Goal: Task Accomplishment & Management: Manage account settings

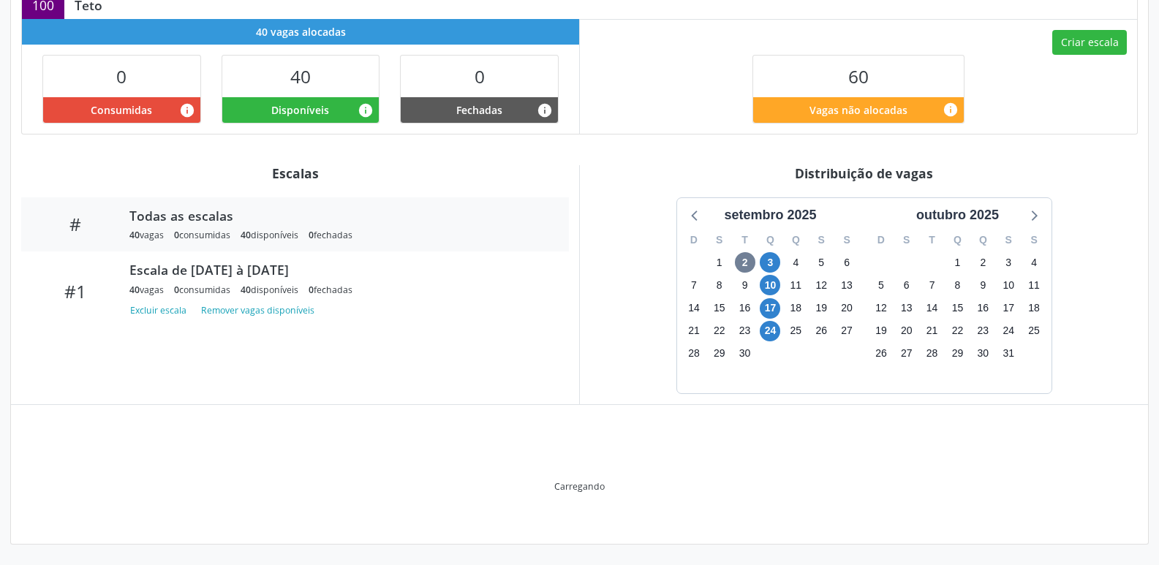
scroll to position [390, 0]
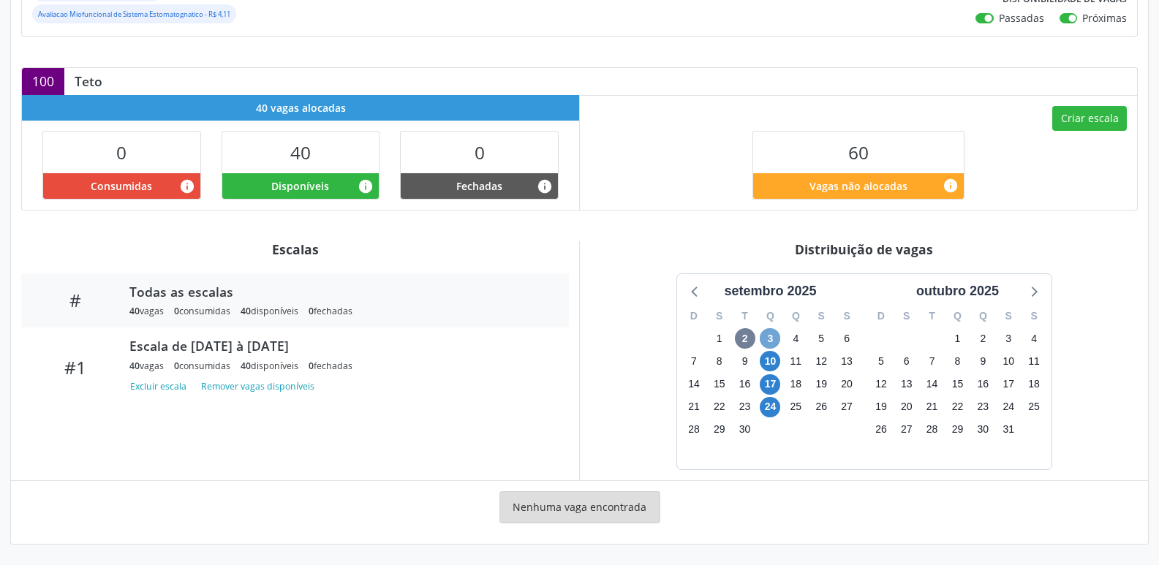
click at [765, 344] on span "3" at bounding box center [769, 338] width 20 height 20
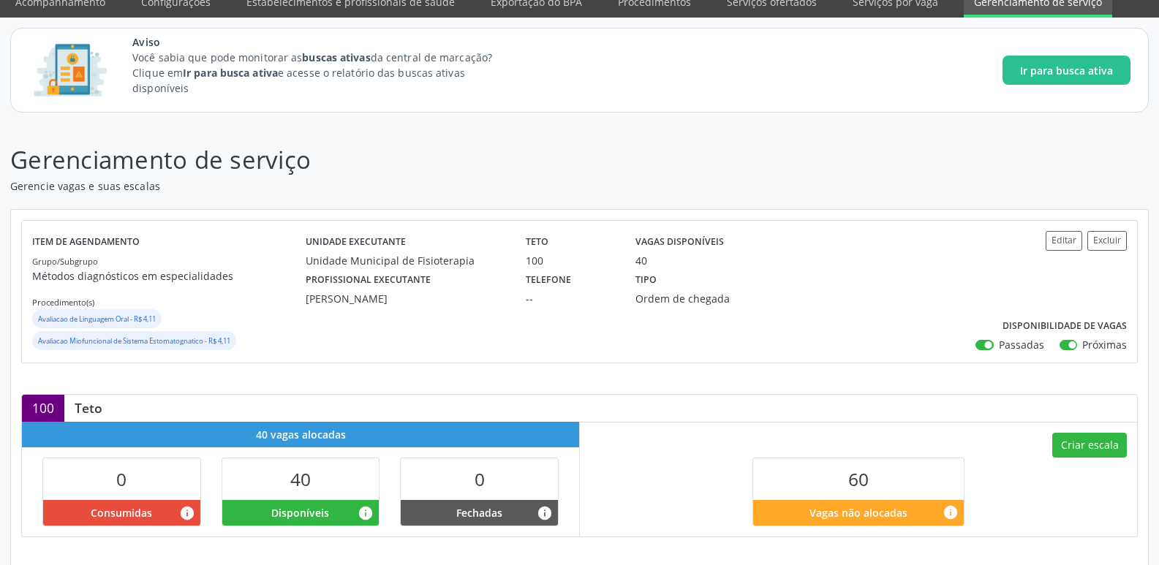
scroll to position [24, 0]
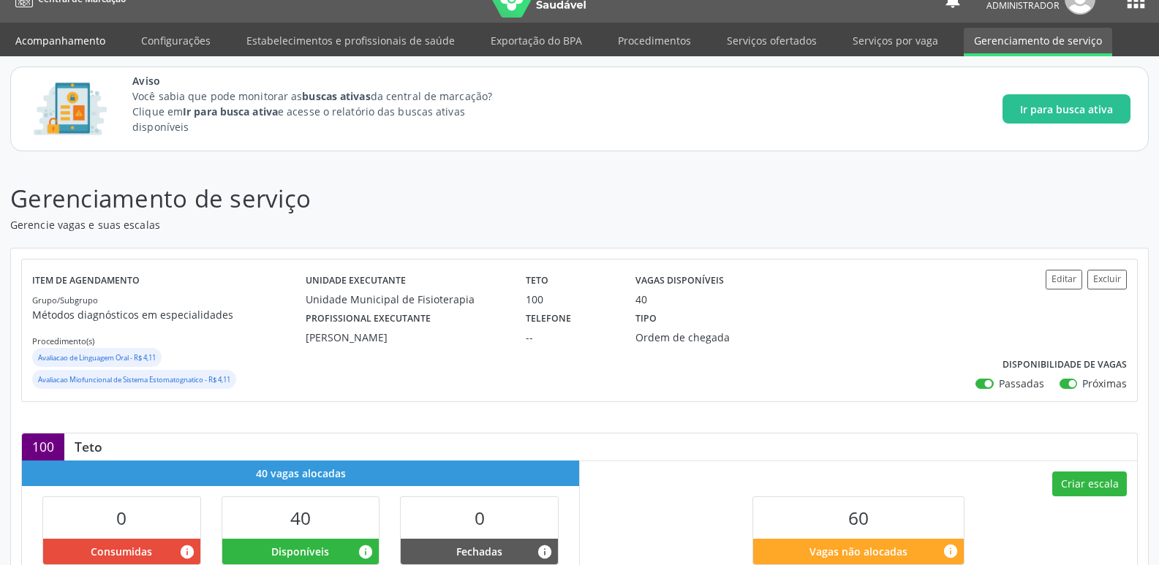
click at [83, 44] on link "Acompanhamento" at bounding box center [60, 41] width 110 height 26
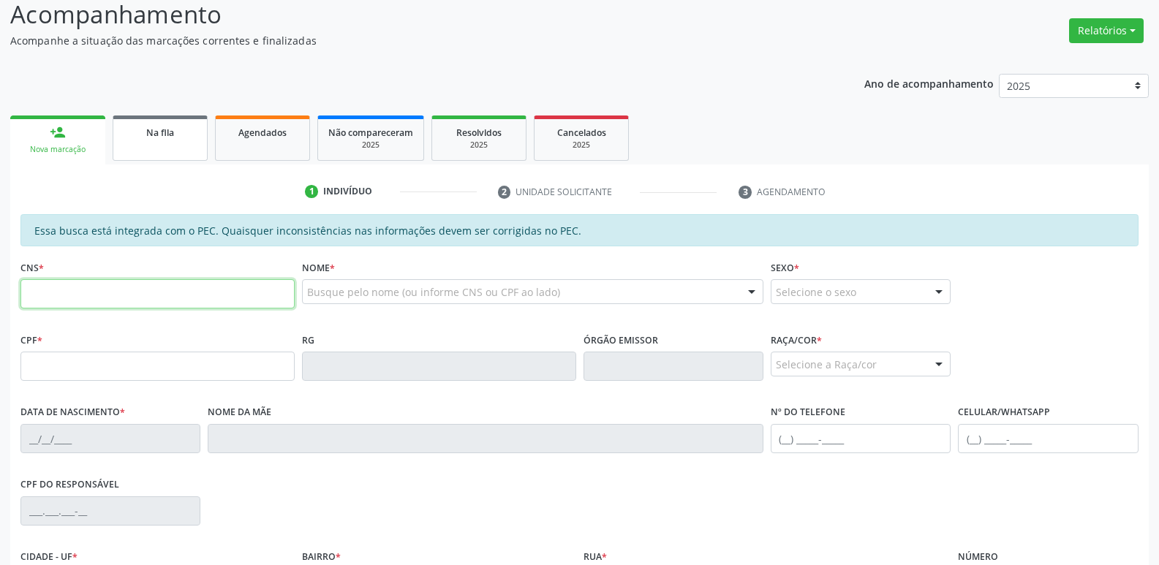
scroll to position [146, 0]
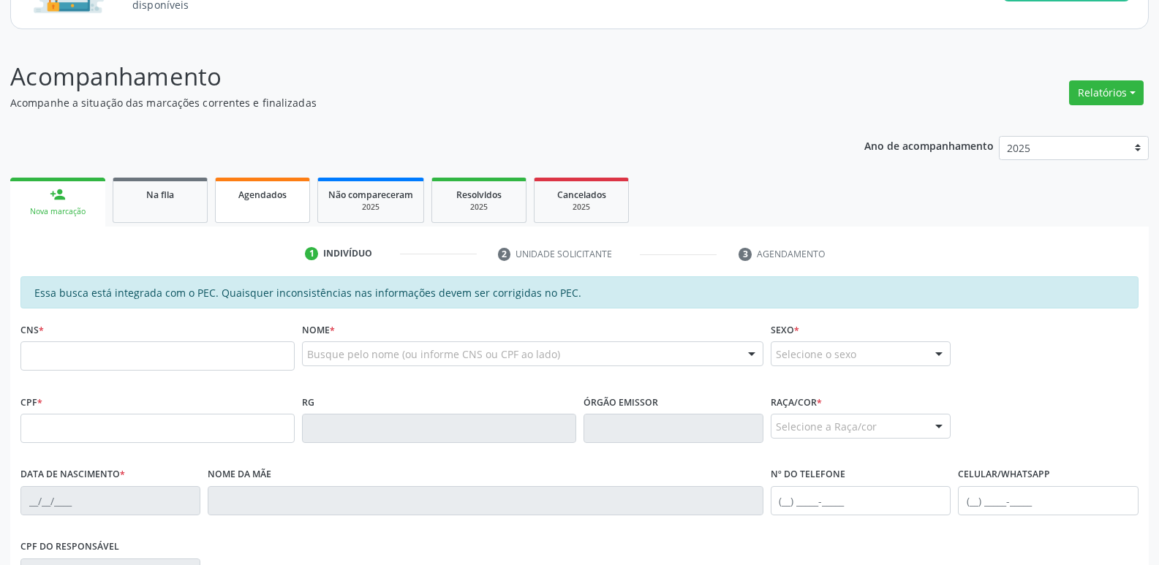
click at [262, 179] on link "Agendados" at bounding box center [262, 200] width 95 height 45
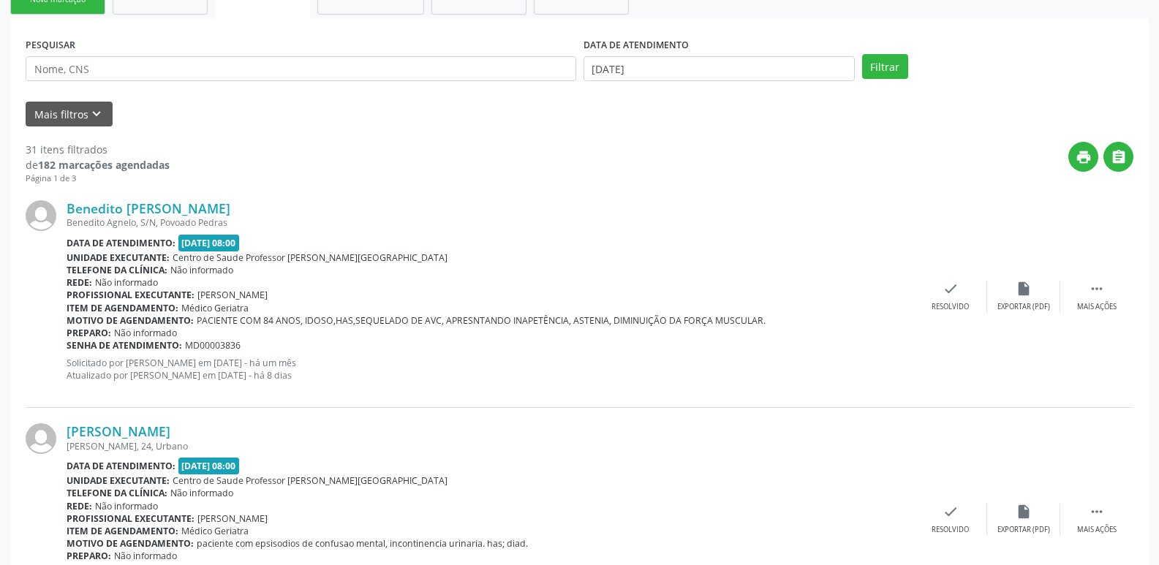
scroll to position [365, 0]
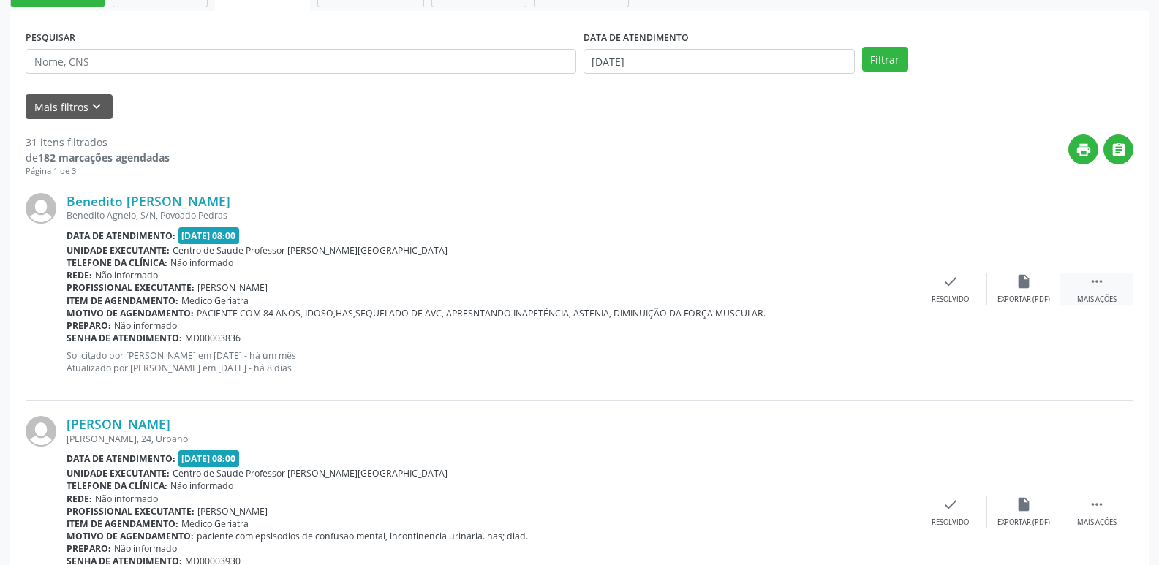
click at [1086, 290] on div " Mais ações" at bounding box center [1096, 288] width 73 height 31
click at [800, 279] on icon "print" at bounding box center [804, 281] width 16 height 16
click at [803, 292] on div "print Imprimir" at bounding box center [803, 288] width 73 height 31
click at [749, 291] on div "insert_drive_file Exportar (PDF)" at bounding box center [730, 288] width 73 height 31
click at [793, 284] on div "print Imprimir" at bounding box center [803, 288] width 73 height 31
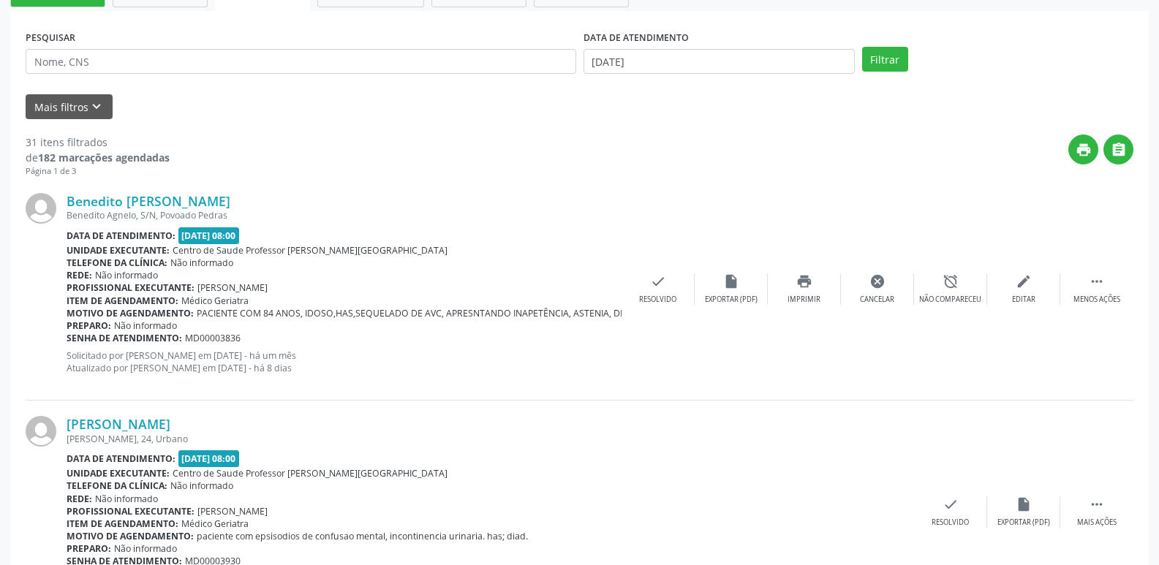
scroll to position [0, 0]
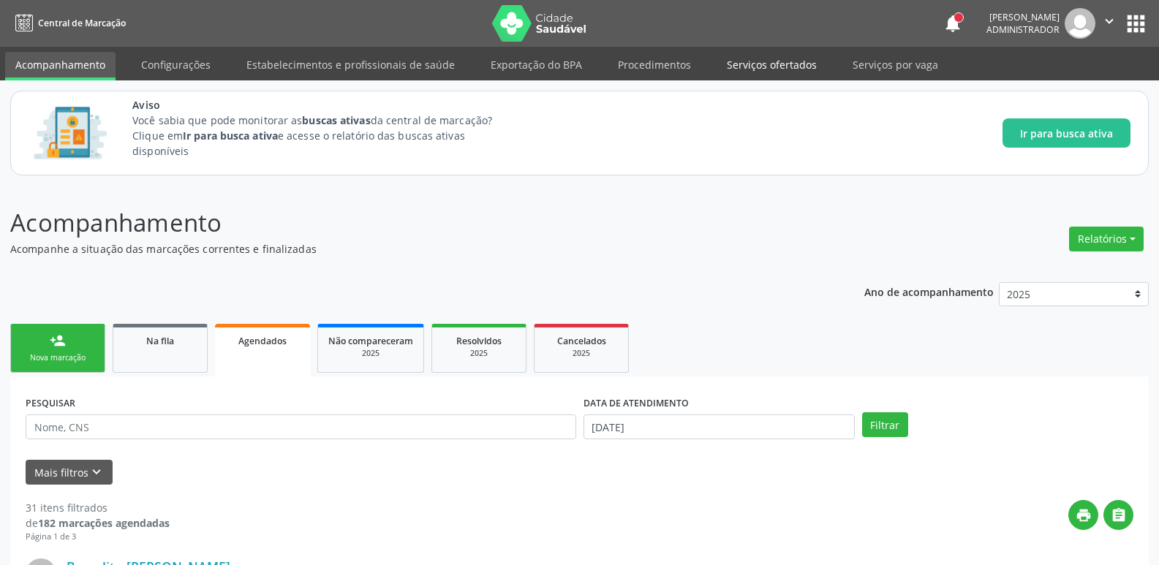
click at [740, 66] on link "Serviços ofertados" at bounding box center [771, 65] width 110 height 26
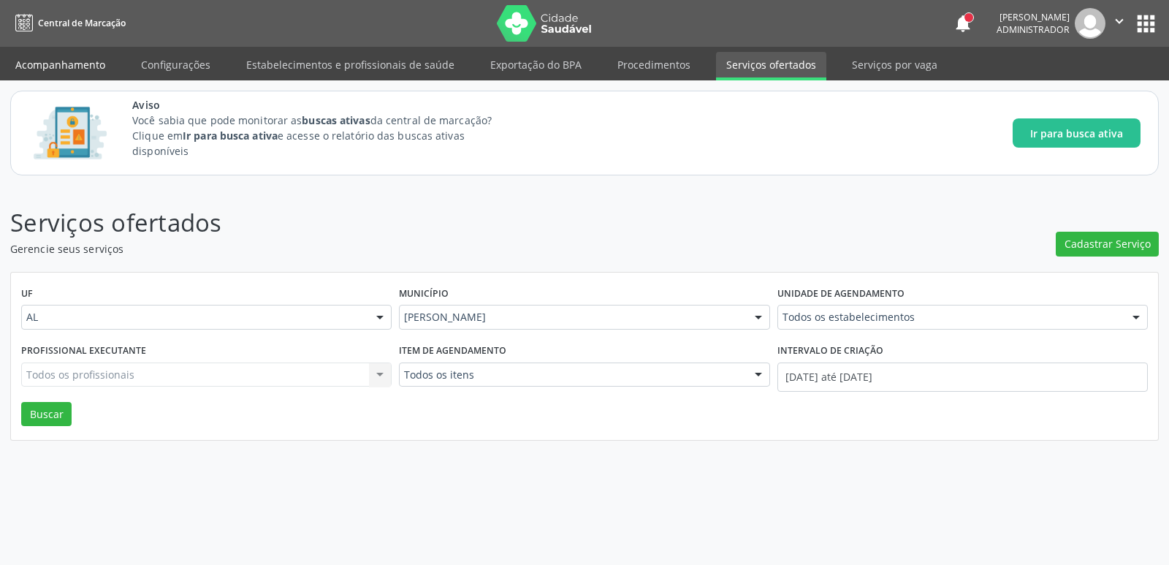
click at [42, 56] on link "Acompanhamento" at bounding box center [60, 65] width 110 height 26
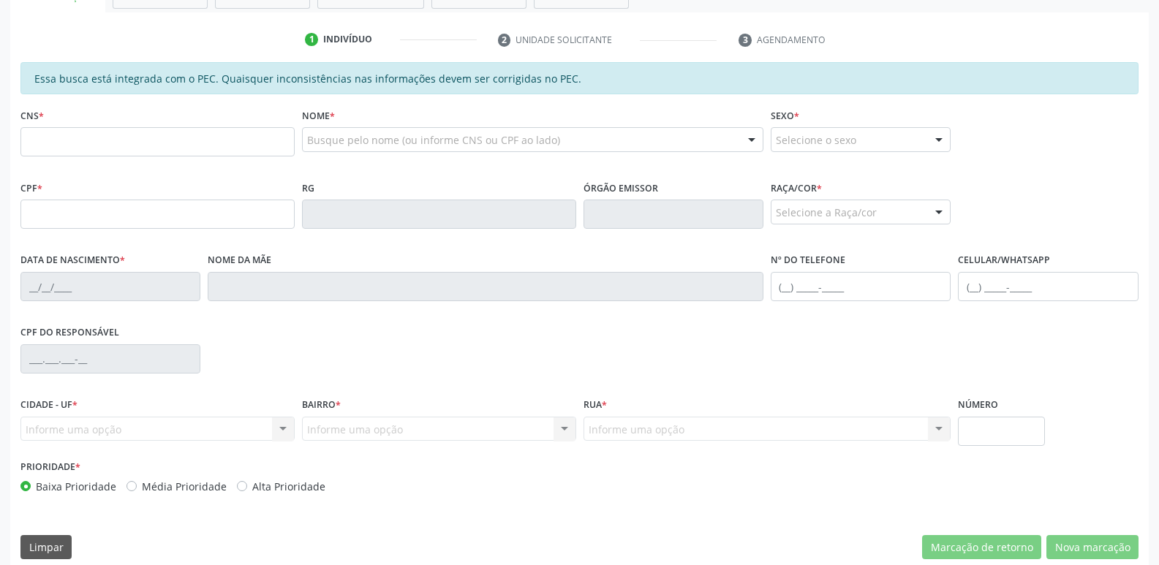
scroll to position [365, 0]
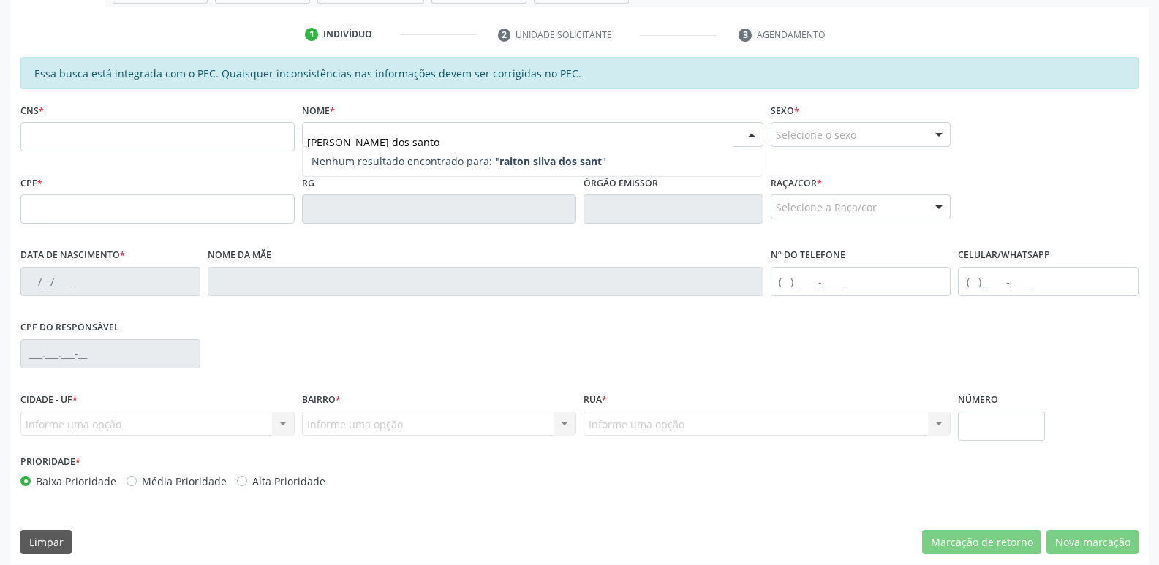
type input "[PERSON_NAME]"
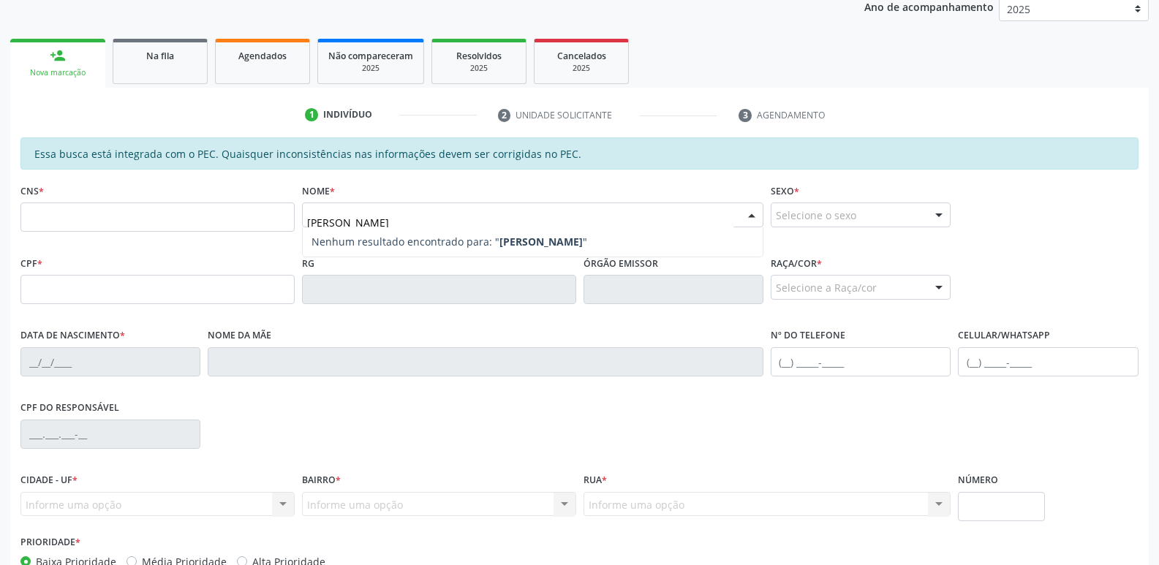
scroll to position [156, 0]
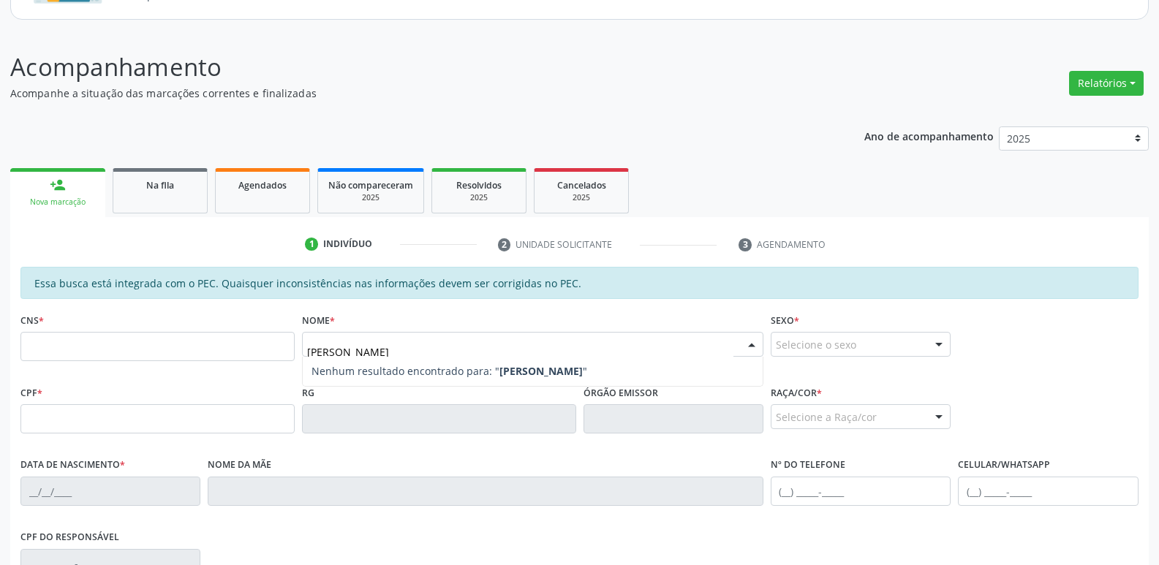
drag, startPoint x: 457, startPoint y: 351, endPoint x: 302, endPoint y: 354, distance: 155.0
click at [302, 354] on div "[PERSON_NAME]" at bounding box center [532, 344] width 461 height 25
click at [159, 196] on link "Na fila" at bounding box center [160, 190] width 95 height 45
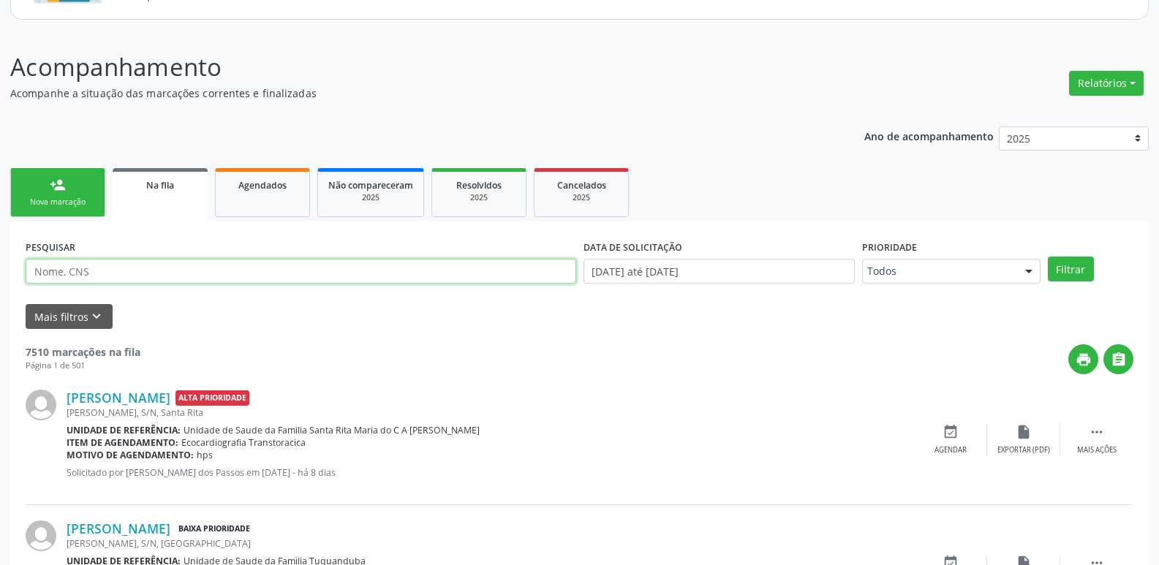
click at [384, 270] on input "text" at bounding box center [301, 271] width 550 height 25
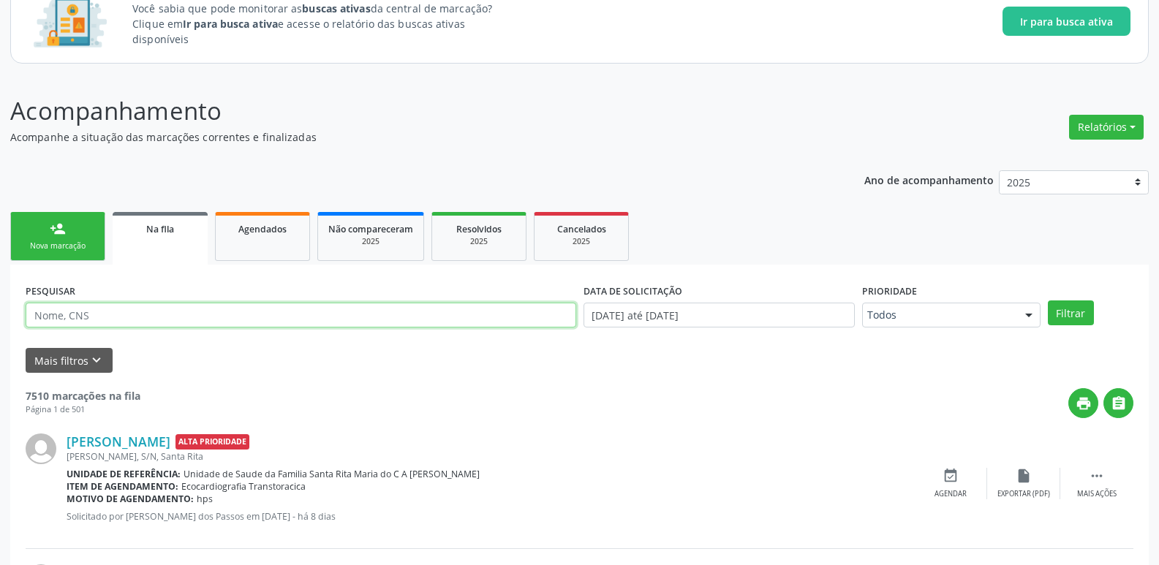
scroll to position [0, 0]
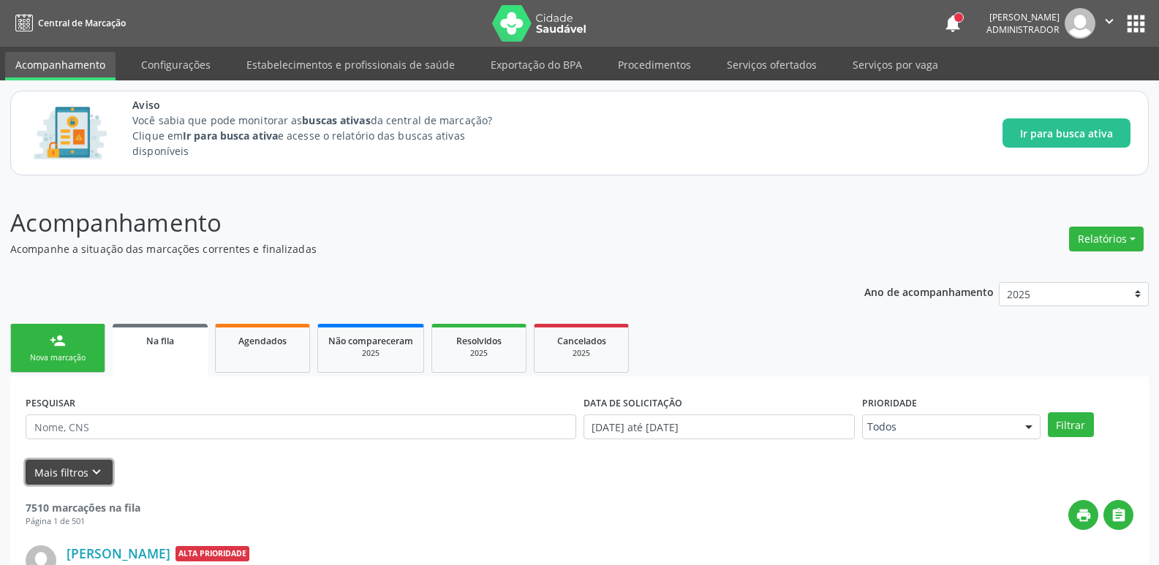
click at [59, 469] on button "Mais filtros keyboard_arrow_down" at bounding box center [69, 473] width 87 height 26
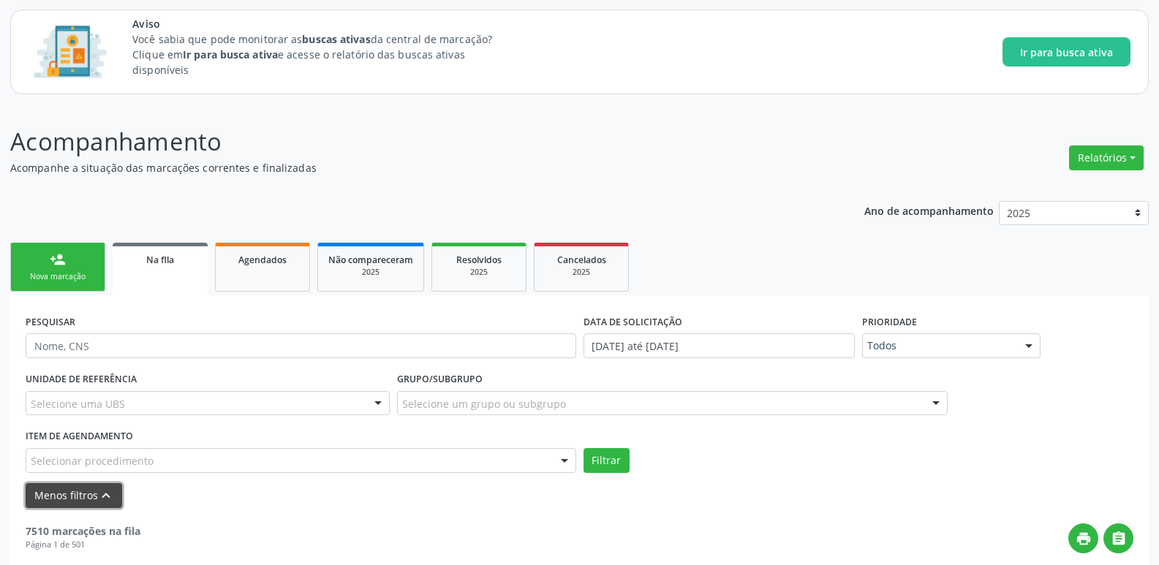
scroll to position [146, 0]
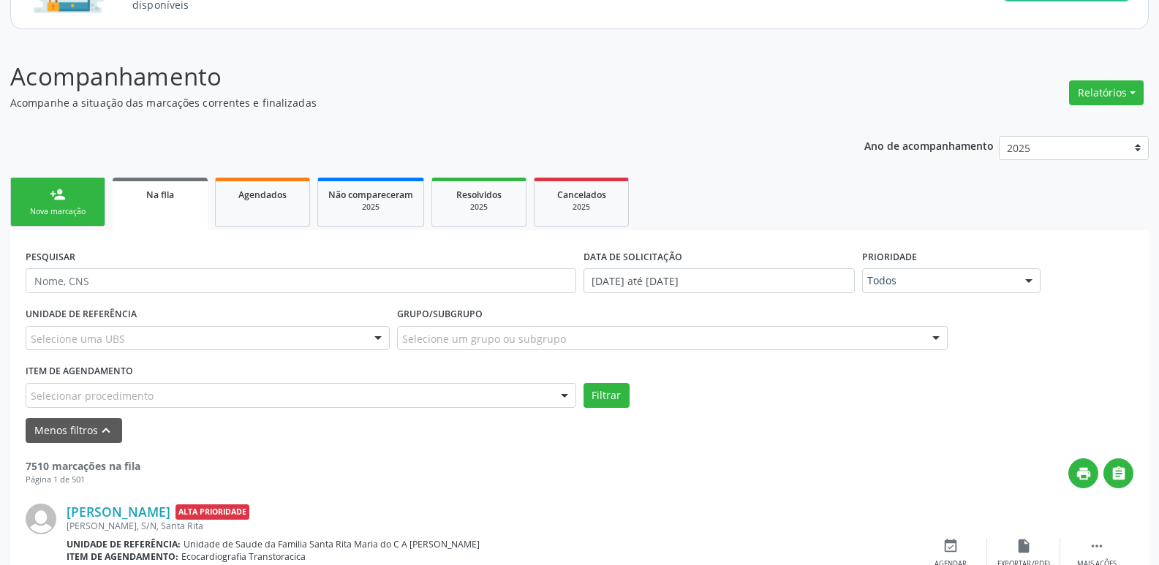
click at [132, 387] on div "Selecionar procedimento" at bounding box center [301, 395] width 550 height 25
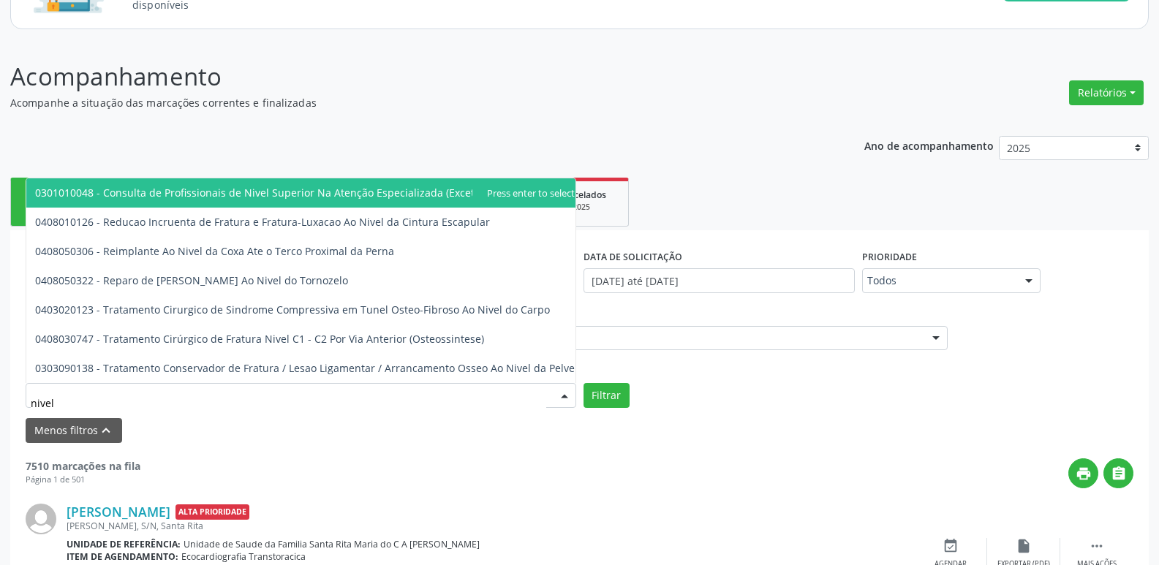
type input "nivel s"
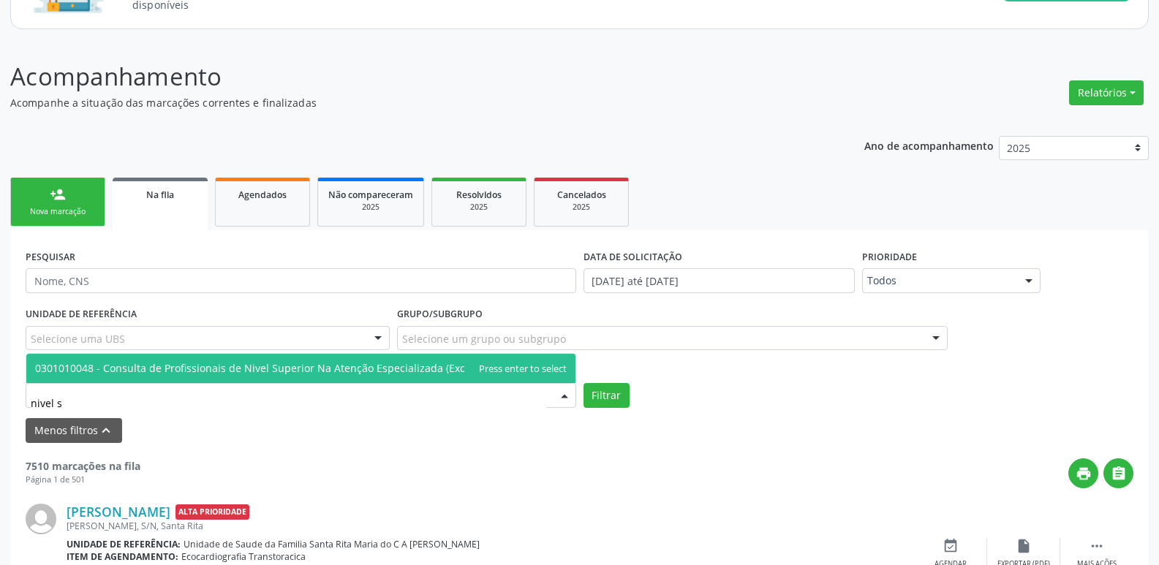
click at [260, 372] on span "0301010048 - Consulta de Profissionais de Nivel Superior Na Atenção Especializa…" at bounding box center [278, 368] width 487 height 14
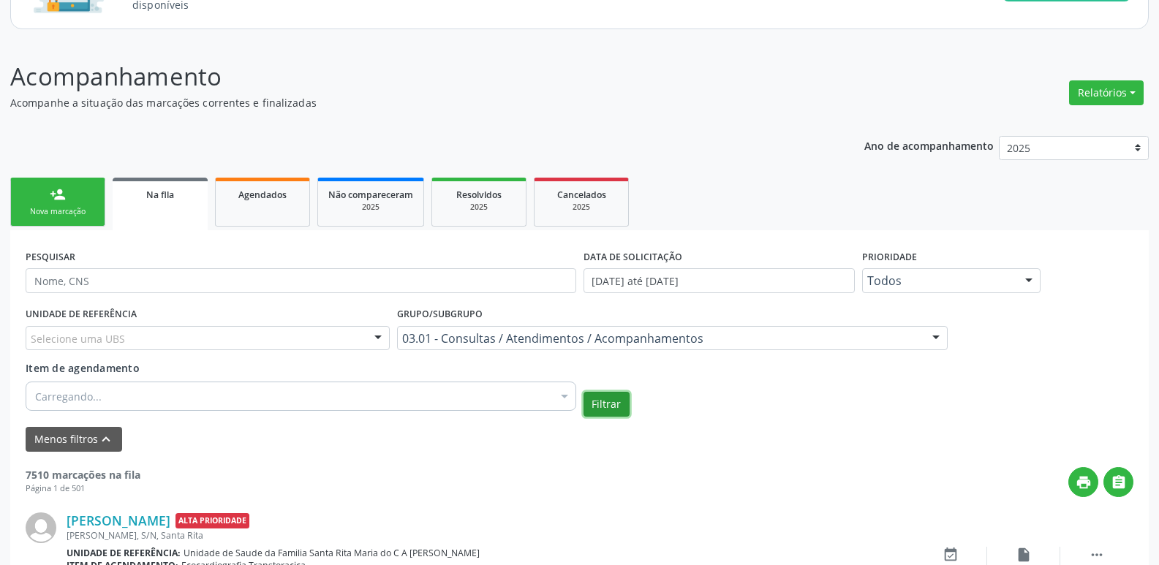
click at [606, 403] on button "Filtrar" at bounding box center [606, 404] width 46 height 25
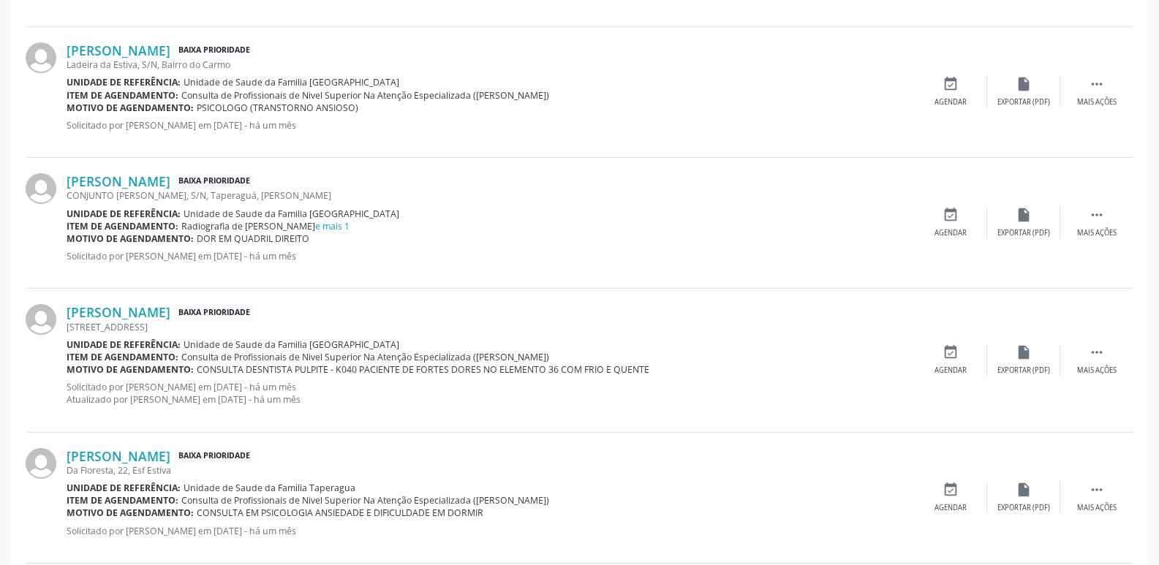
scroll to position [1906, 0]
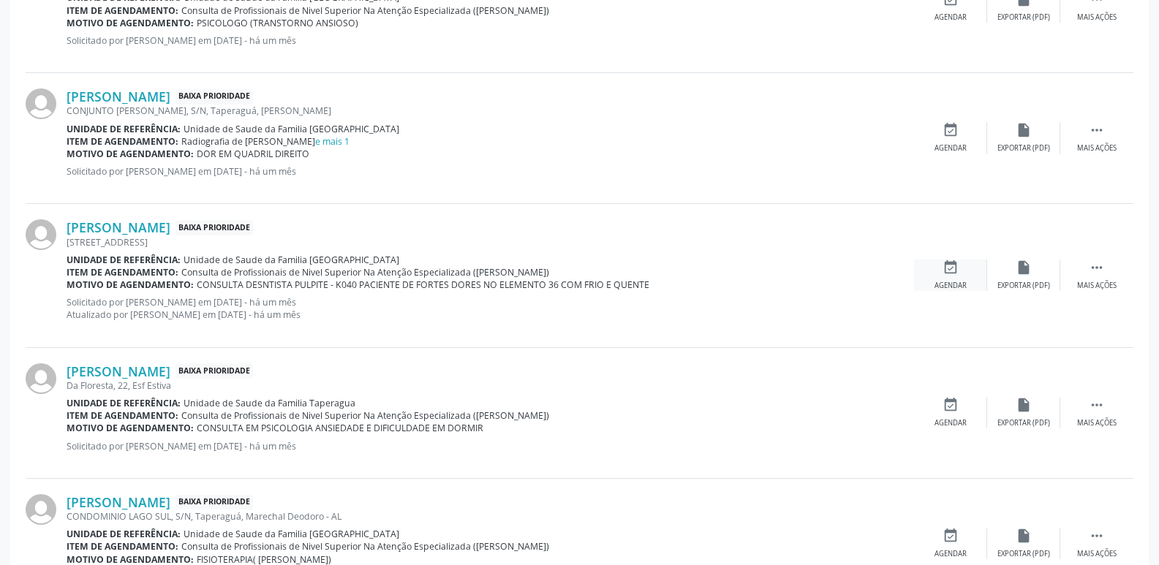
click at [941, 276] on div "event_available Agendar" at bounding box center [950, 274] width 73 height 31
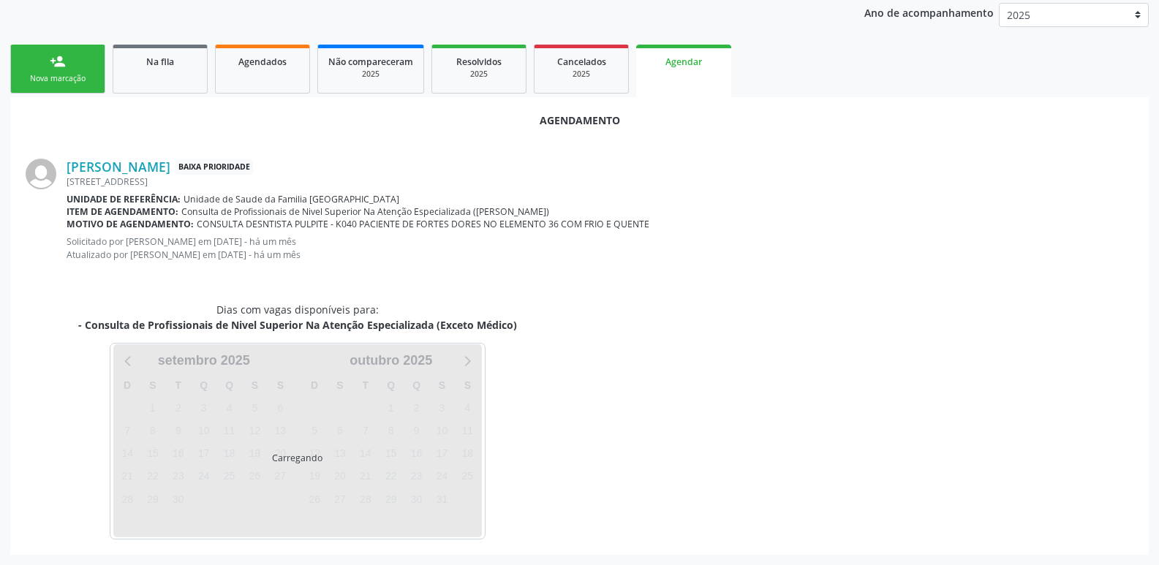
scroll to position [357, 0]
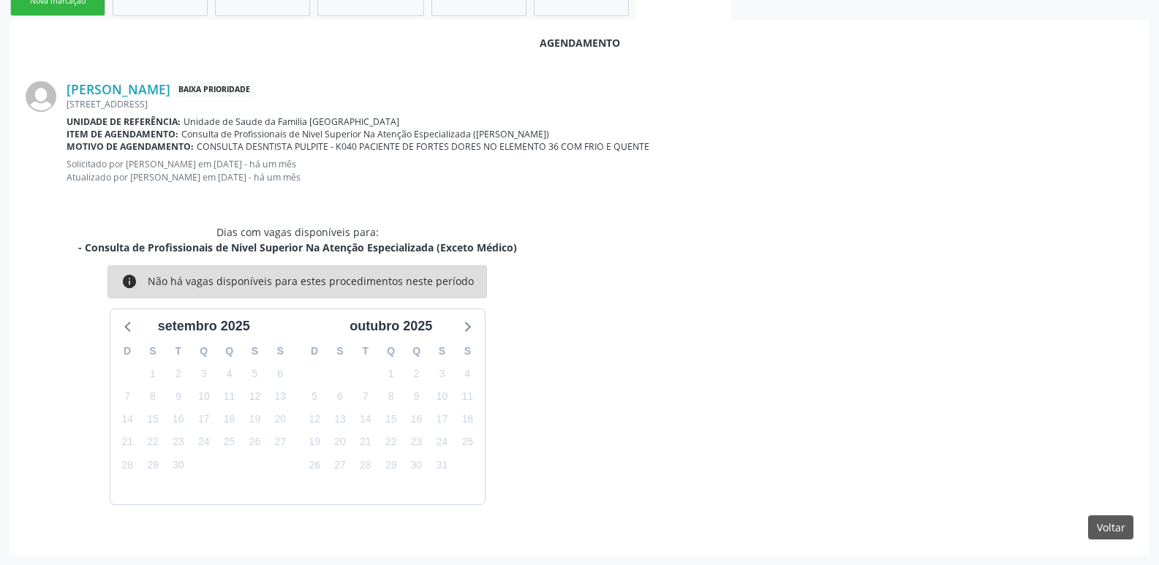
drag, startPoint x: 192, startPoint y: 139, endPoint x: 539, endPoint y: 133, distance: 348.0
click at [539, 133] on div "Item de agendamento: Consulta de Profissionais de Nivel Superior Na Atenção Esp…" at bounding box center [600, 134] width 1066 height 12
click at [625, 221] on div "Agendamento [PERSON_NAME] Baixa Prioridade [STREET_ADDRESS][PERSON_NAME] Unidad…" at bounding box center [579, 287] width 1138 height 535
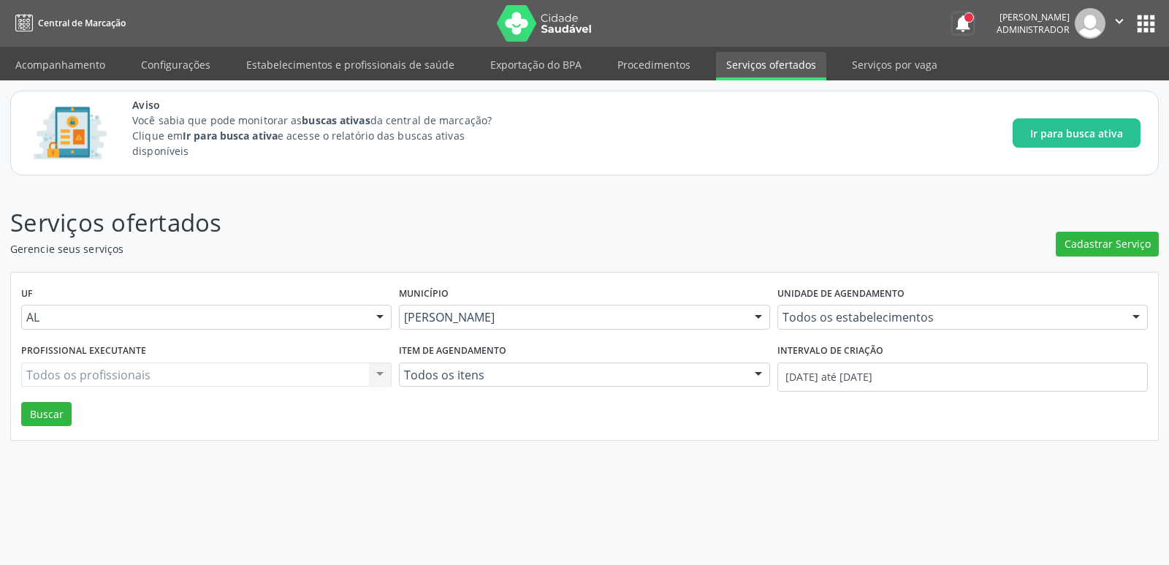
click at [953, 19] on button "notifications" at bounding box center [963, 23] width 20 height 20
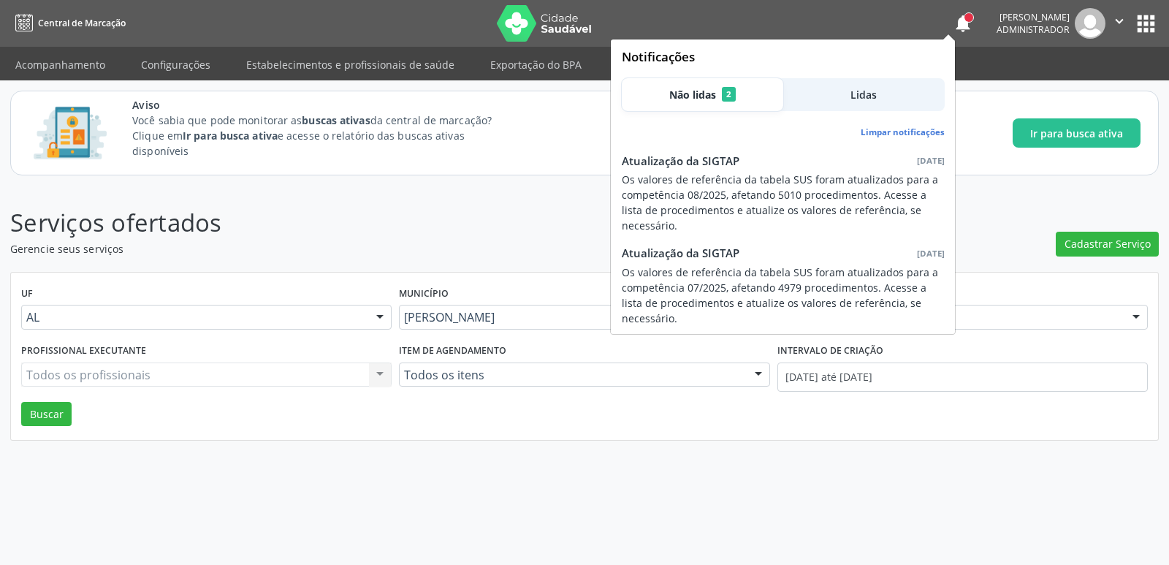
click at [533, 189] on div "Serviços ofertados Gerencie seus serviços Cadastrar Serviço UF AL AL Nenhum res…" at bounding box center [584, 375] width 1169 height 379
click at [953, 23] on button "notifications" at bounding box center [963, 23] width 20 height 20
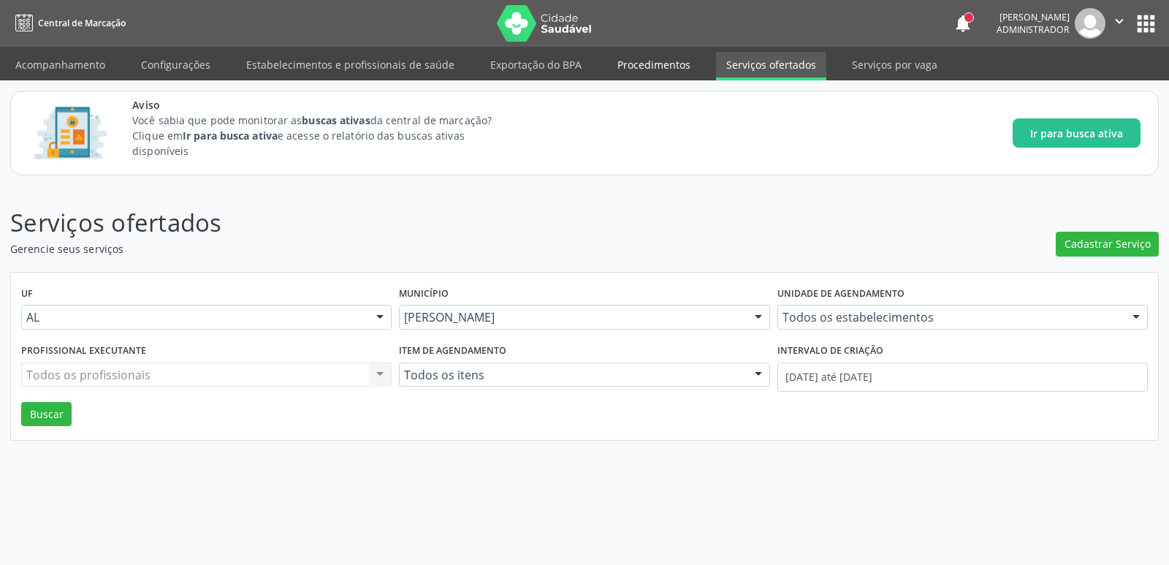
click at [680, 69] on link "Procedimentos" at bounding box center [654, 65] width 94 height 26
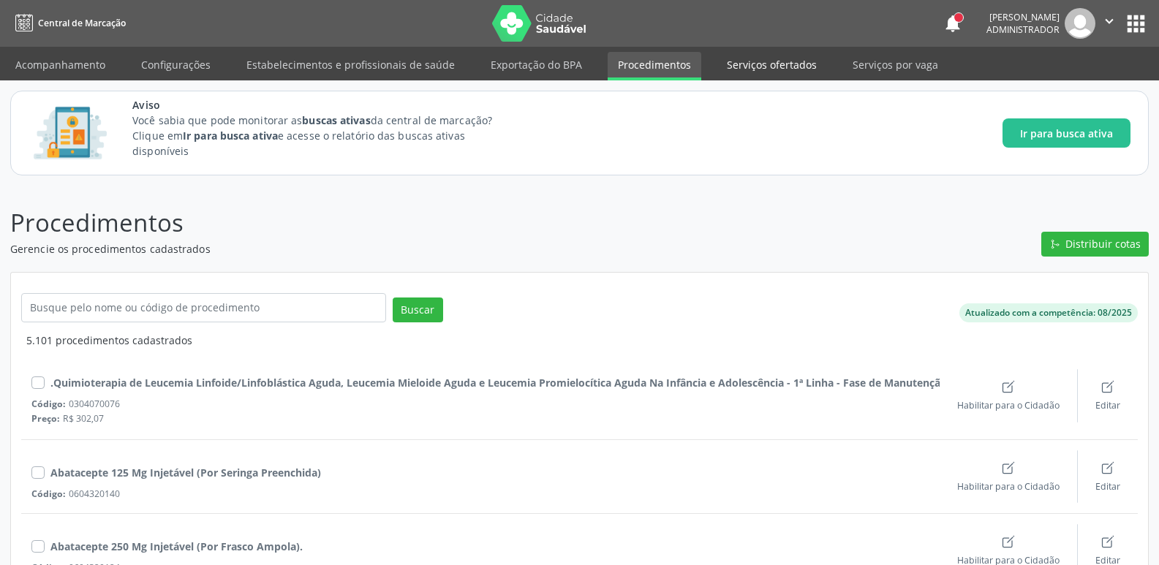
click at [732, 60] on link "Serviços ofertados" at bounding box center [771, 65] width 110 height 26
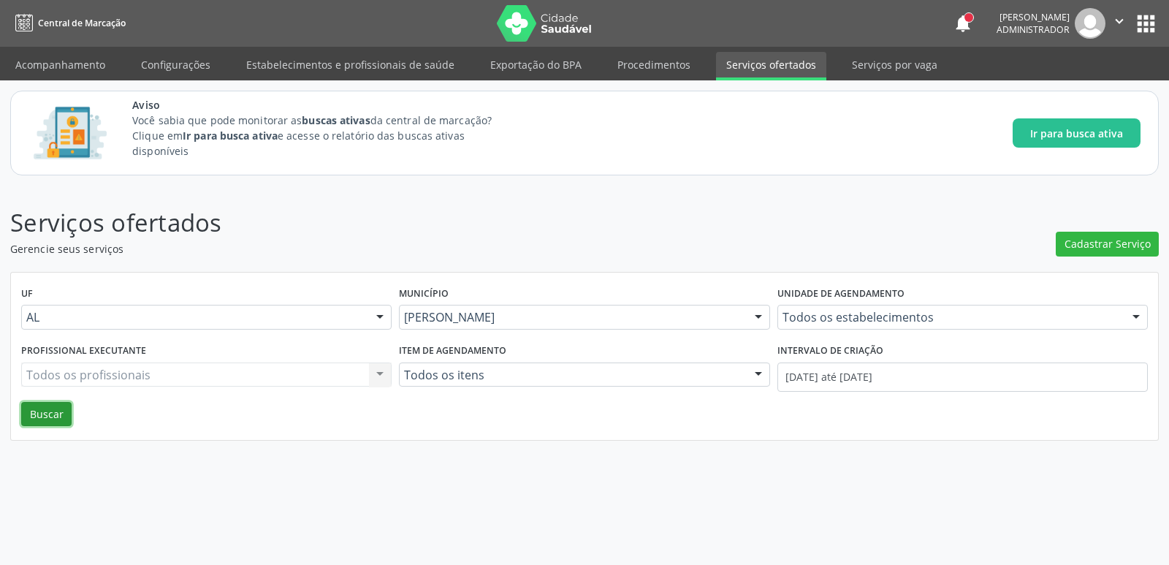
click at [66, 419] on button "Buscar" at bounding box center [46, 414] width 50 height 25
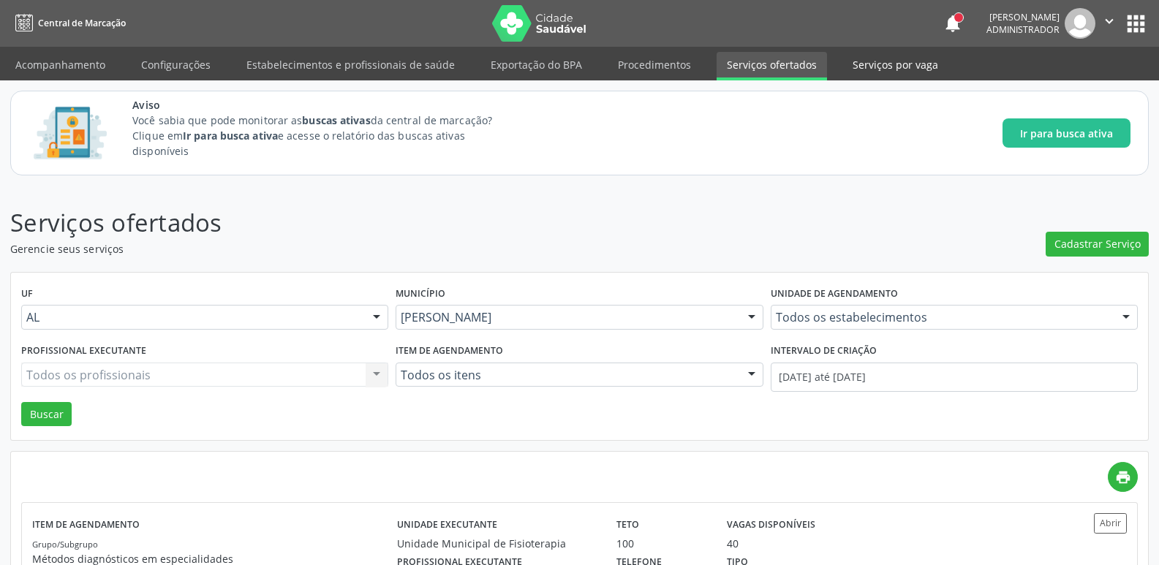
click at [842, 72] on link "Serviços por vaga" at bounding box center [895, 65] width 106 height 26
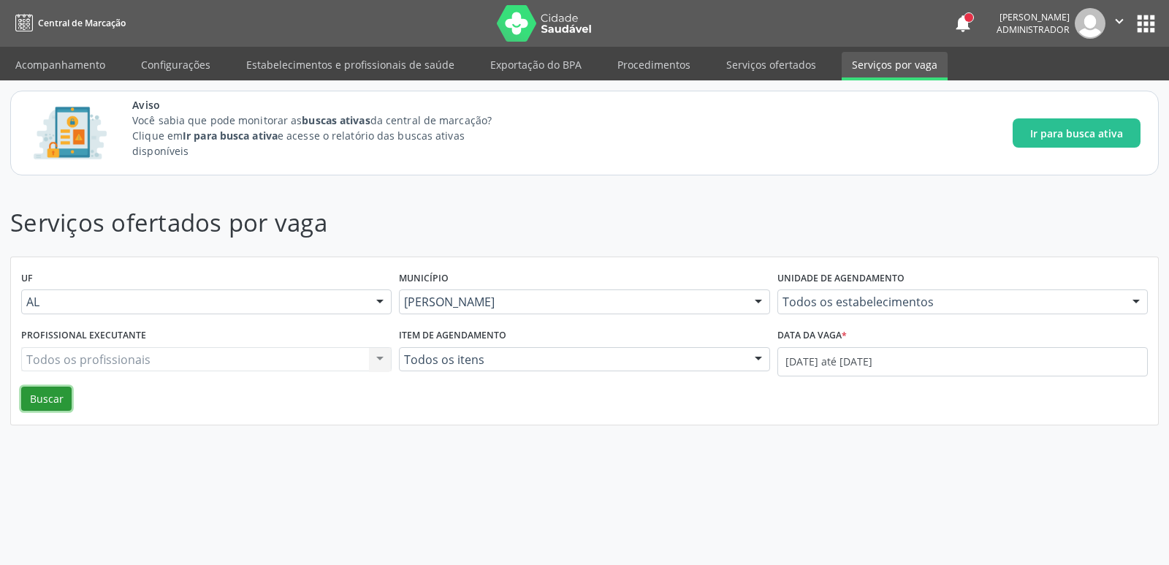
click at [38, 398] on button "Buscar" at bounding box center [46, 399] width 50 height 25
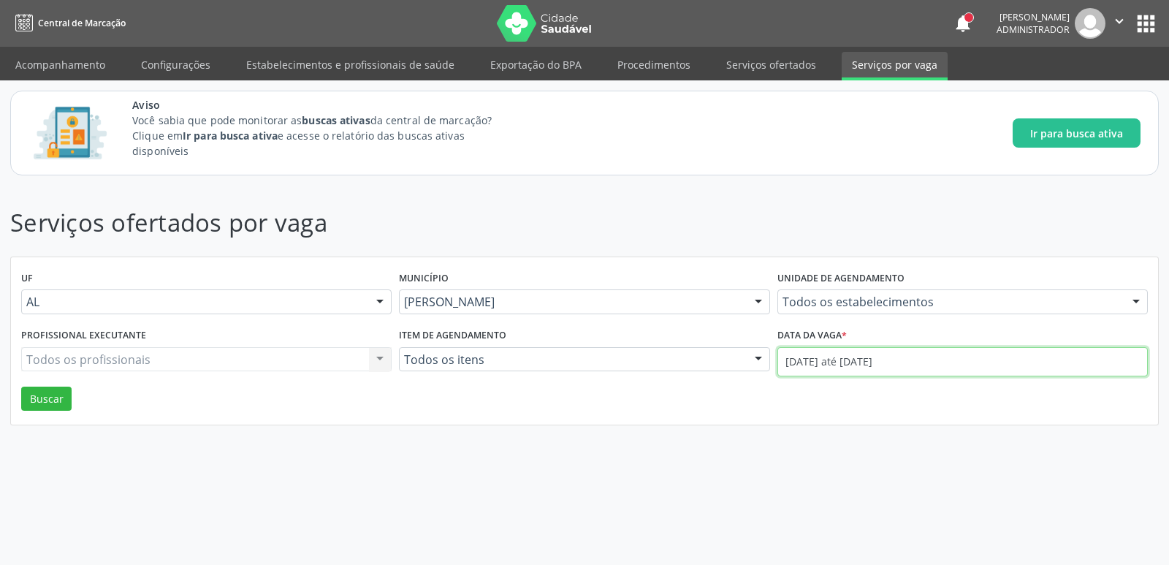
click at [849, 366] on input "[DATE] até [DATE]" at bounding box center [963, 361] width 371 height 29
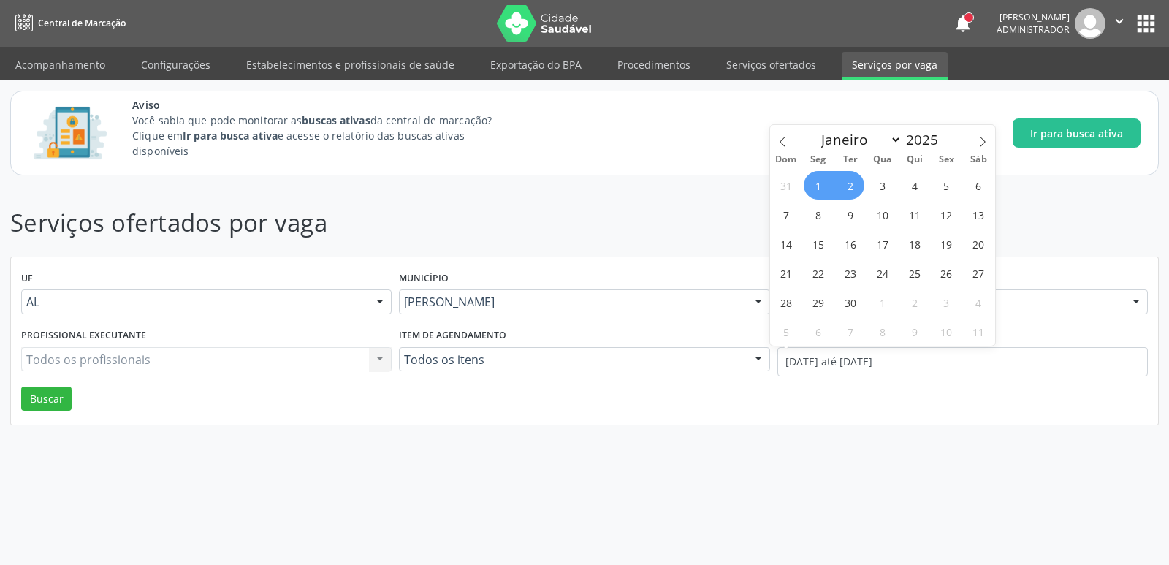
click at [822, 187] on span "1" at bounding box center [818, 185] width 29 height 29
type input "[DATE]"
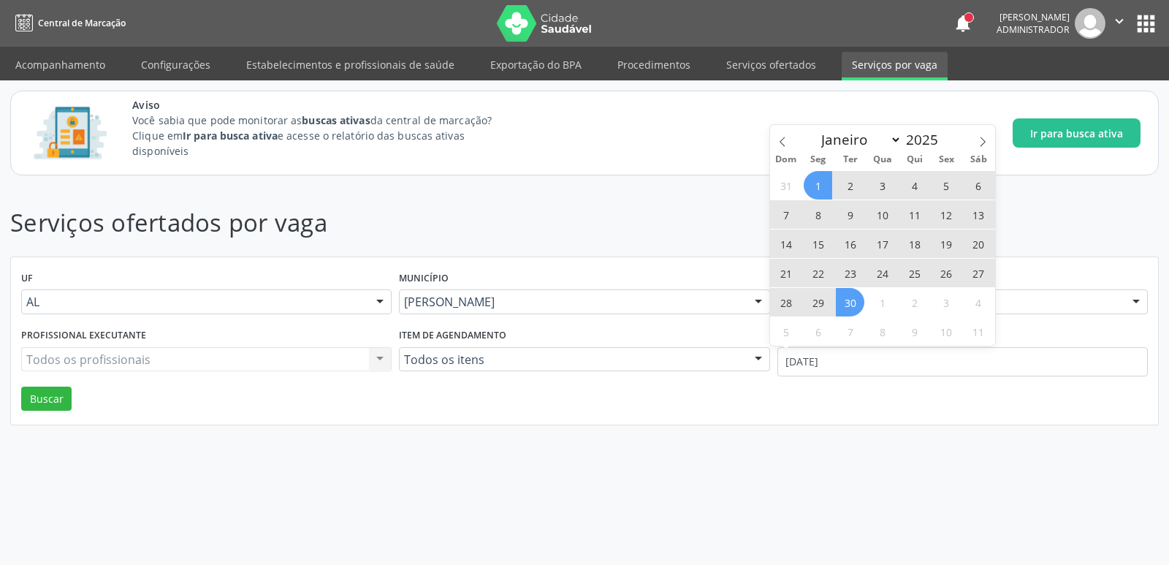
click at [849, 298] on span "30" at bounding box center [850, 302] width 29 height 29
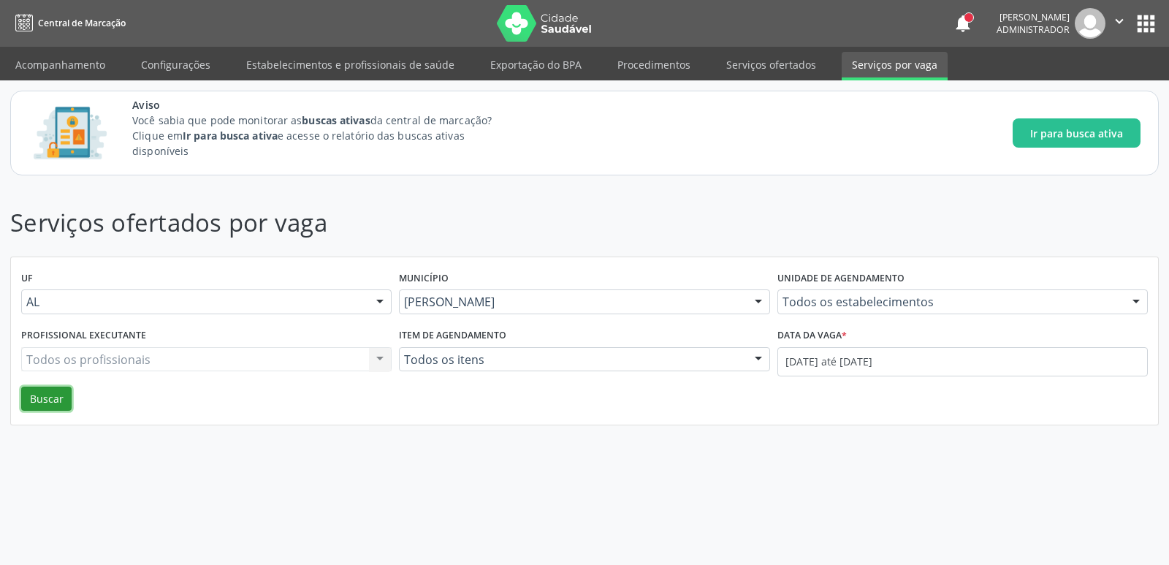
click at [53, 395] on button "Buscar" at bounding box center [46, 399] width 50 height 25
click at [752, 53] on link "Serviços ofertados" at bounding box center [771, 65] width 110 height 26
select select "8"
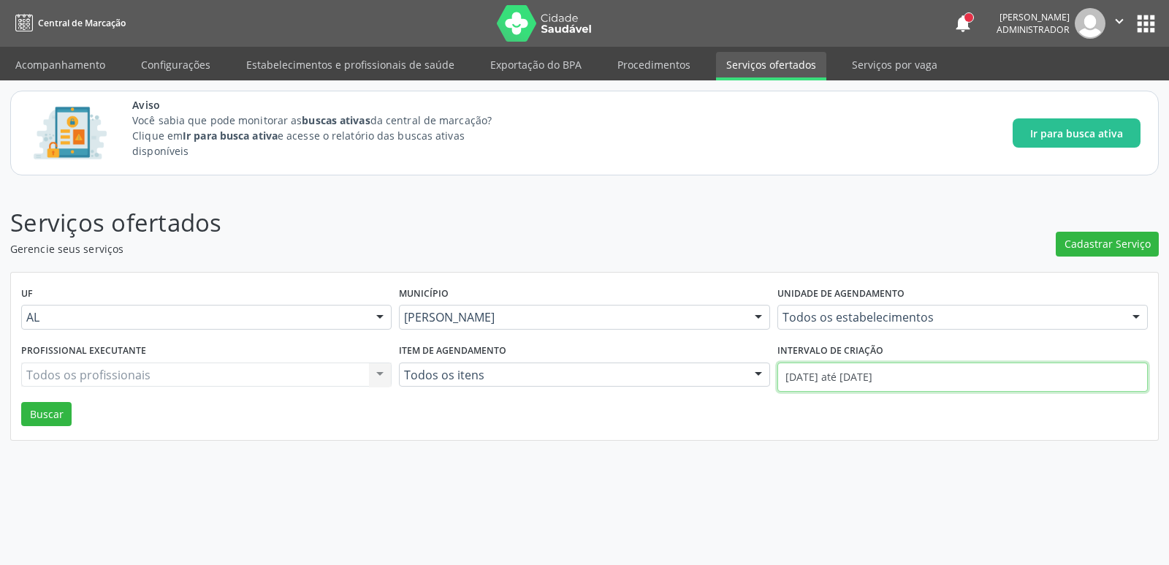
click at [879, 379] on input "[DATE] até [DATE]" at bounding box center [963, 377] width 371 height 29
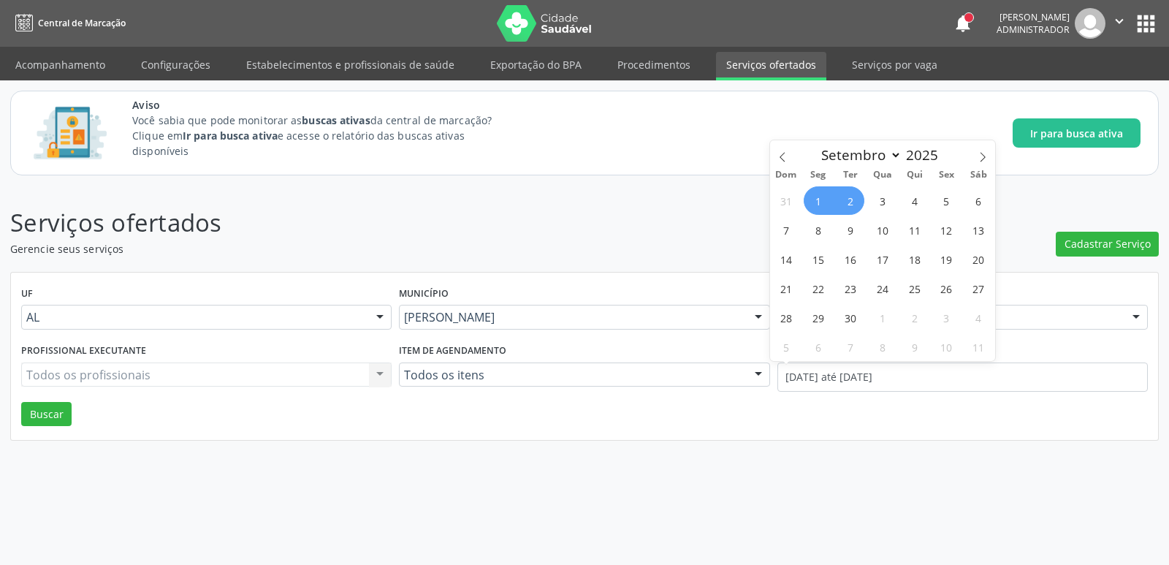
click at [823, 203] on span "1" at bounding box center [818, 200] width 29 height 29
type input "[DATE]"
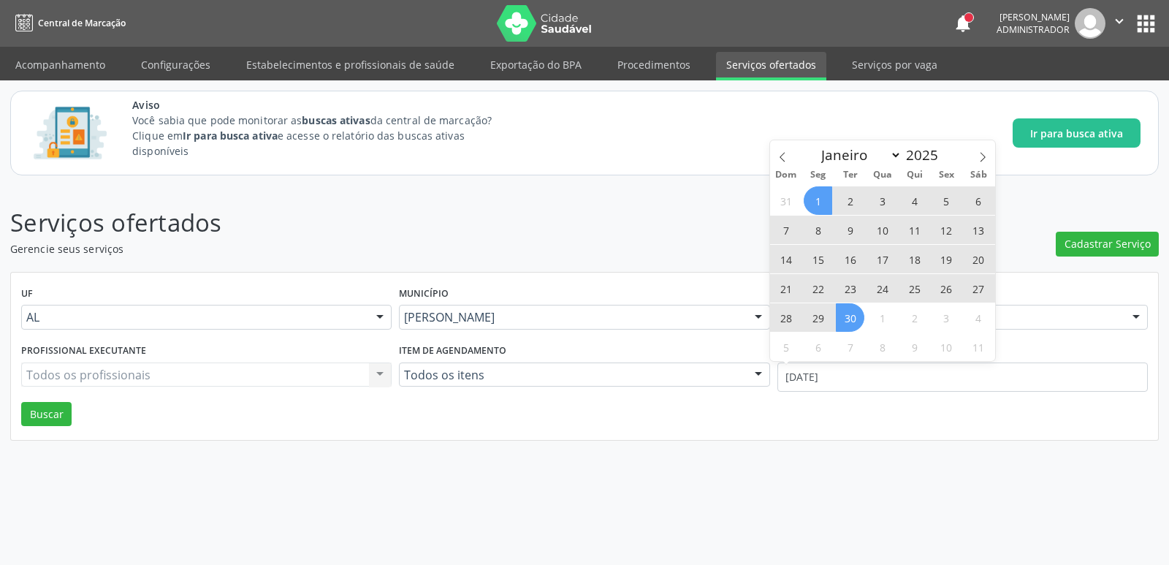
click at [841, 322] on span "30" at bounding box center [850, 317] width 29 height 29
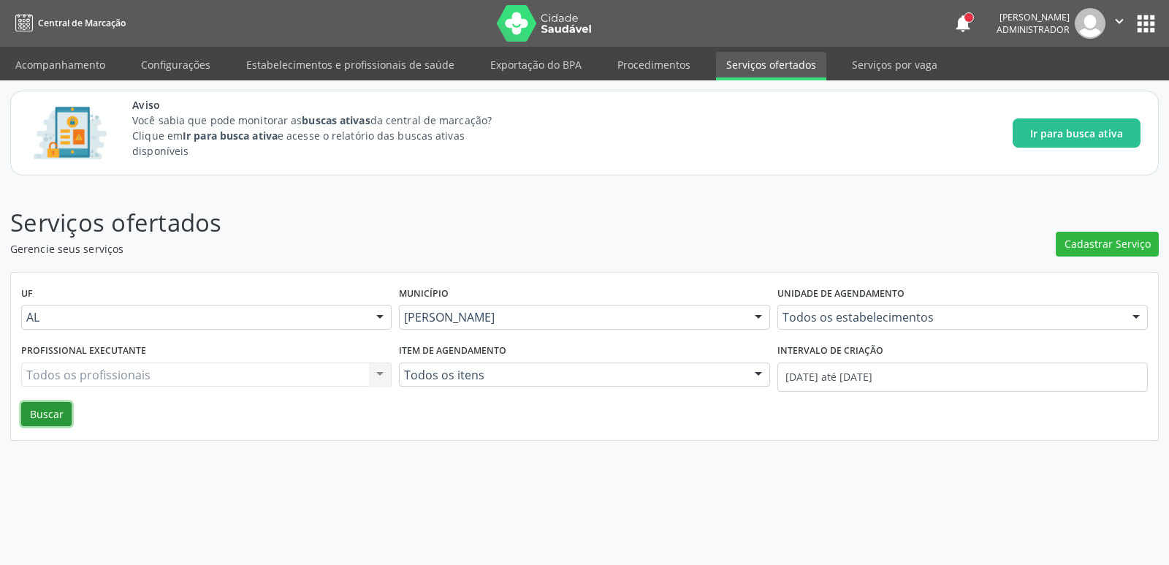
click at [50, 414] on button "Buscar" at bounding box center [46, 414] width 50 height 25
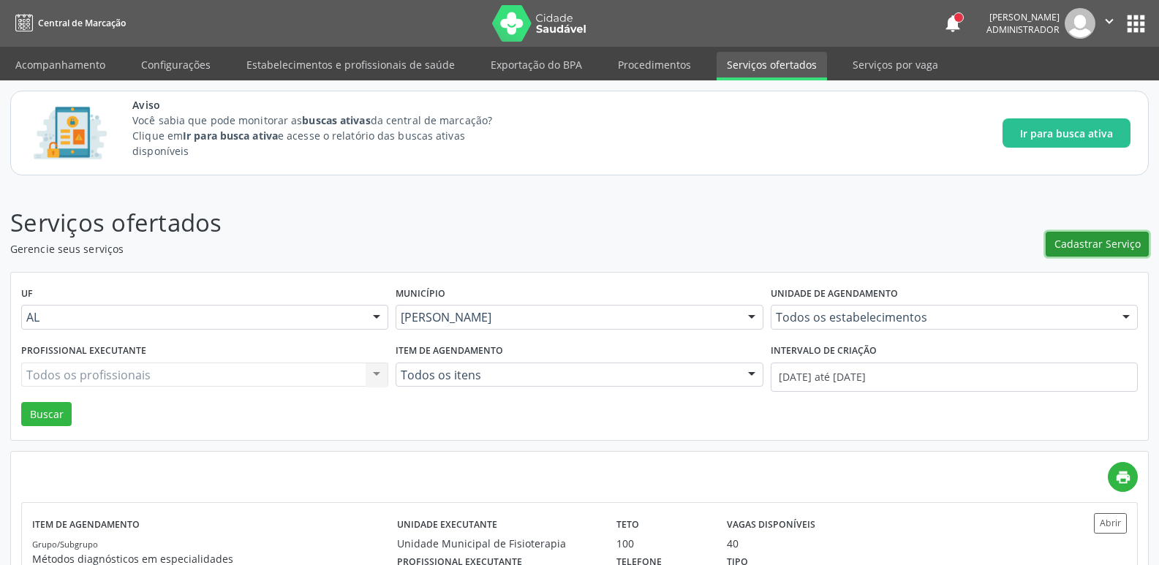
click at [1092, 239] on span "Cadastrar Serviço" at bounding box center [1097, 243] width 86 height 15
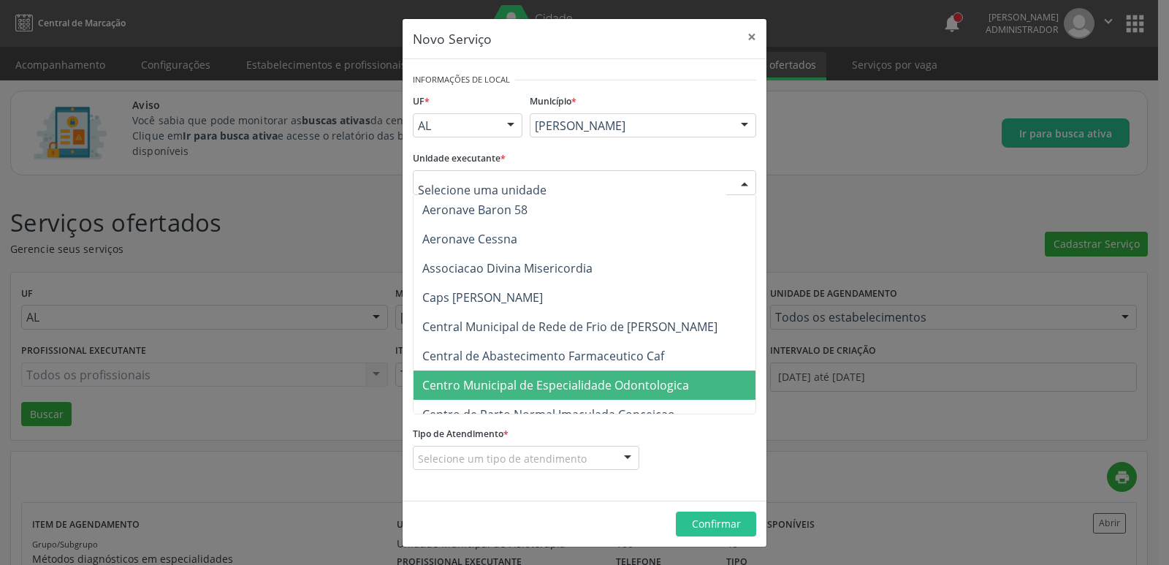
click at [554, 387] on span "Centro Municipal de Especialidade Odontologica" at bounding box center [555, 385] width 267 height 16
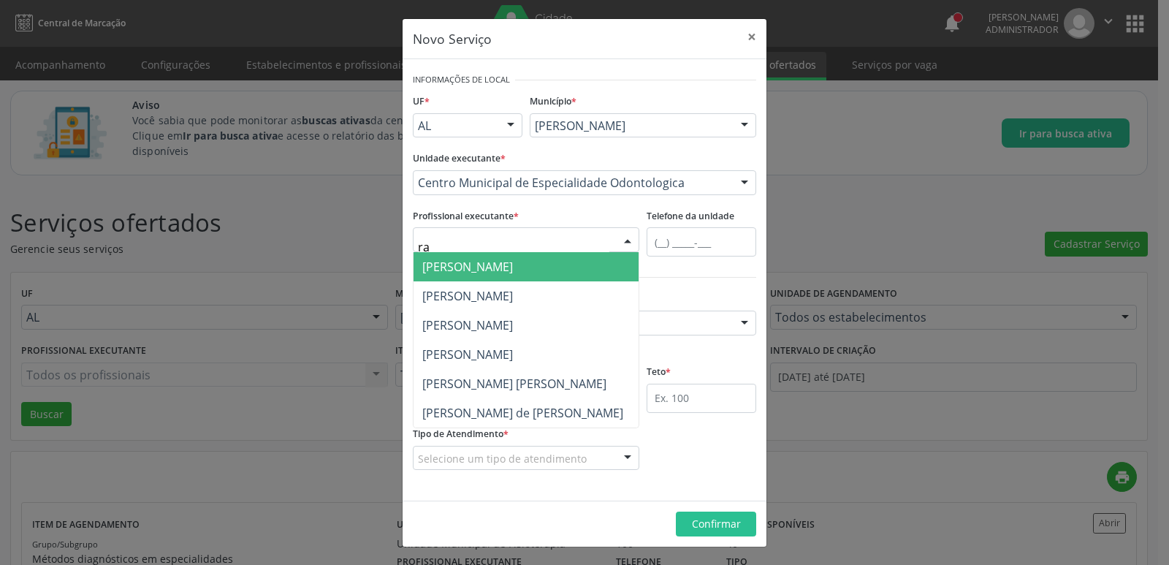
type input "raf"
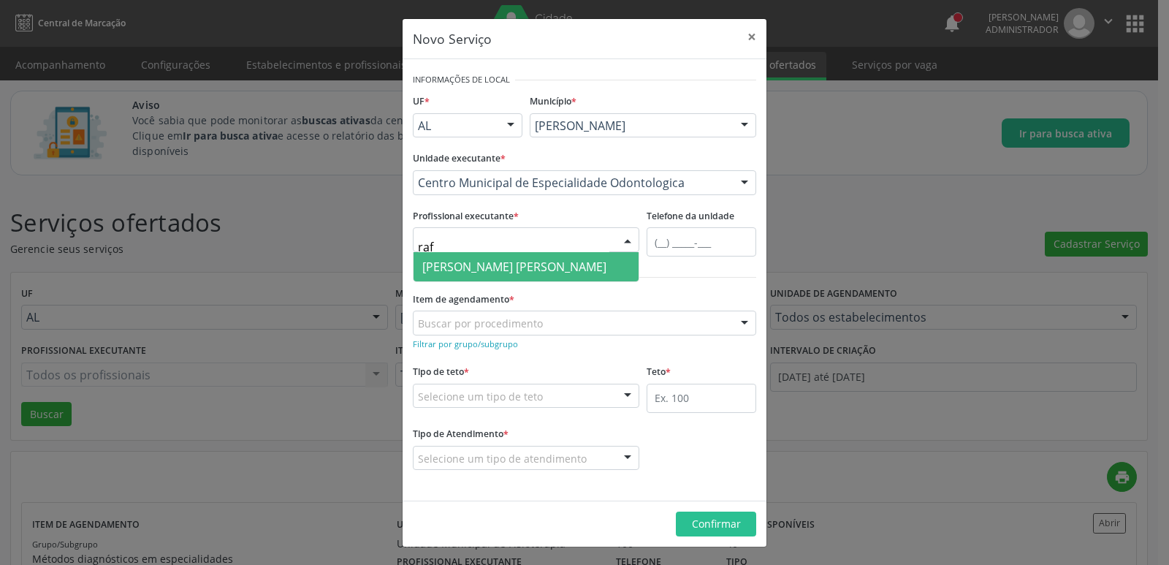
click at [536, 257] on span "[PERSON_NAME] [PERSON_NAME]" at bounding box center [526, 266] width 225 height 29
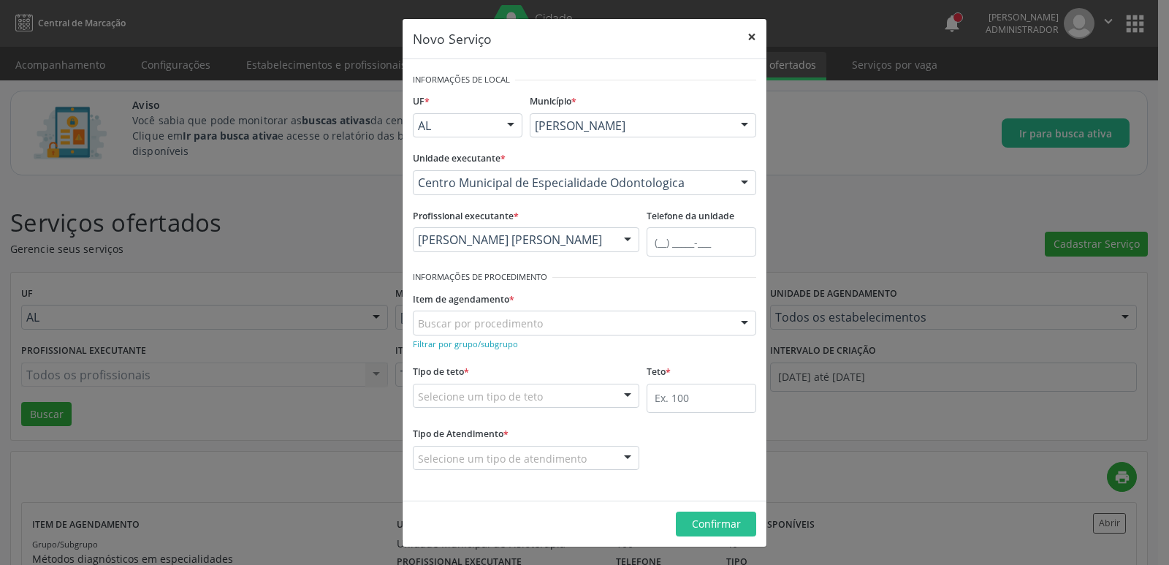
click at [756, 31] on button "×" at bounding box center [752, 37] width 29 height 36
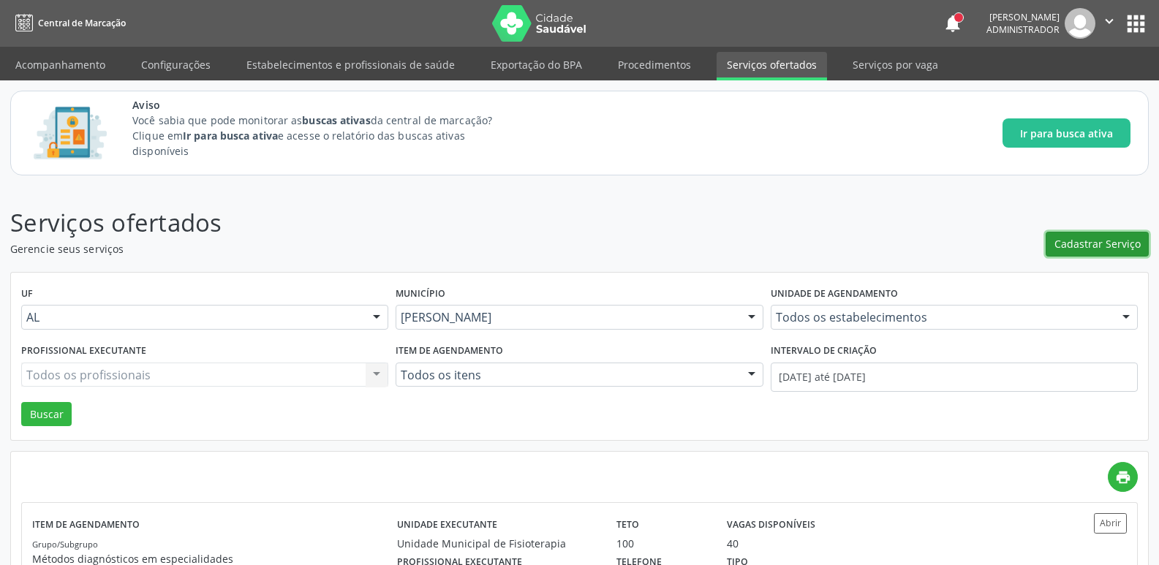
click at [1085, 247] on span "Cadastrar Serviço" at bounding box center [1097, 243] width 86 height 15
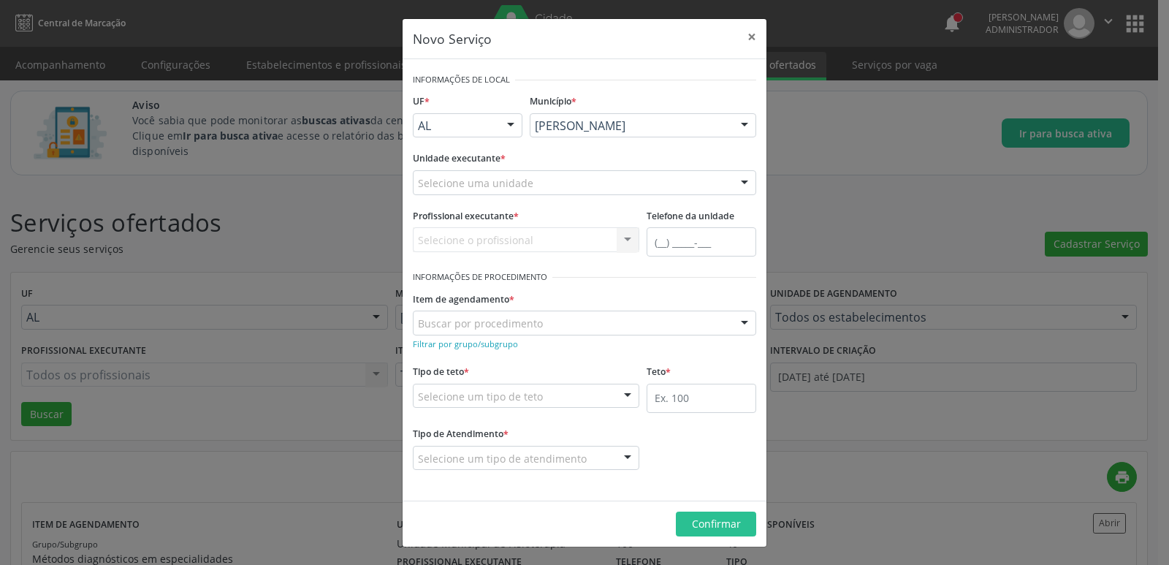
click at [531, 194] on div "Selecione uma unidade Aeronave Baron 58 Aeronave Cessna Associacao Divina Miser…" at bounding box center [585, 182] width 344 height 25
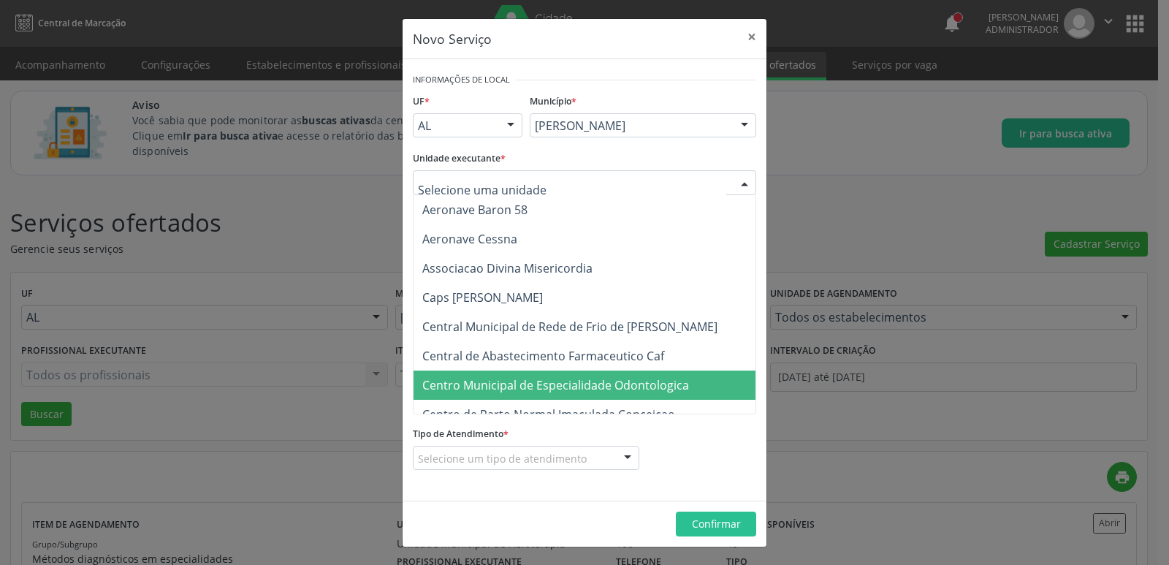
click at [564, 377] on span "Centro Municipal de Especialidade Odontologica" at bounding box center [555, 385] width 267 height 16
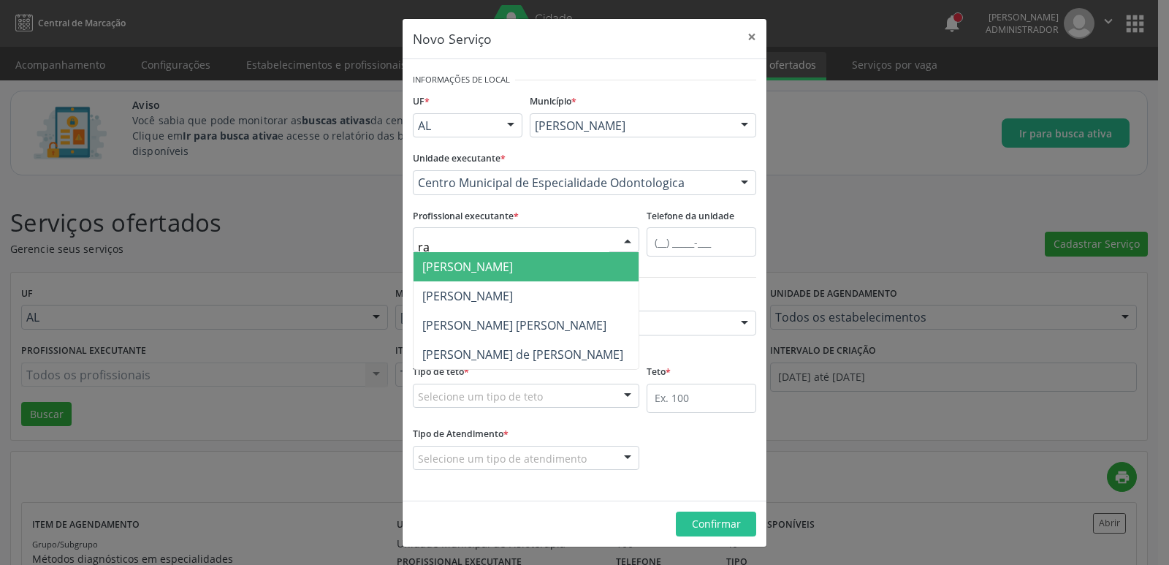
type input "raf"
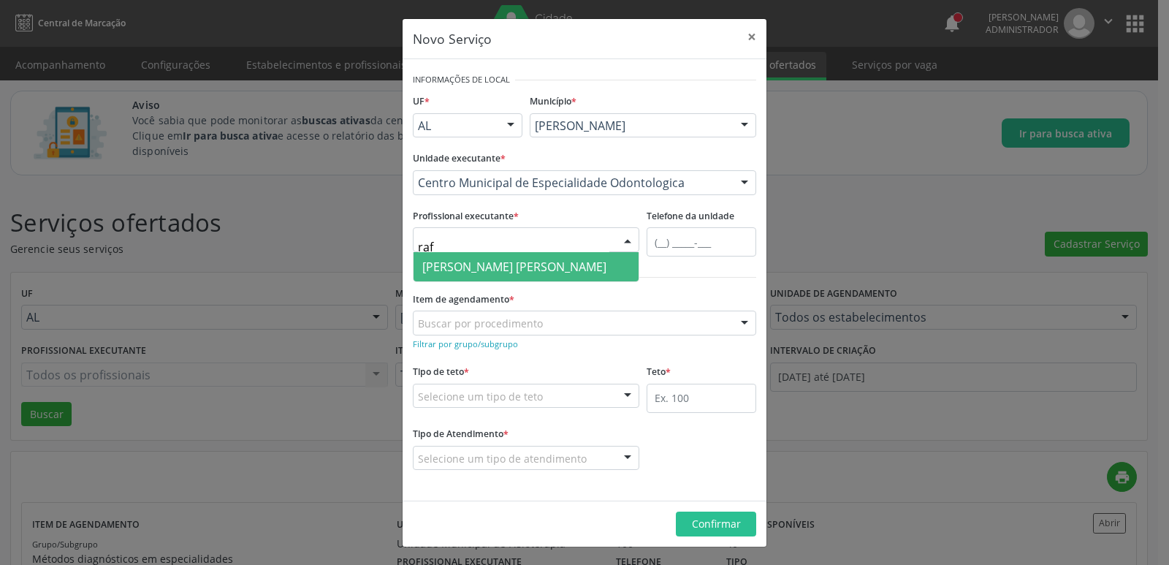
click at [551, 273] on span "[PERSON_NAME] [PERSON_NAME]" at bounding box center [514, 267] width 184 height 16
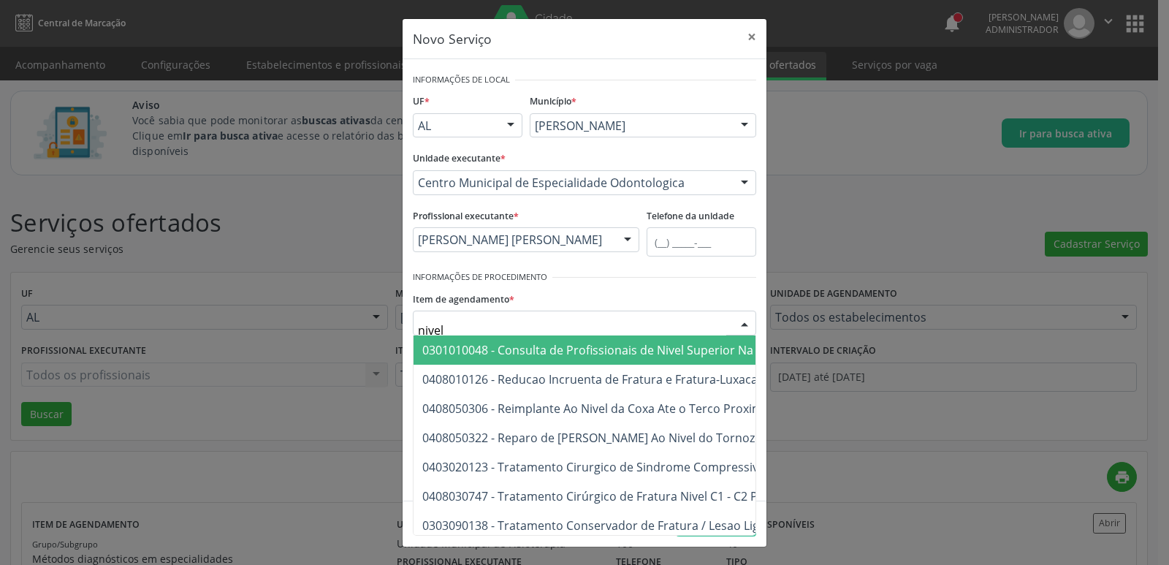
type input "nivel s"
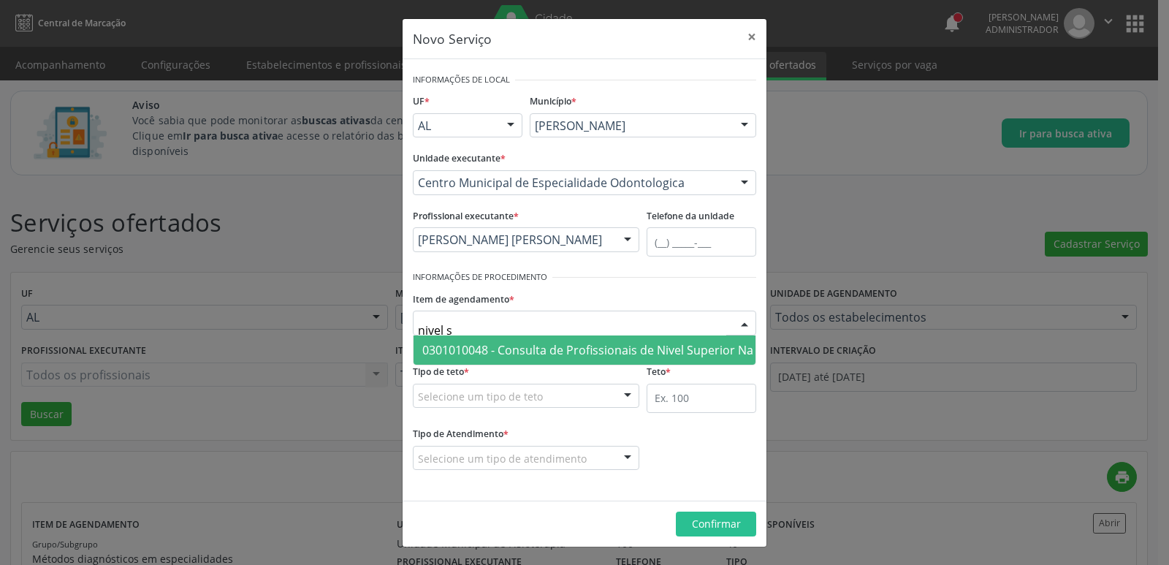
click at [594, 342] on span "0301010048 - Consulta de Profissionais de Nivel Superior Na Atenção Especializa…" at bounding box center [694, 350] width 545 height 16
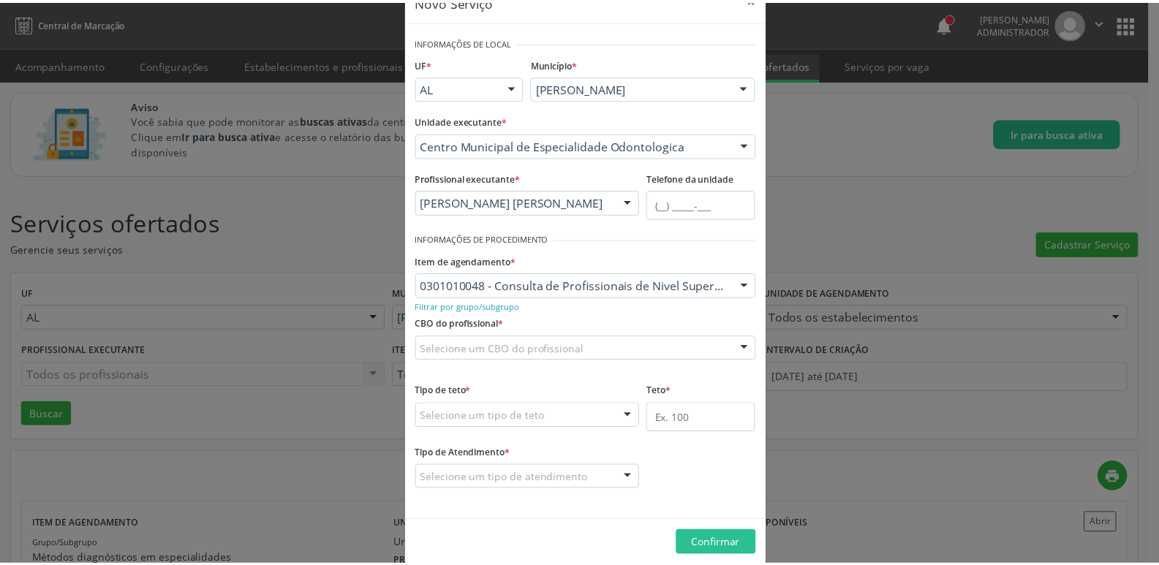
scroll to position [57, 0]
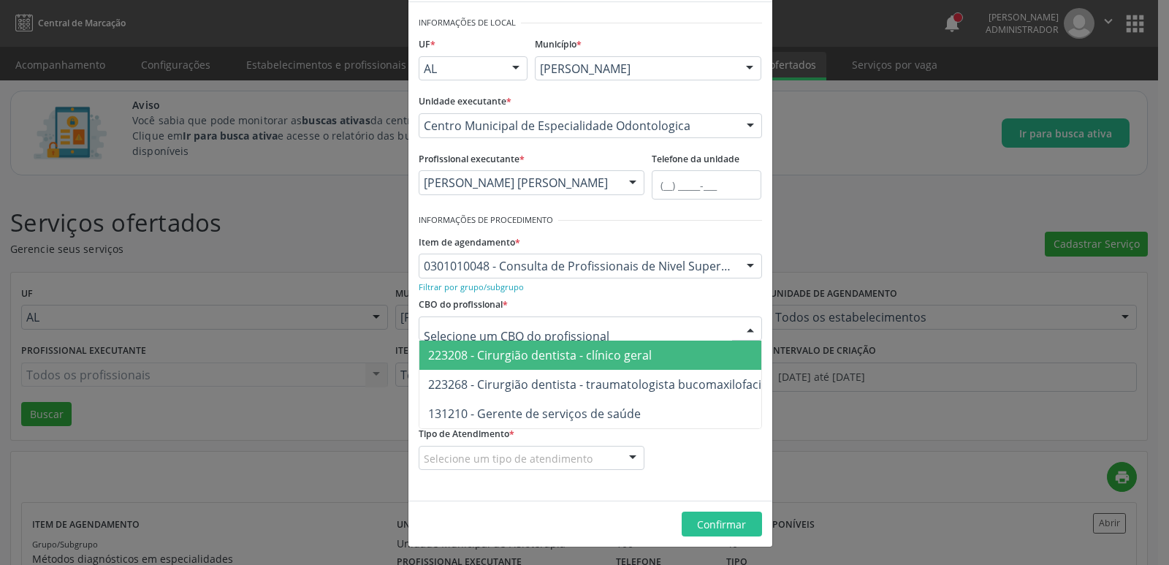
click at [585, 363] on span "223208 - Cirurgião dentista - clínico geral" at bounding box center [540, 355] width 224 height 16
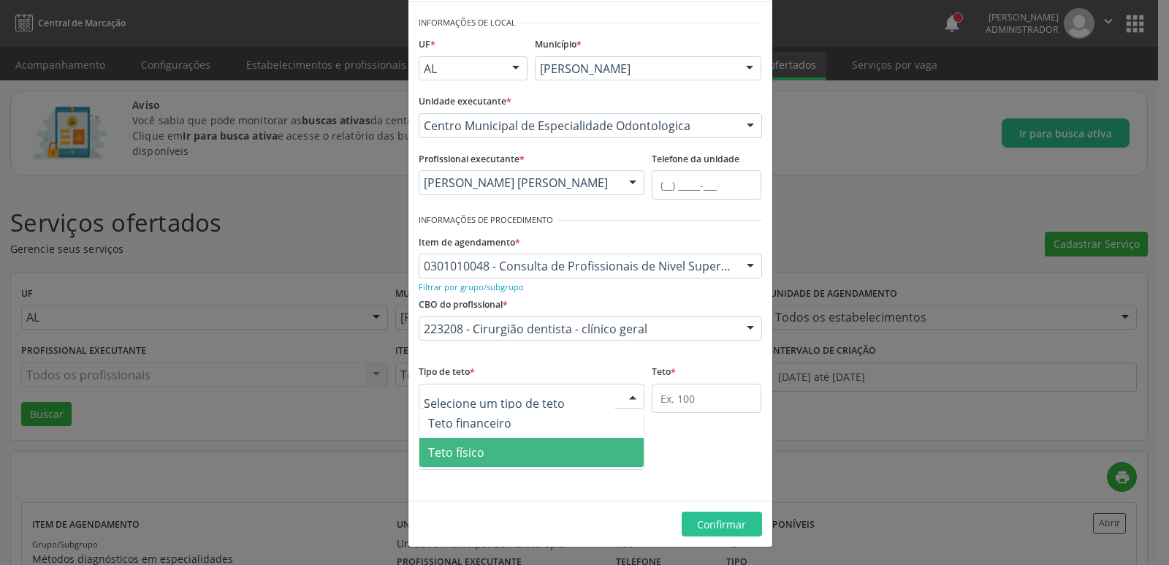
click at [495, 454] on span "Teto físico" at bounding box center [532, 452] width 225 height 29
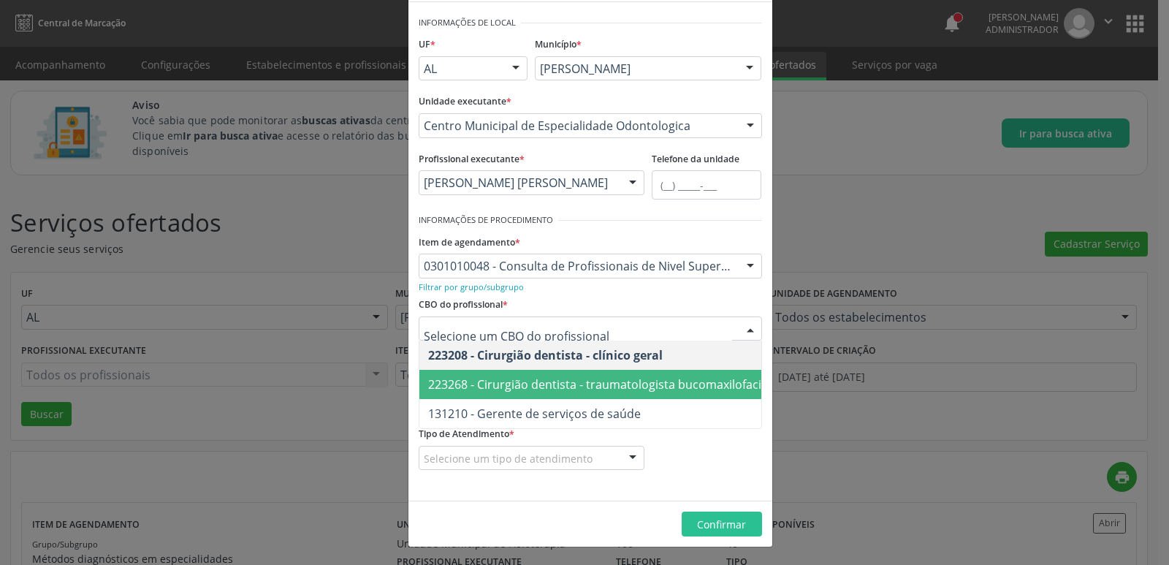
click at [642, 380] on span "223268 - Cirurgião dentista - traumatologista bucomaxilofacial" at bounding box center [599, 384] width 343 height 16
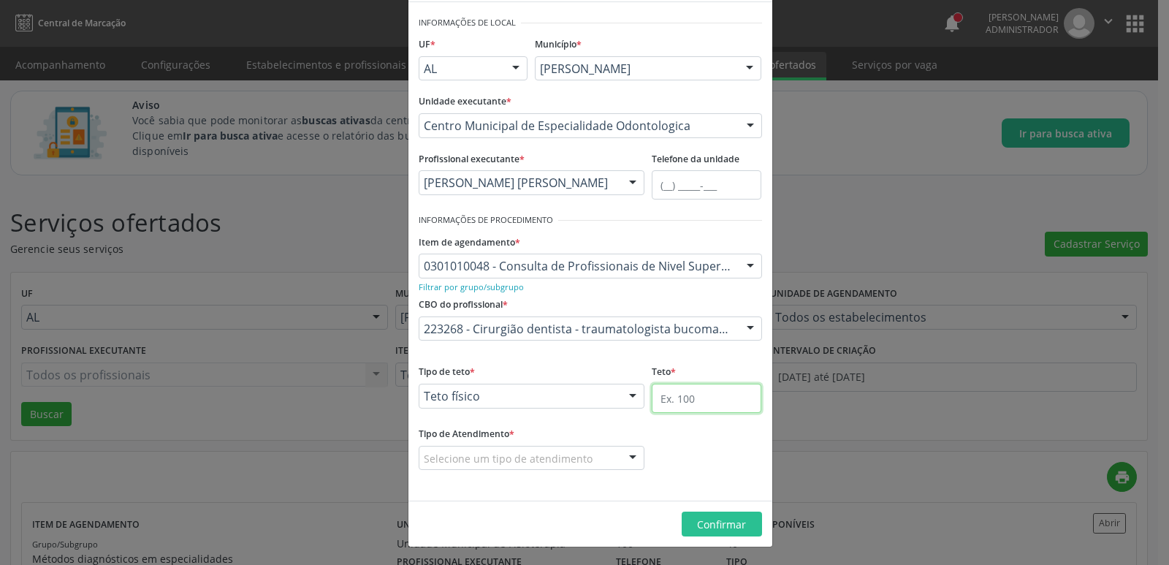
click at [684, 395] on input "text" at bounding box center [707, 398] width 110 height 29
type input "100"
click at [622, 460] on div at bounding box center [633, 459] width 22 height 25
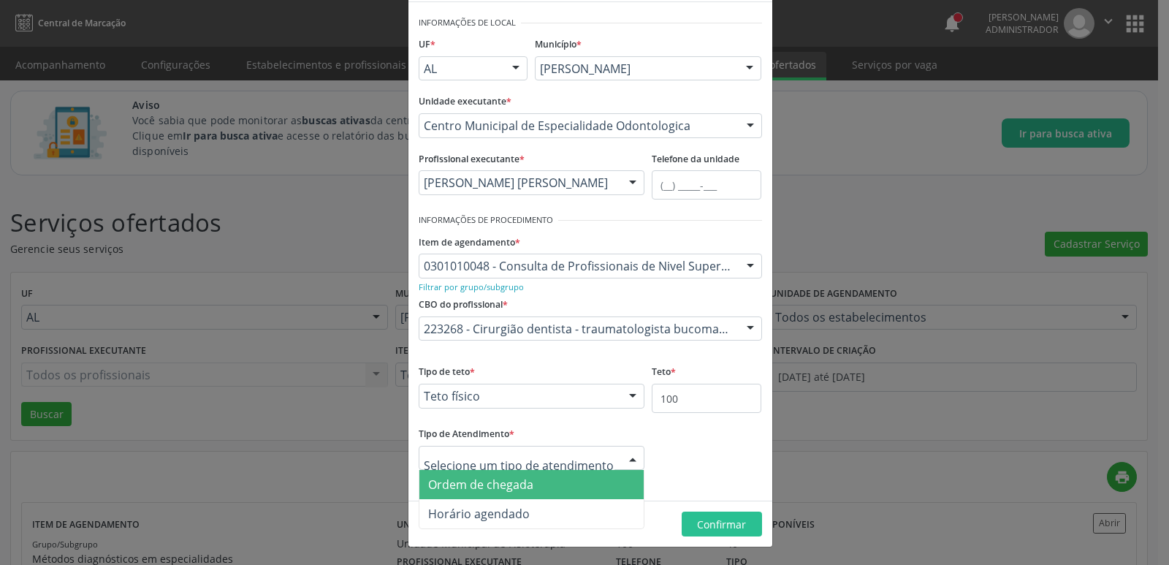
click at [526, 485] on span "Ordem de chegada" at bounding box center [480, 485] width 105 height 16
click at [485, 496] on span "Ordem de chegada" at bounding box center [532, 484] width 225 height 29
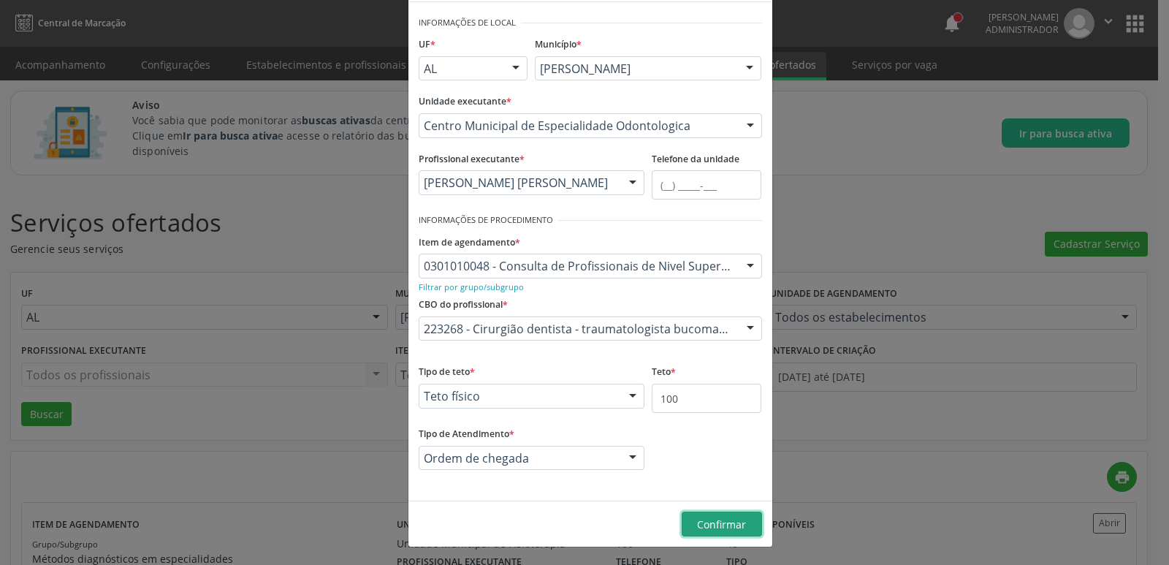
click at [707, 523] on span "Confirmar" at bounding box center [721, 524] width 49 height 14
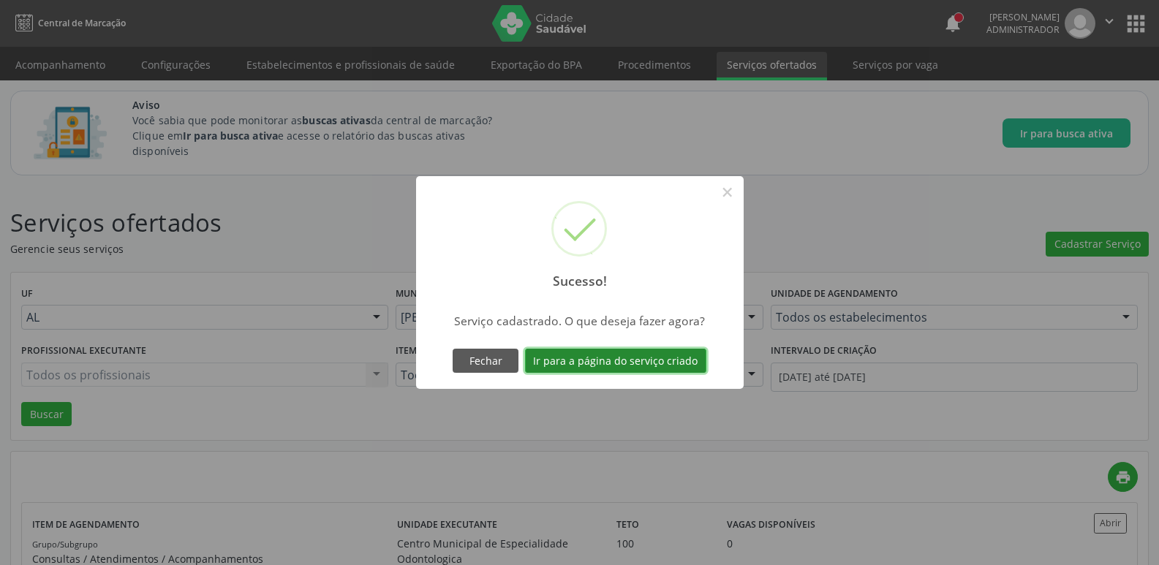
click at [626, 360] on button "Ir para a página do serviço criado" at bounding box center [615, 361] width 181 height 25
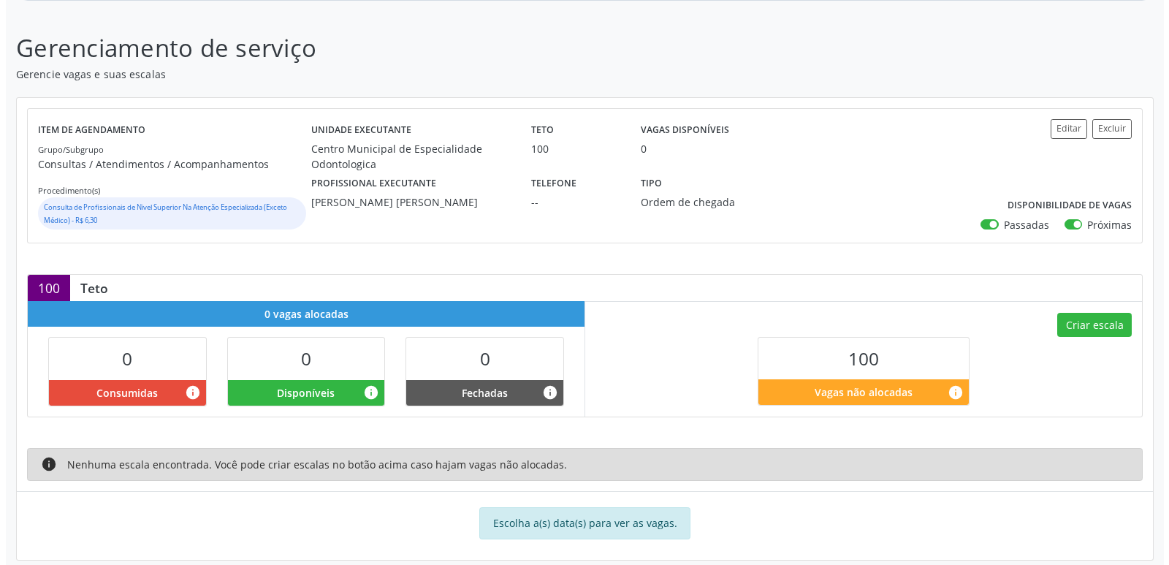
scroll to position [191, 0]
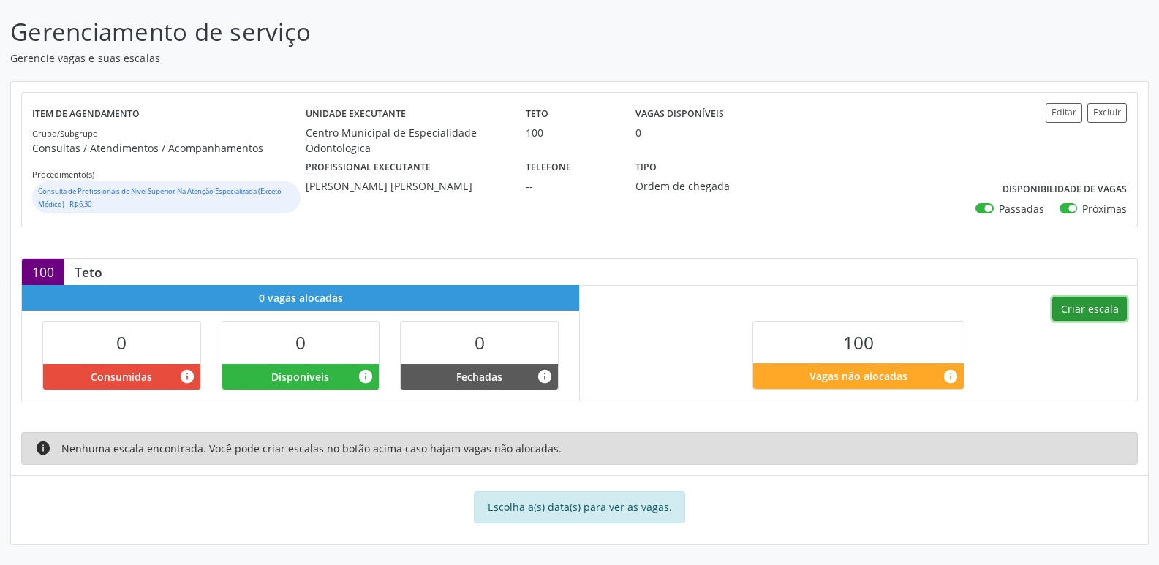
click at [1098, 303] on button "Criar escala" at bounding box center [1089, 309] width 75 height 25
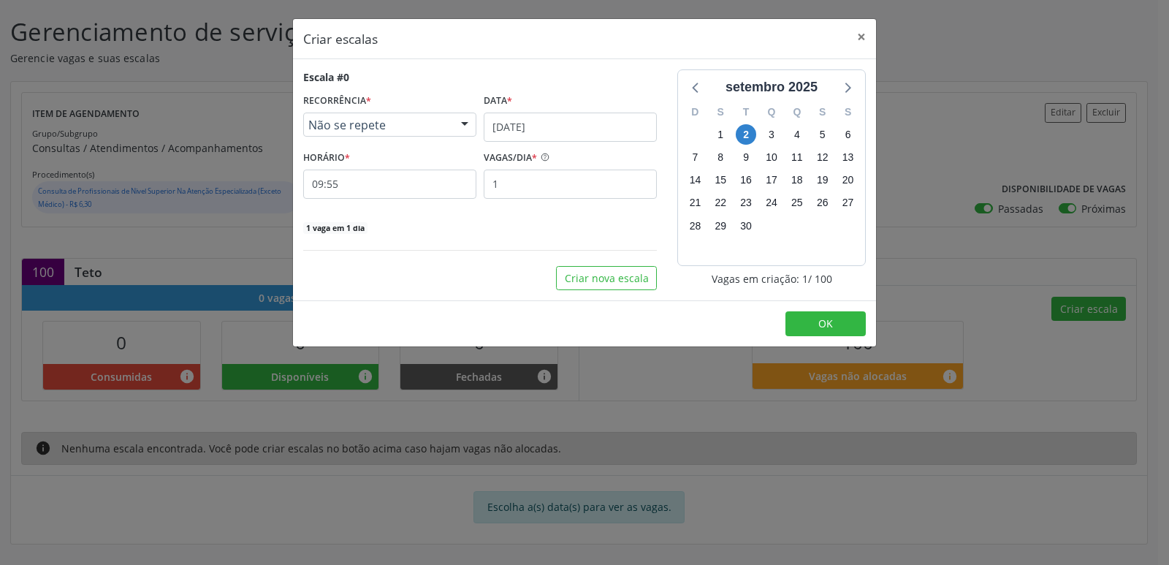
click at [397, 126] on span "Não se repete" at bounding box center [377, 125] width 138 height 15
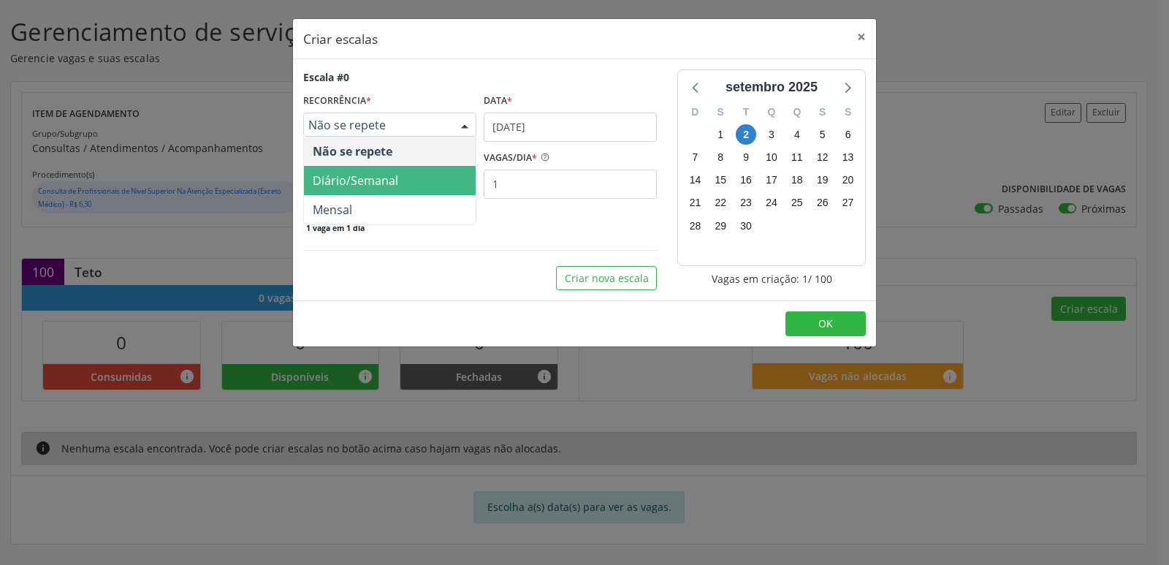
click at [372, 176] on span "Diário/Semanal" at bounding box center [356, 180] width 86 height 16
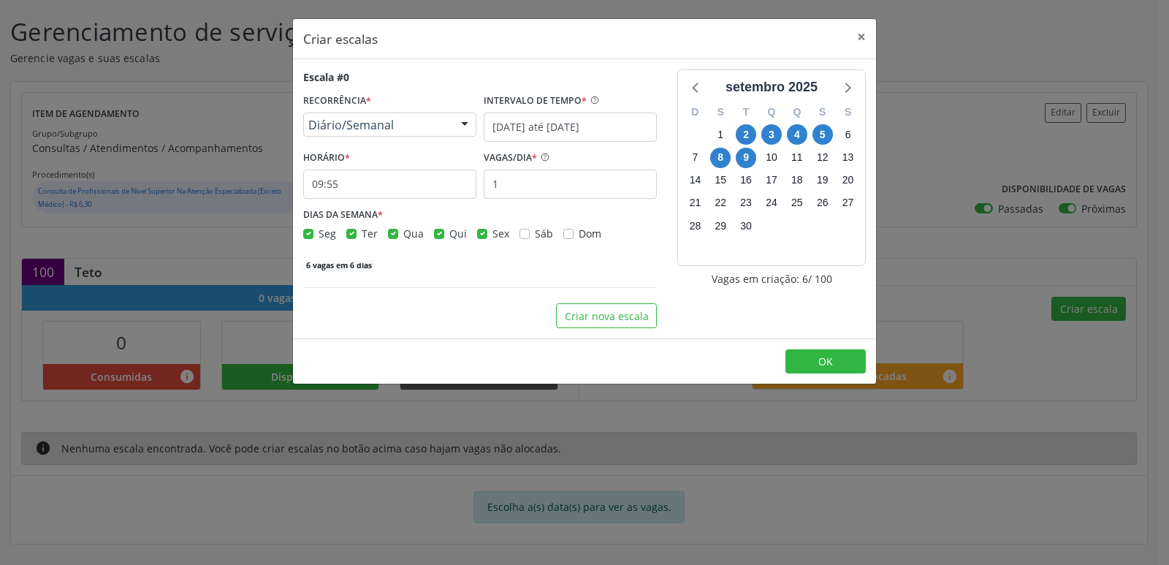
click at [319, 235] on label "Seg" at bounding box center [328, 233] width 18 height 15
click at [312, 235] on input "Seg" at bounding box center [308, 232] width 10 height 13
checkbox input "false"
click at [398, 237] on div "Qua" at bounding box center [406, 233] width 36 height 15
click at [485, 238] on div "Sex" at bounding box center [493, 233] width 32 height 15
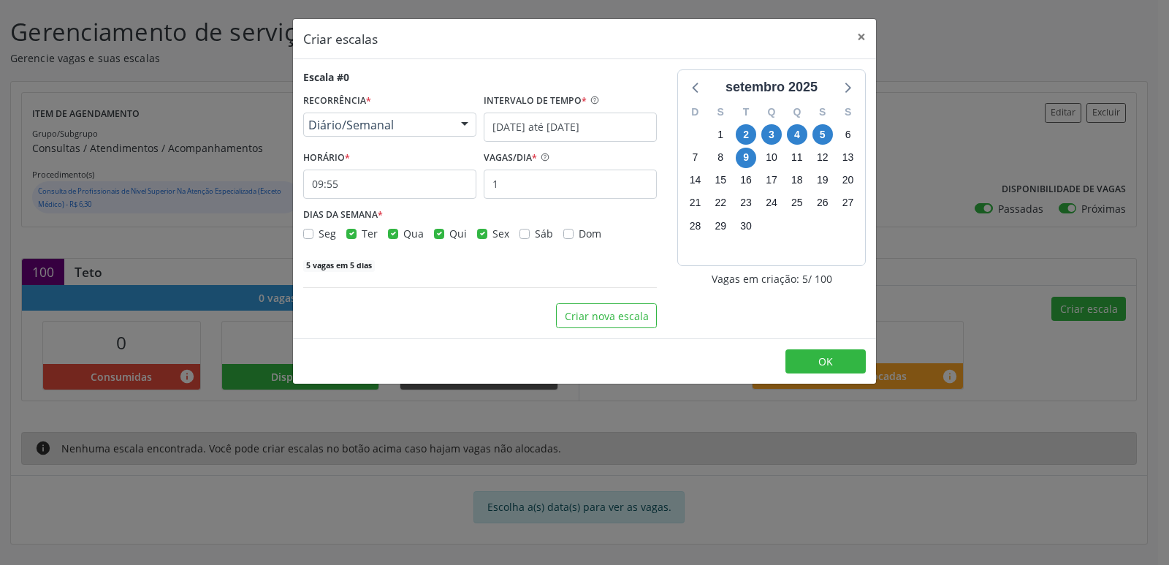
click at [493, 234] on label "Sex" at bounding box center [501, 233] width 17 height 15
click at [482, 234] on input "Sex" at bounding box center [482, 232] width 10 height 13
checkbox input "false"
click at [403, 235] on label "Qua" at bounding box center [413, 233] width 20 height 15
click at [395, 235] on input "Qua" at bounding box center [393, 232] width 10 height 13
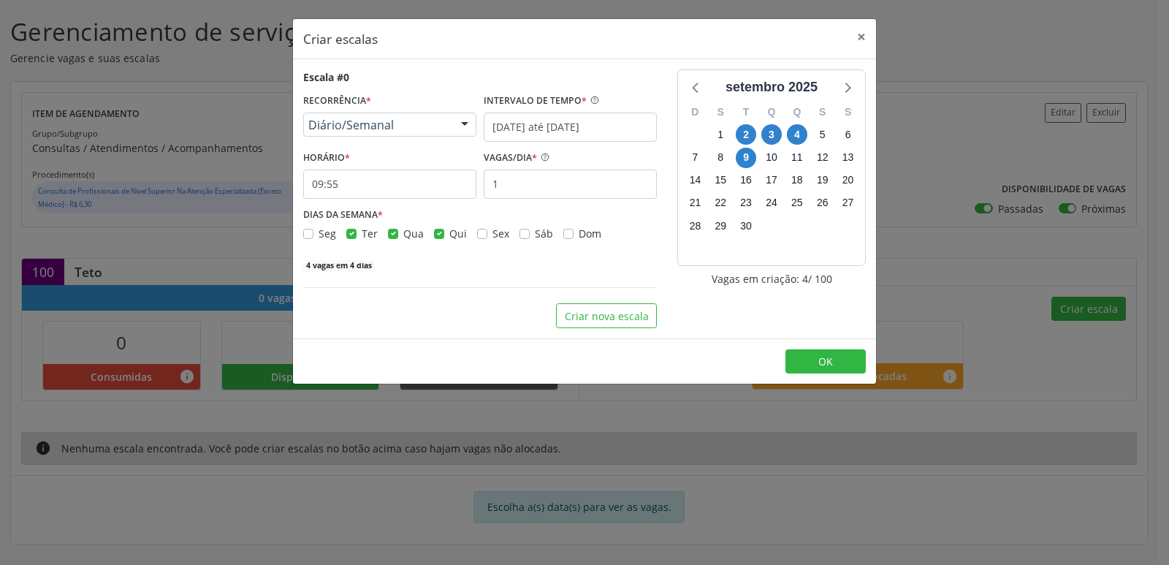
checkbox input "false"
click at [387, 181] on input "09:55" at bounding box center [389, 184] width 173 height 29
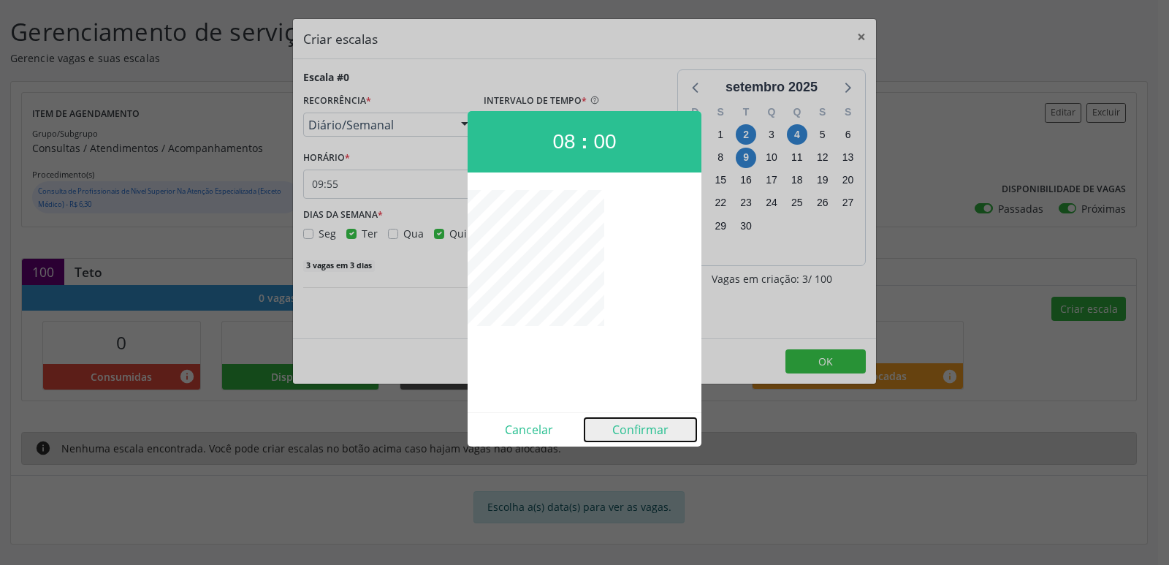
click at [648, 431] on button "Confirmar" at bounding box center [641, 429] width 112 height 23
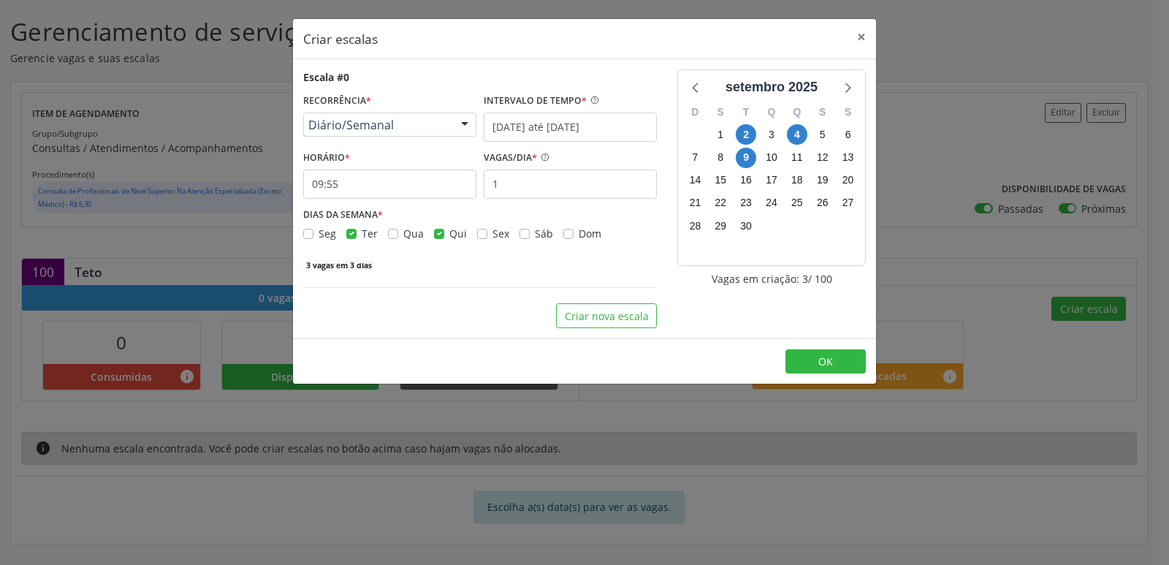
type input "08:00"
click at [608, 118] on input "[DATE] até [DATE]" at bounding box center [570, 127] width 173 height 29
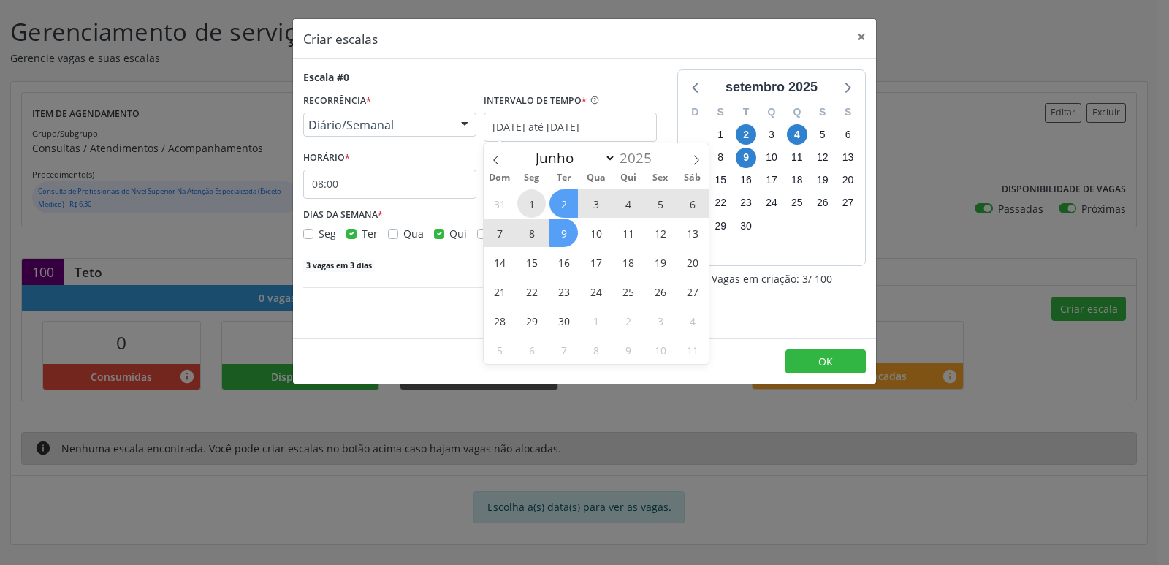
click at [534, 207] on span "1" at bounding box center [531, 203] width 29 height 29
type input "[DATE]"
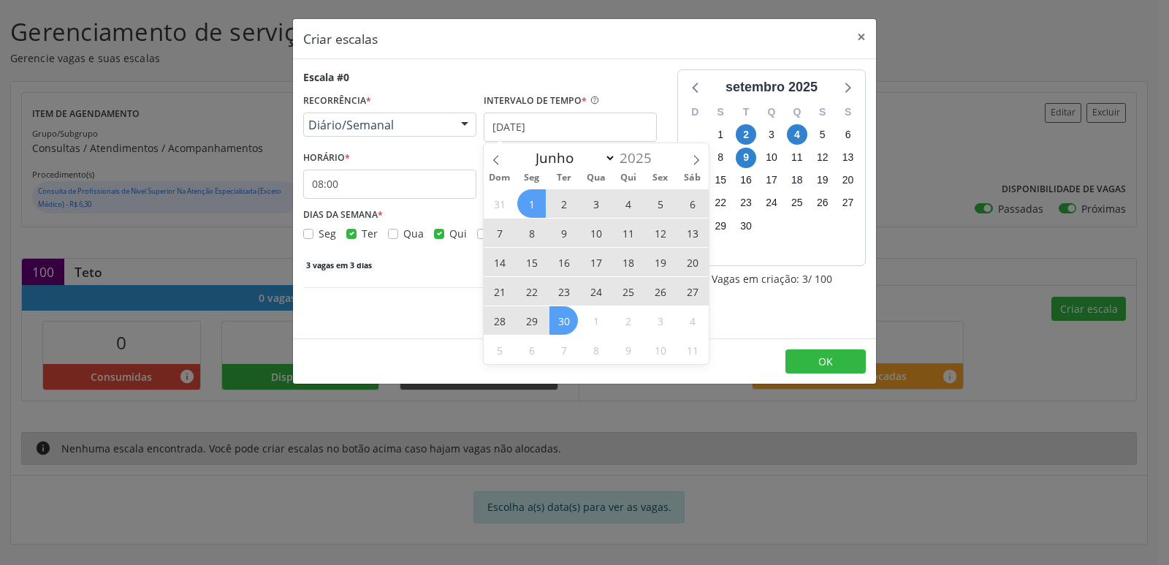
click at [561, 308] on span "30" at bounding box center [564, 320] width 29 height 29
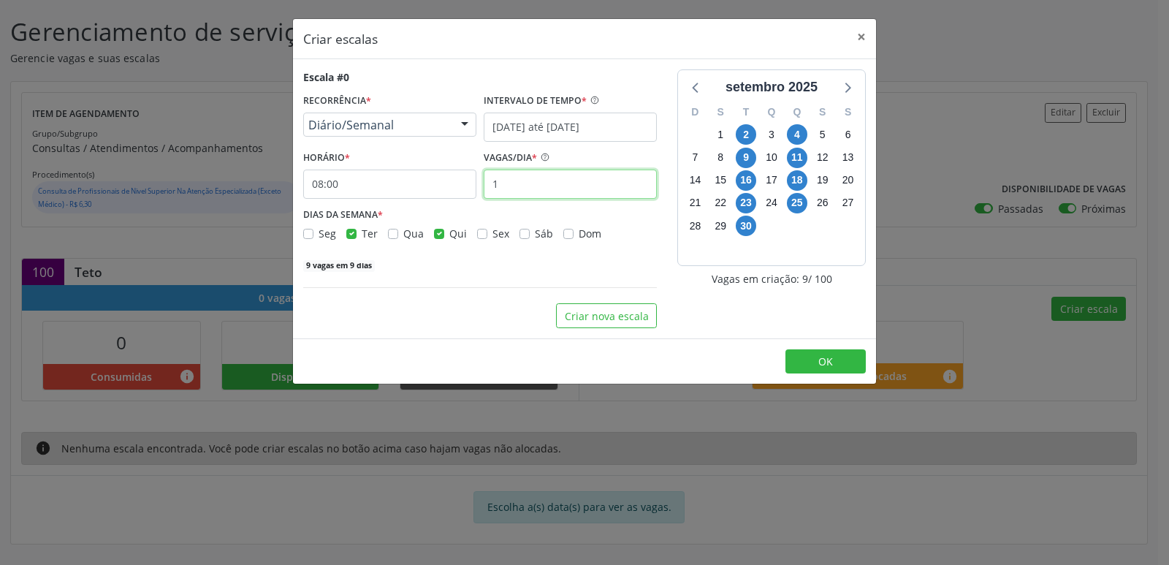
drag, startPoint x: 569, startPoint y: 194, endPoint x: 407, endPoint y: 210, distance: 162.3
click at [407, 210] on div "Escala #0 RECORRÊNCIA * Diário/Semanal Não se repete Diário/Semanal Mensal Nenh…" at bounding box center [480, 170] width 354 height 203
type input "10"
click at [820, 358] on span "OK" at bounding box center [826, 361] width 15 height 14
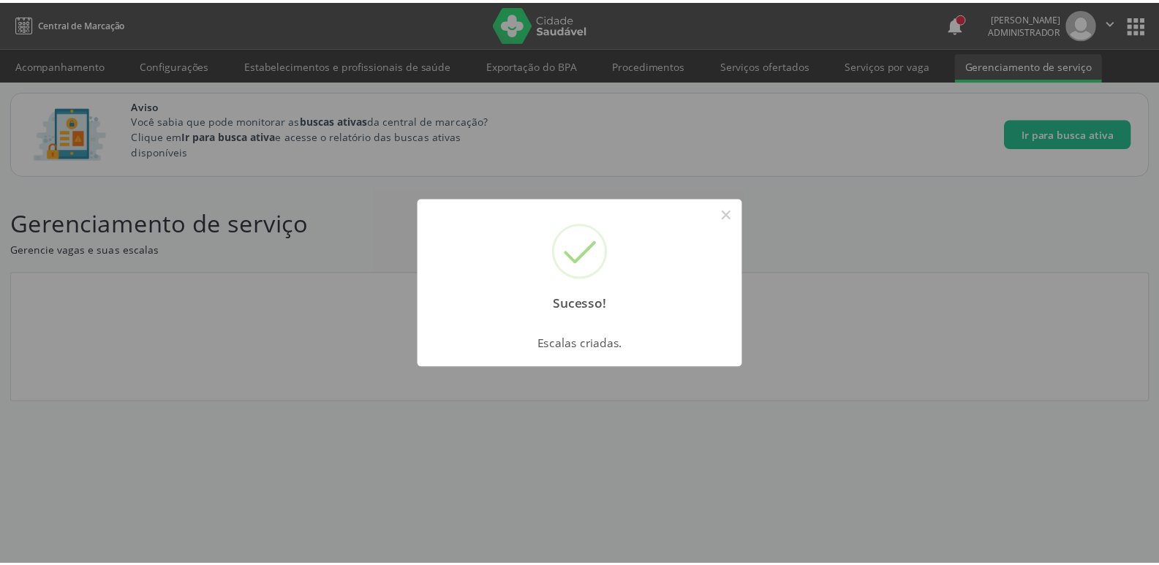
scroll to position [0, 0]
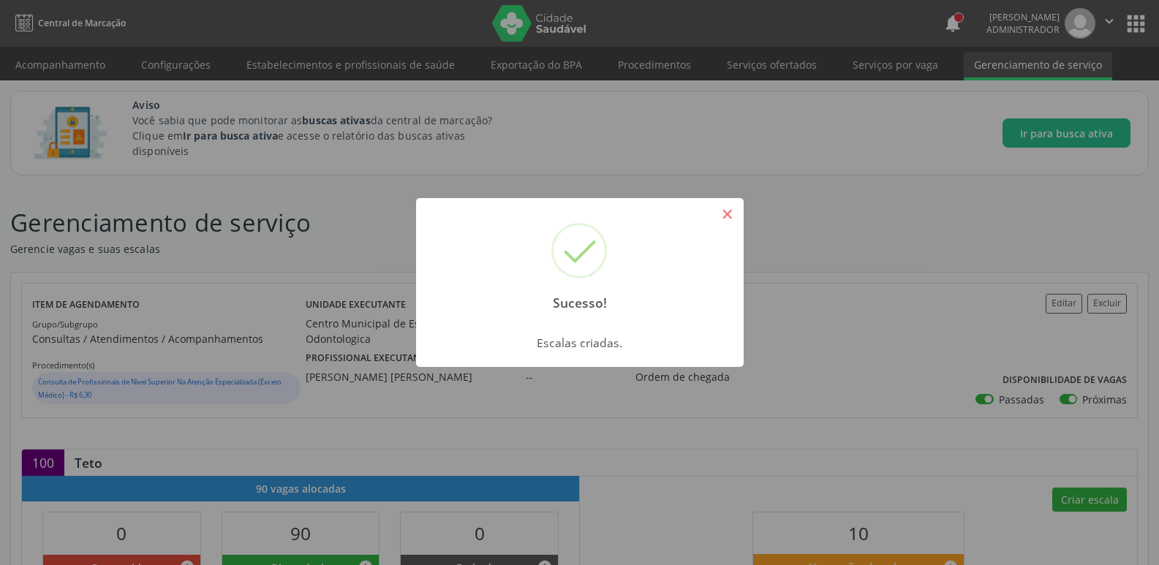
click at [724, 210] on button "×" at bounding box center [727, 214] width 25 height 25
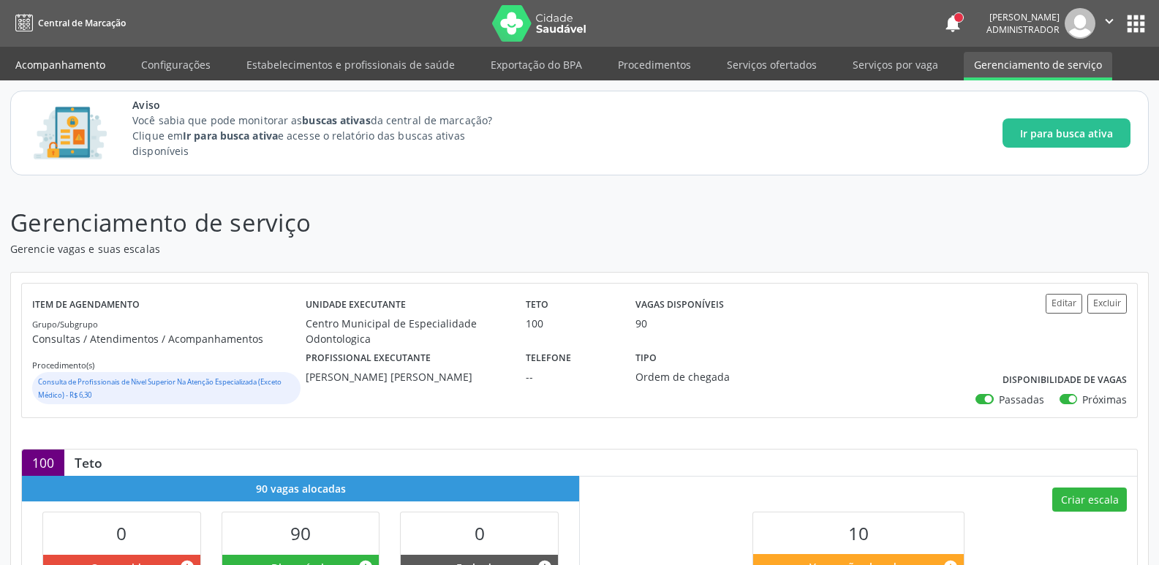
click at [85, 64] on link "Acompanhamento" at bounding box center [60, 65] width 110 height 26
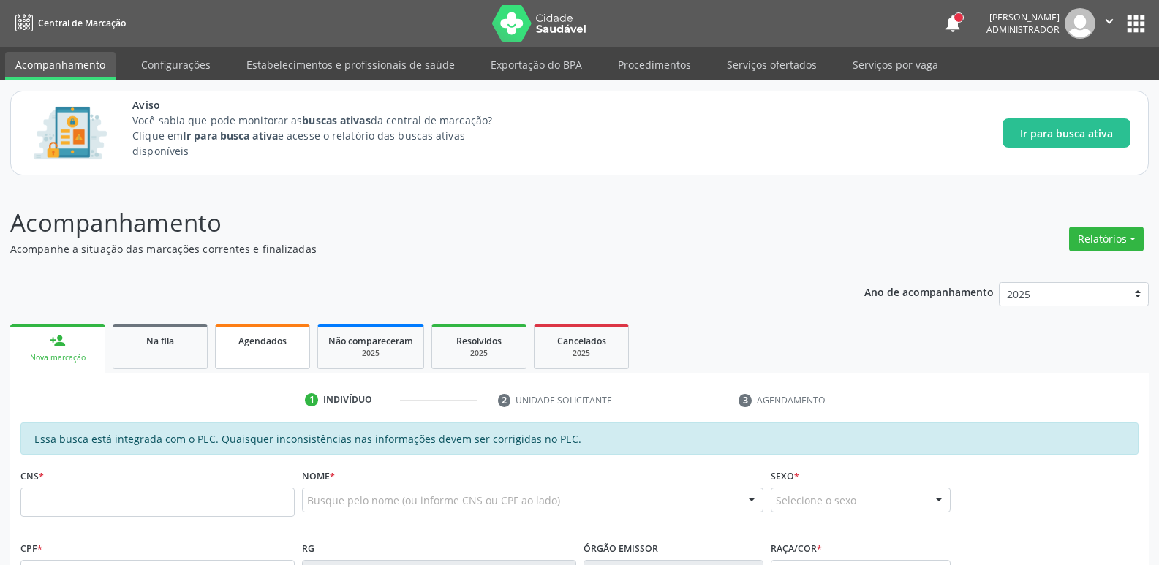
click at [265, 357] on link "Agendados" at bounding box center [262, 346] width 95 height 45
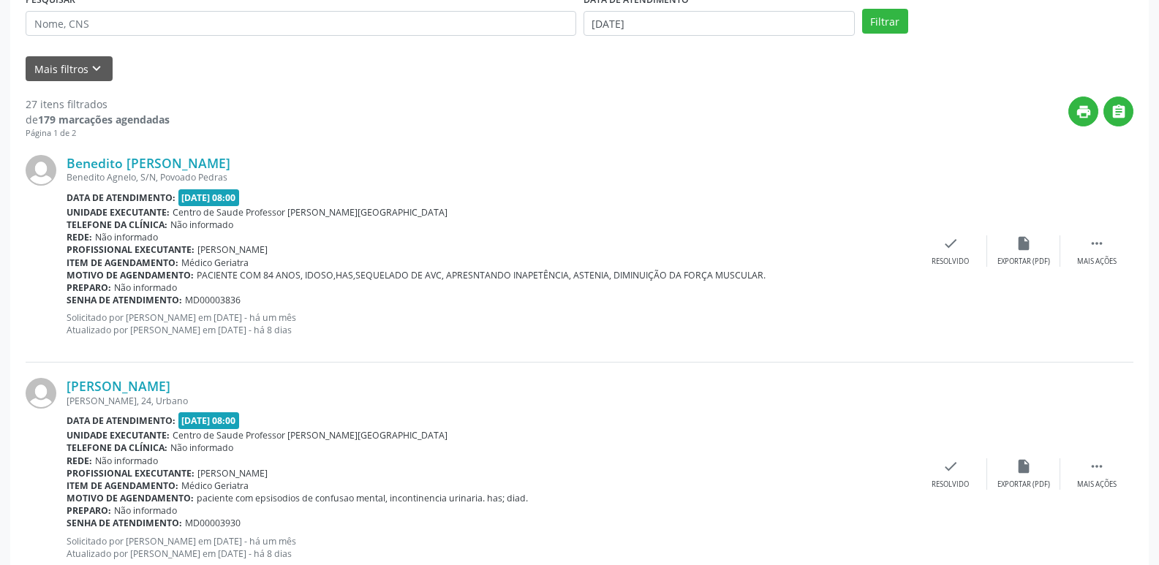
scroll to position [623, 0]
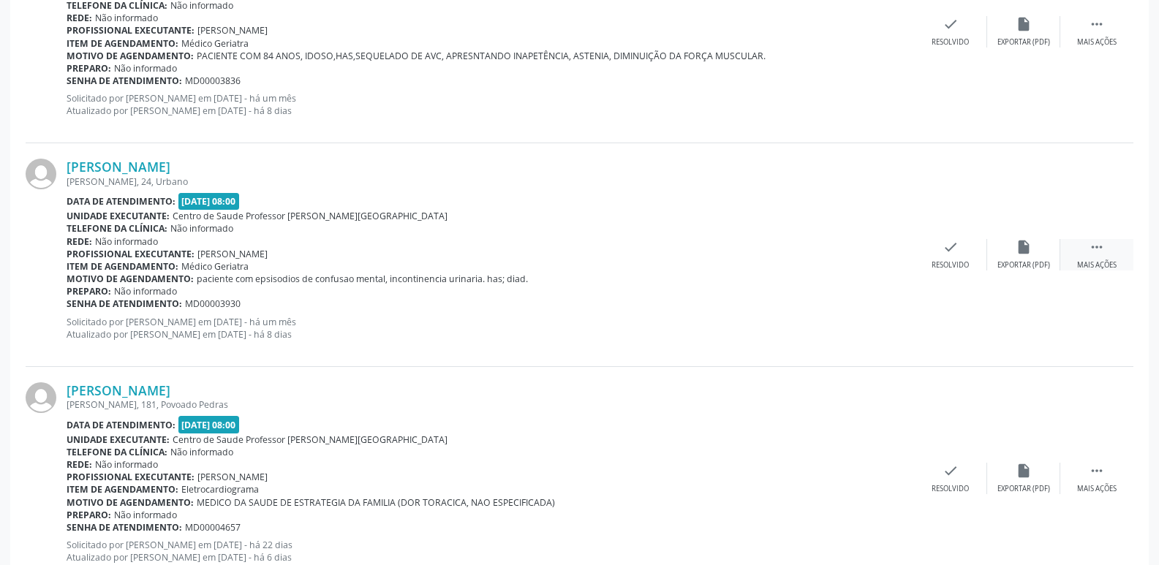
click at [1089, 245] on icon "" at bounding box center [1096, 247] width 16 height 16
click at [833, 259] on div "print Imprimir" at bounding box center [803, 254] width 73 height 31
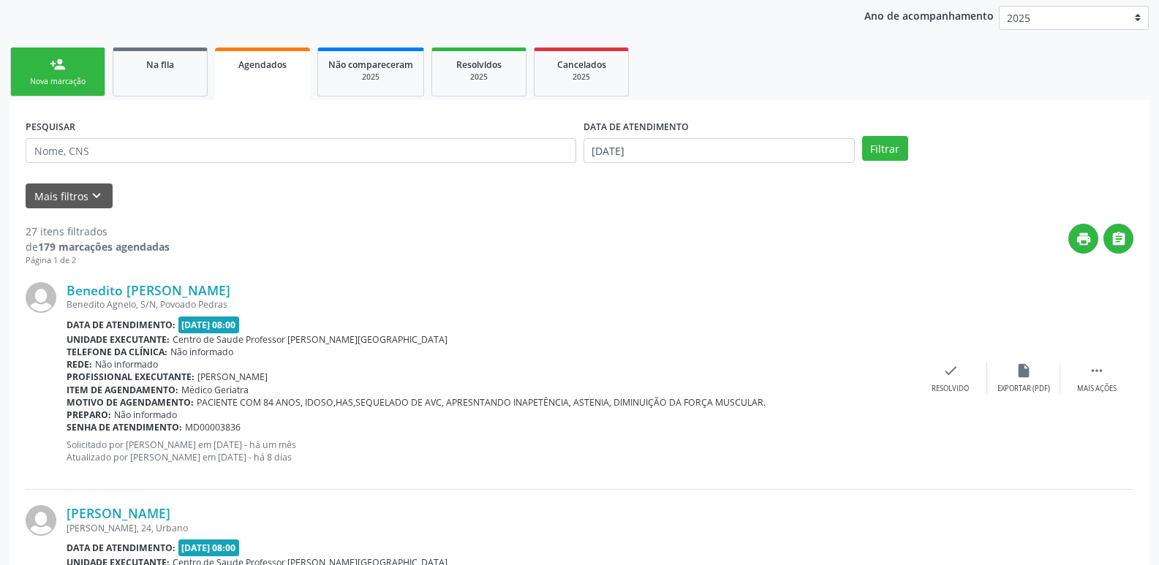
scroll to position [292, 0]
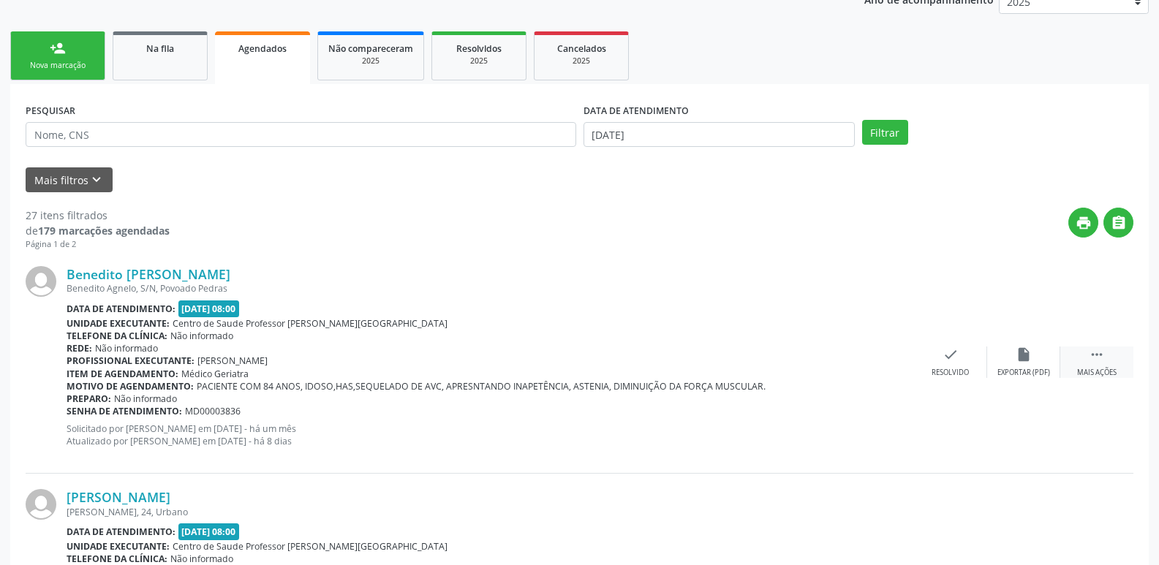
click at [1099, 352] on icon "" at bounding box center [1096, 354] width 16 height 16
click at [1012, 358] on div "edit Editar" at bounding box center [1023, 361] width 73 height 31
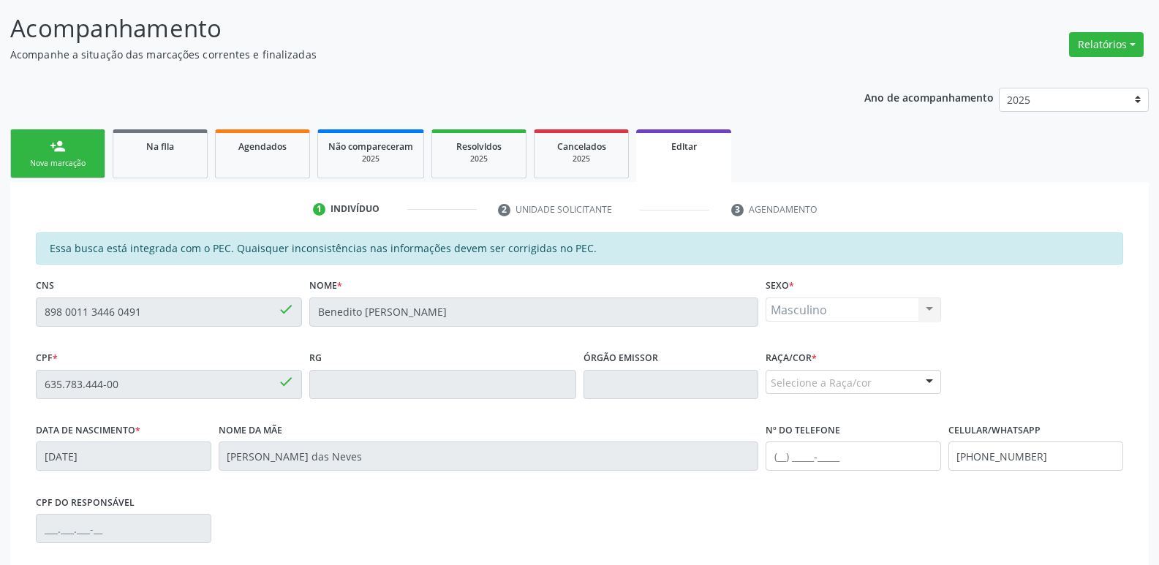
scroll to position [0, 0]
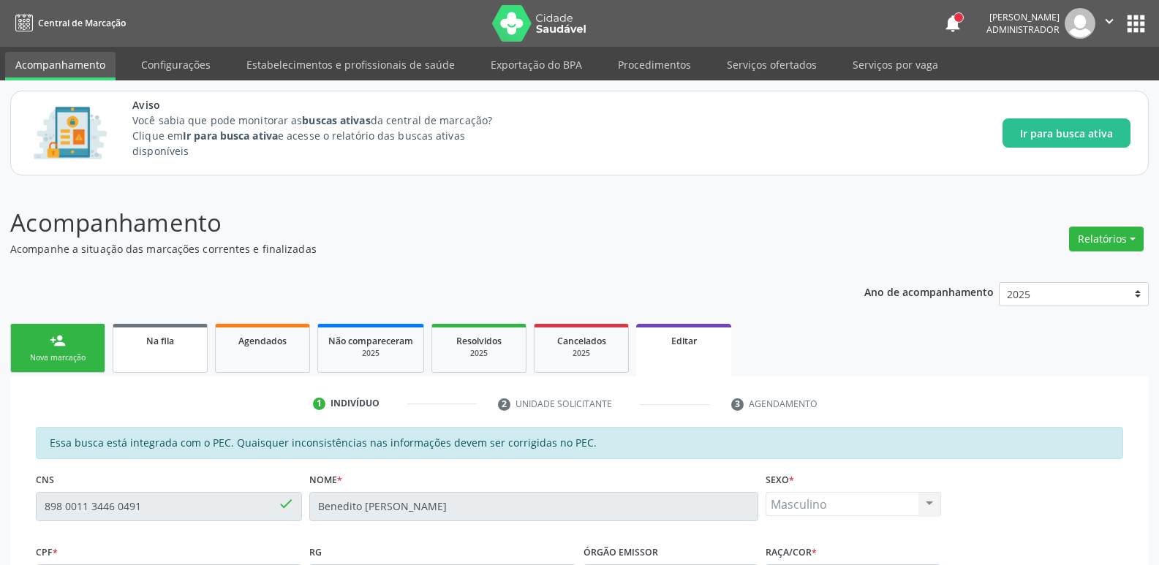
click at [162, 366] on link "Na fila" at bounding box center [160, 348] width 95 height 49
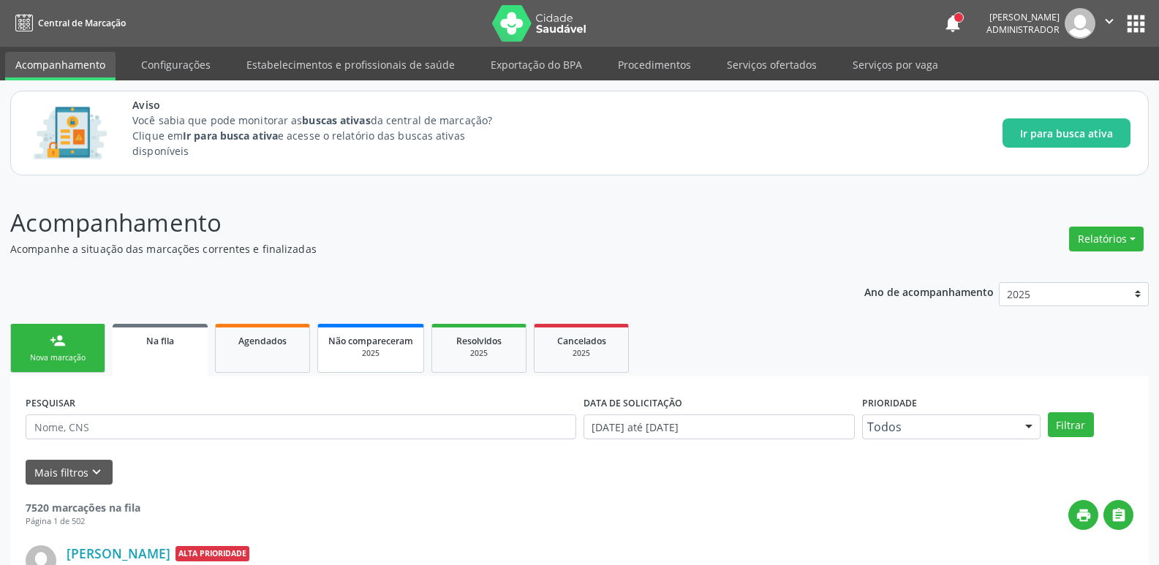
click at [361, 344] on span "Não compareceram" at bounding box center [370, 341] width 85 height 12
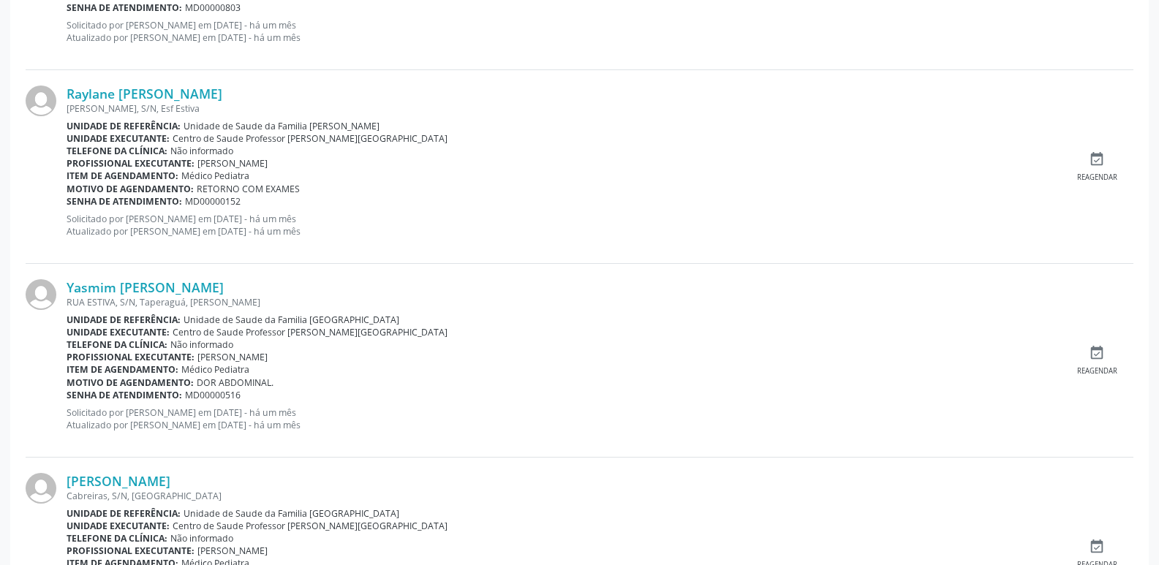
scroll to position [439, 0]
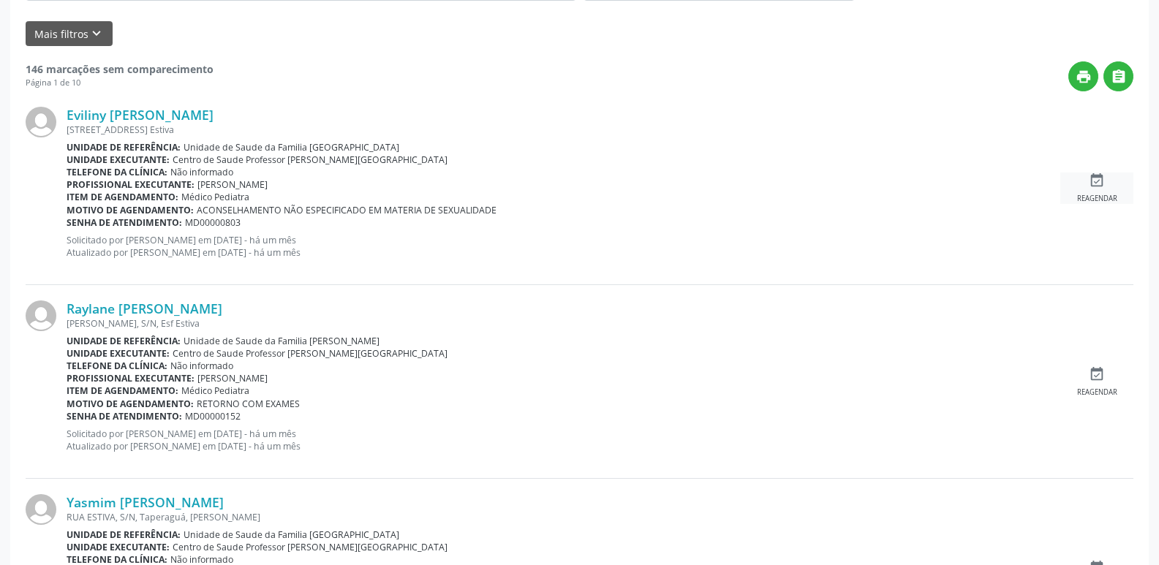
click at [1120, 189] on div "event_available Reagendar" at bounding box center [1096, 187] width 73 height 31
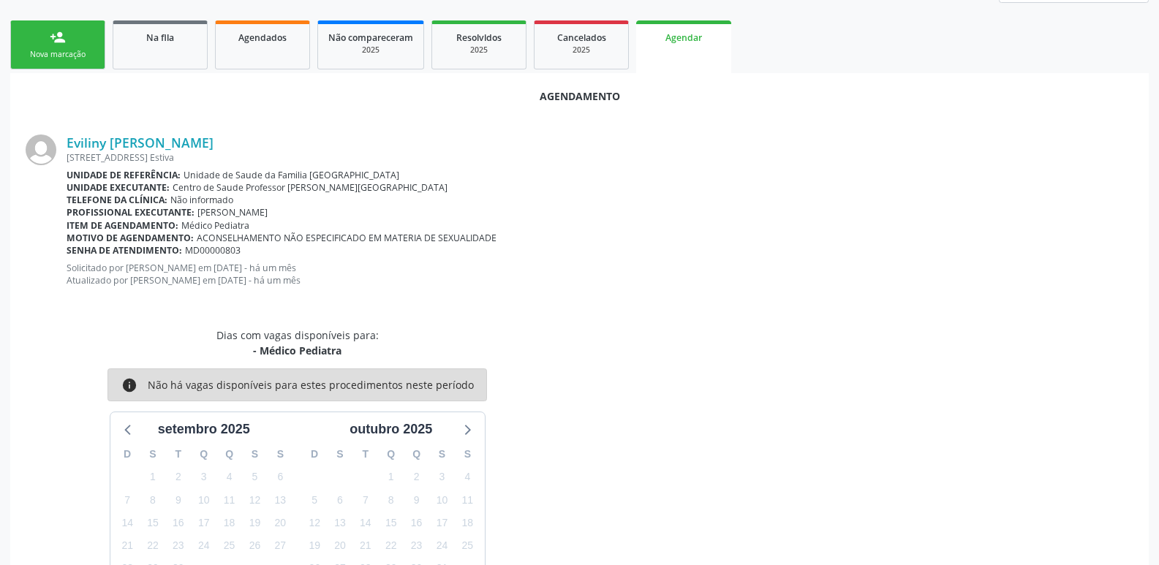
scroll to position [0, 0]
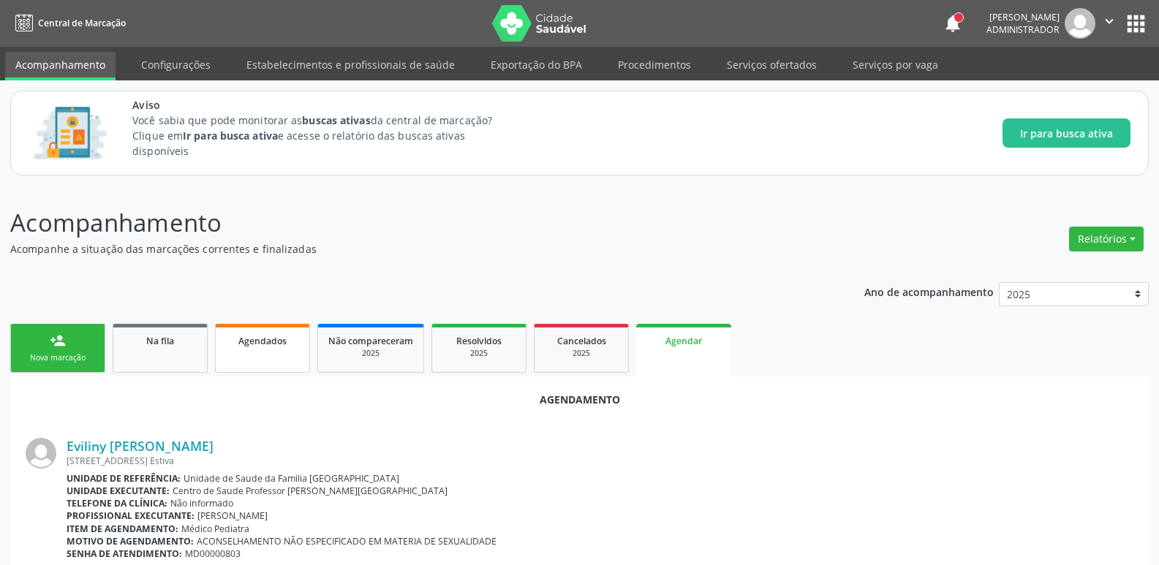
click at [254, 346] on span "Agendados" at bounding box center [262, 341] width 48 height 12
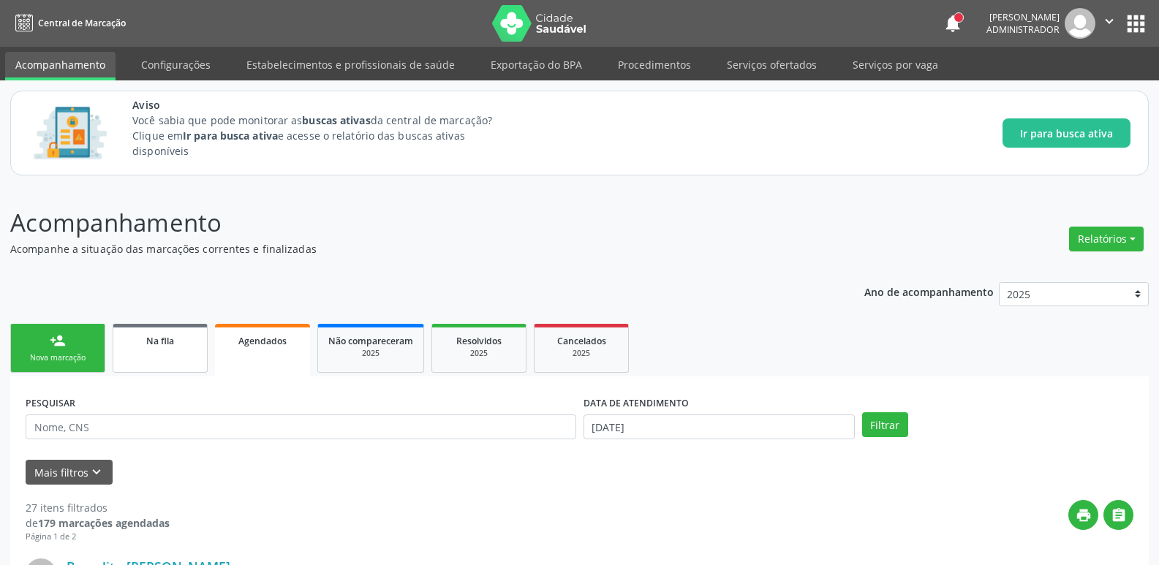
click at [175, 345] on div "Na fila" at bounding box center [160, 340] width 73 height 15
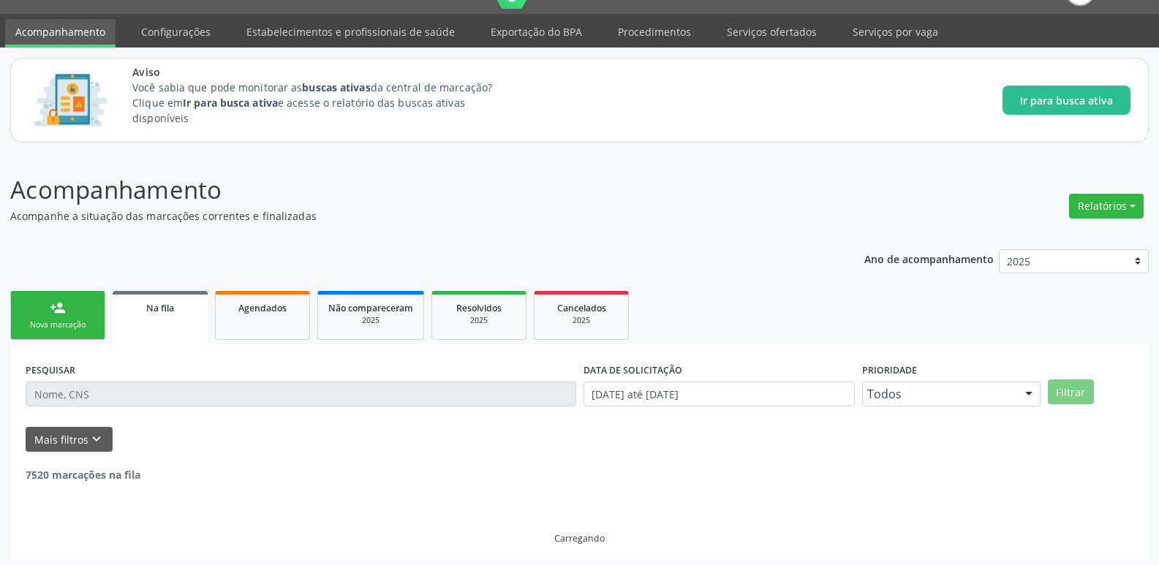
scroll to position [38, 0]
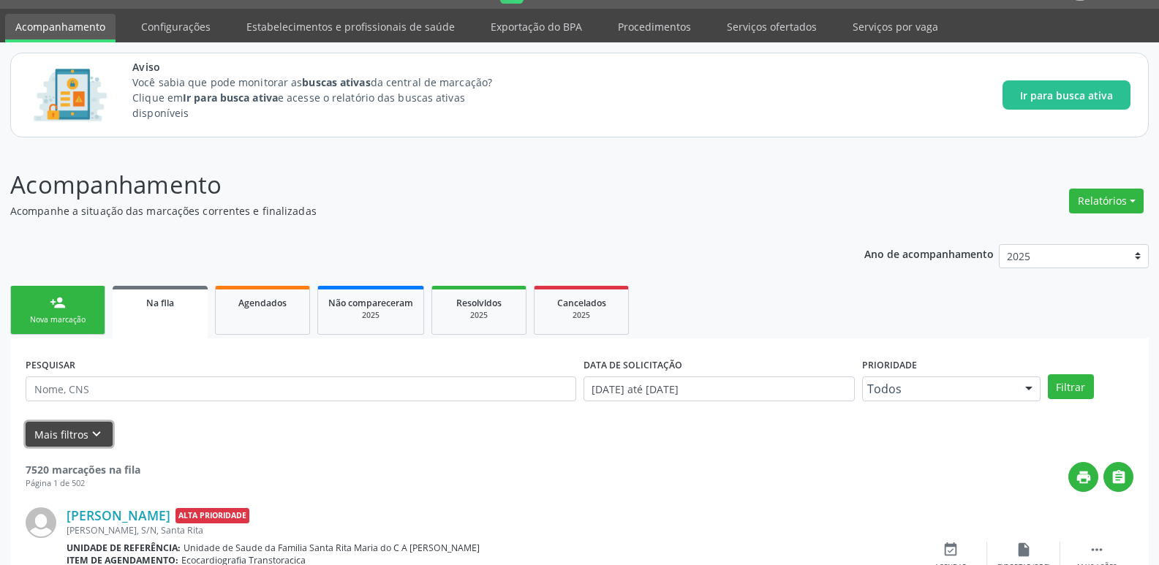
click at [58, 439] on button "Mais filtros keyboard_arrow_down" at bounding box center [69, 435] width 87 height 26
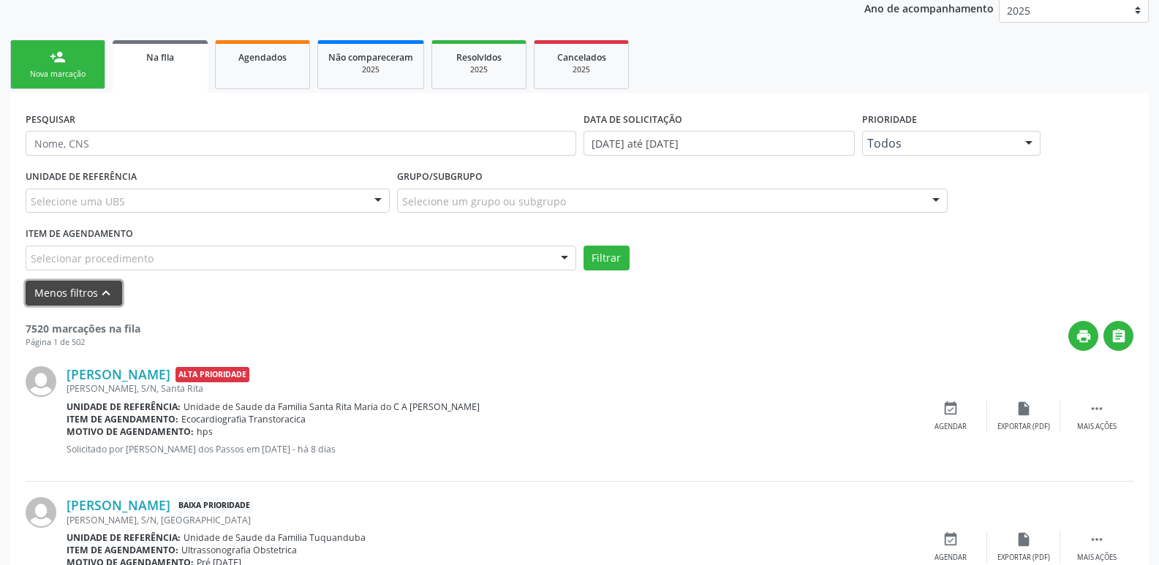
scroll to position [257, 0]
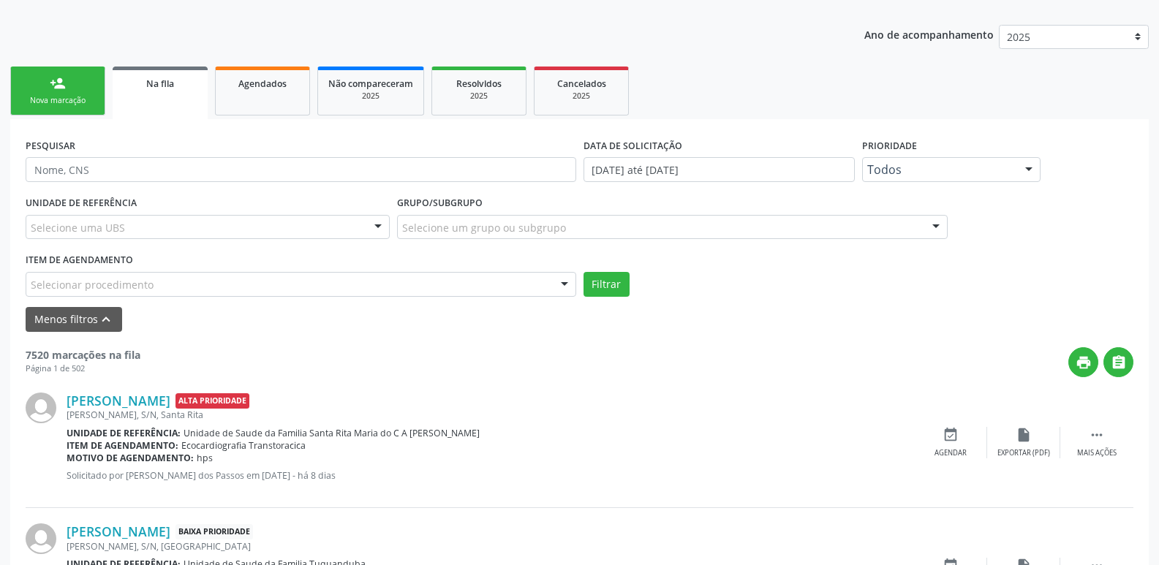
click at [400, 284] on div "Selecionar procedimento" at bounding box center [301, 284] width 550 height 25
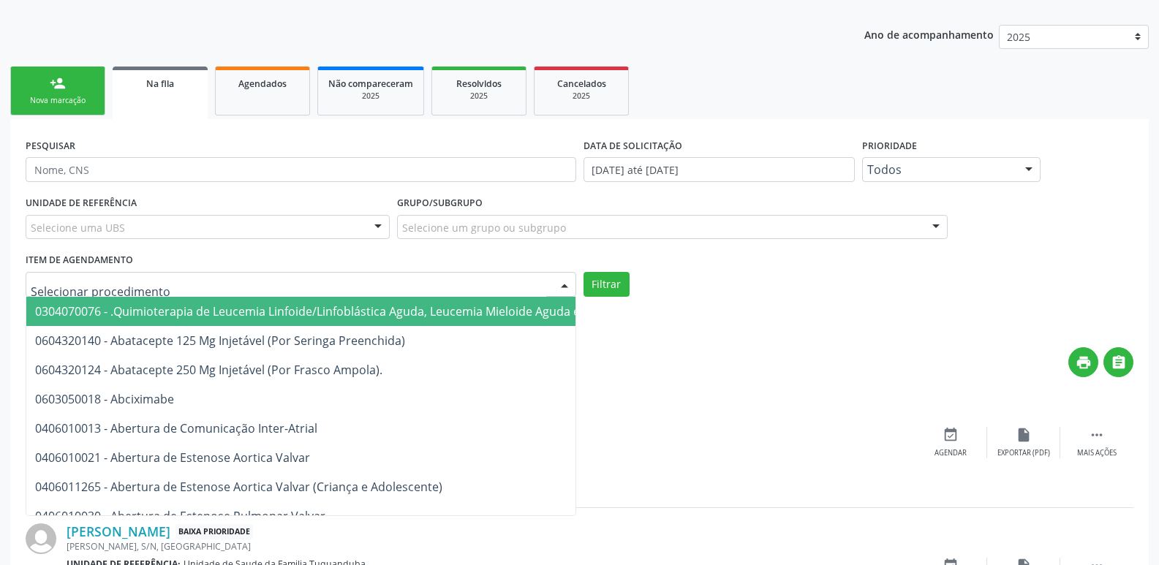
click at [414, 284] on input "text" at bounding box center [288, 291] width 515 height 29
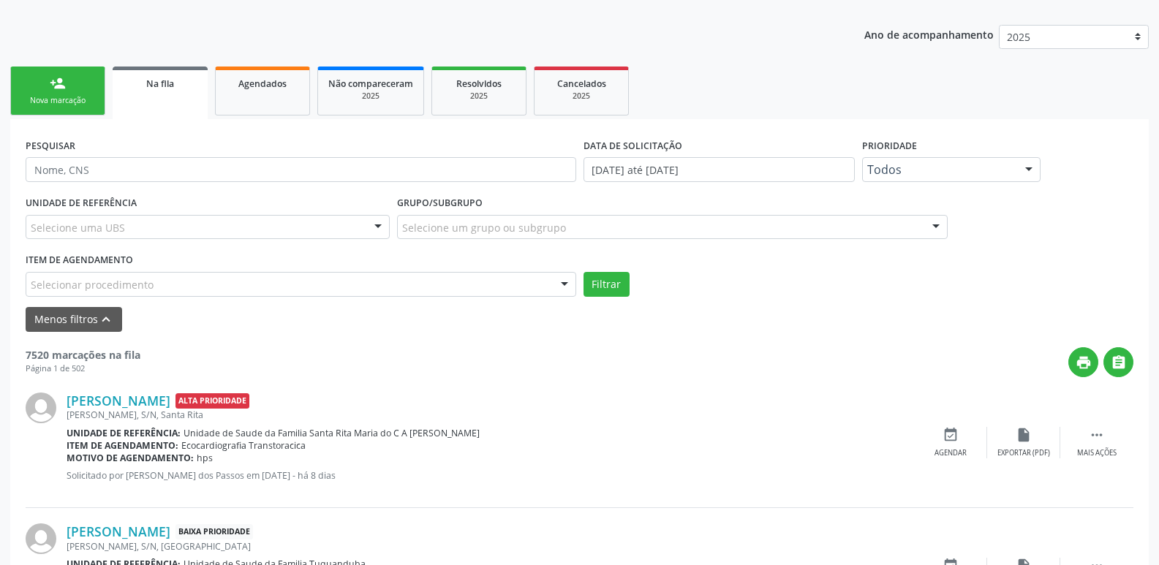
click at [571, 287] on div at bounding box center [564, 285] width 22 height 25
click at [594, 237] on div "Selecione um grupo ou subgrupo" at bounding box center [672, 227] width 550 height 25
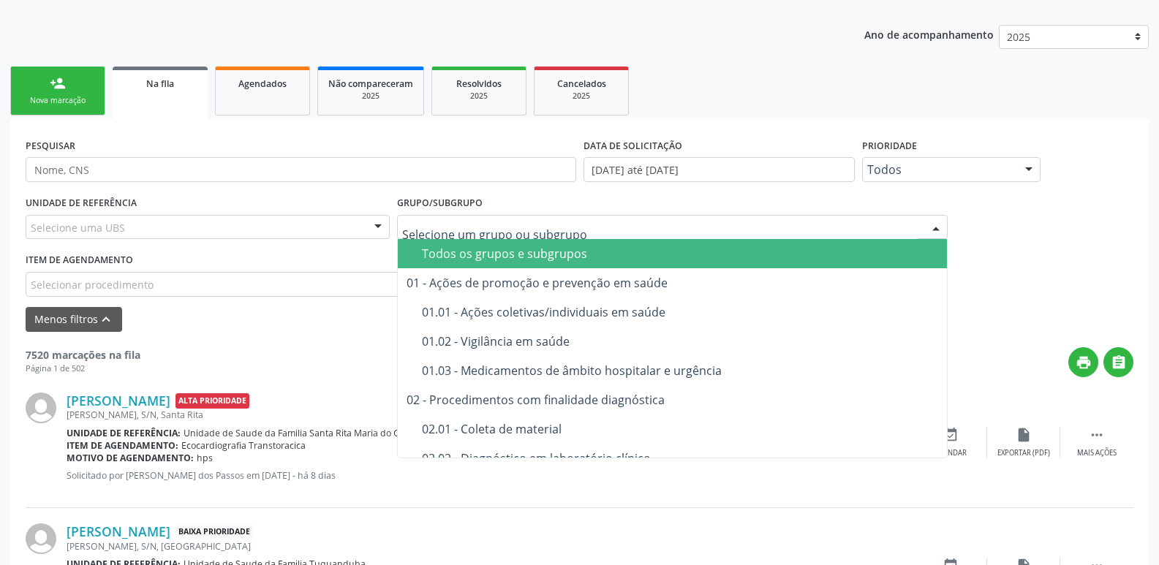
click at [691, 202] on div "Grupo/Subgrupo Todos os grupos e subgrupos 01 - Ações de promoção e prevenção e…" at bounding box center [672, 215] width 550 height 47
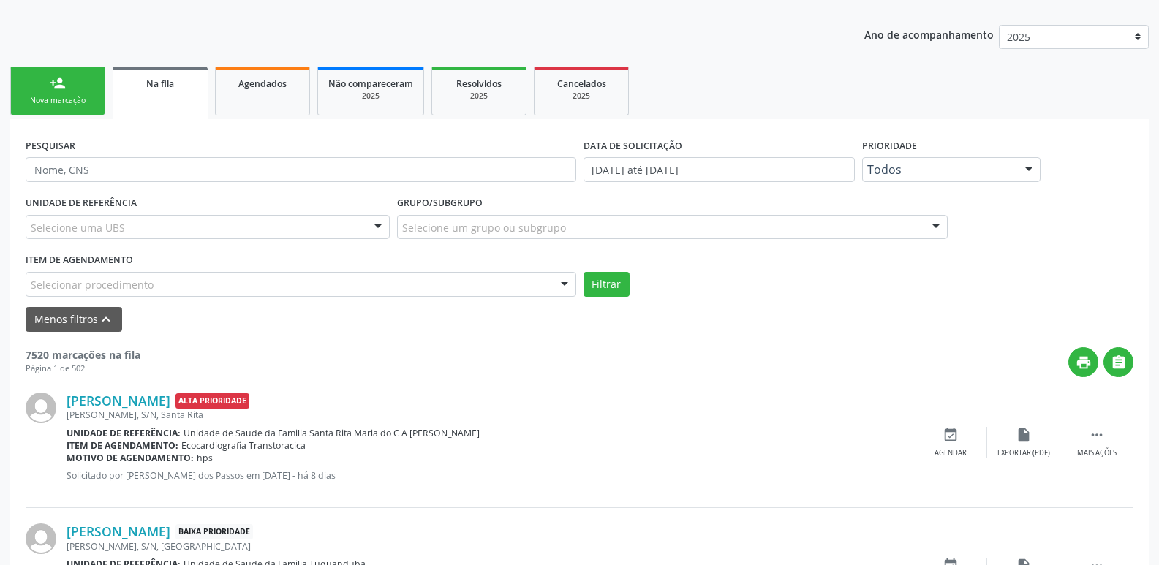
click at [364, 221] on div "Selecione uma UBS Todas as UBS Unidade de Saude da Familia de Malhadas Unidade …" at bounding box center [208, 227] width 364 height 25
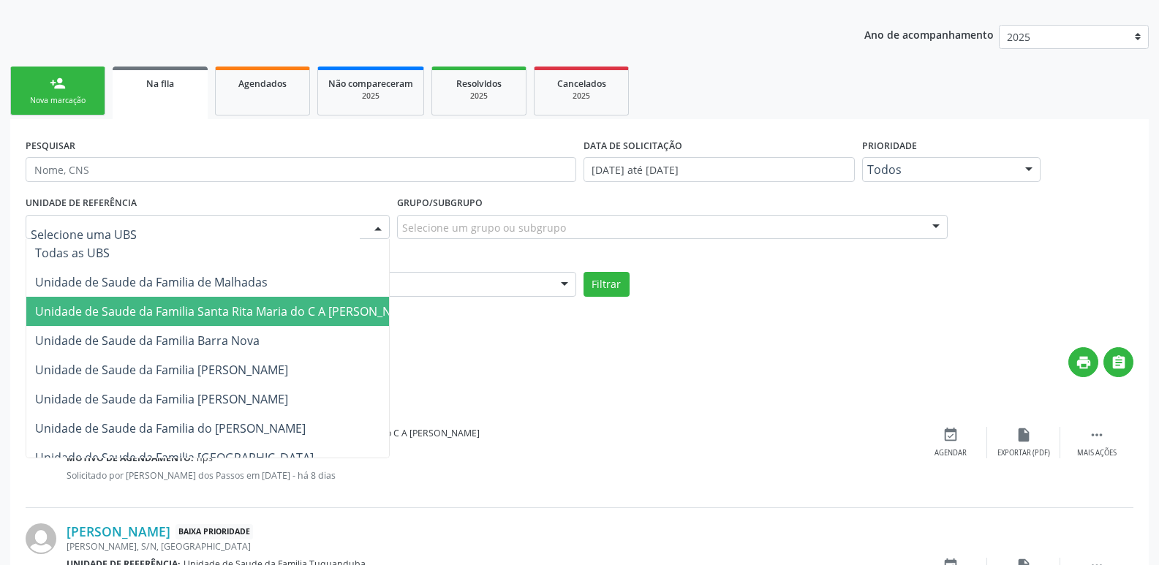
scroll to position [0, 0]
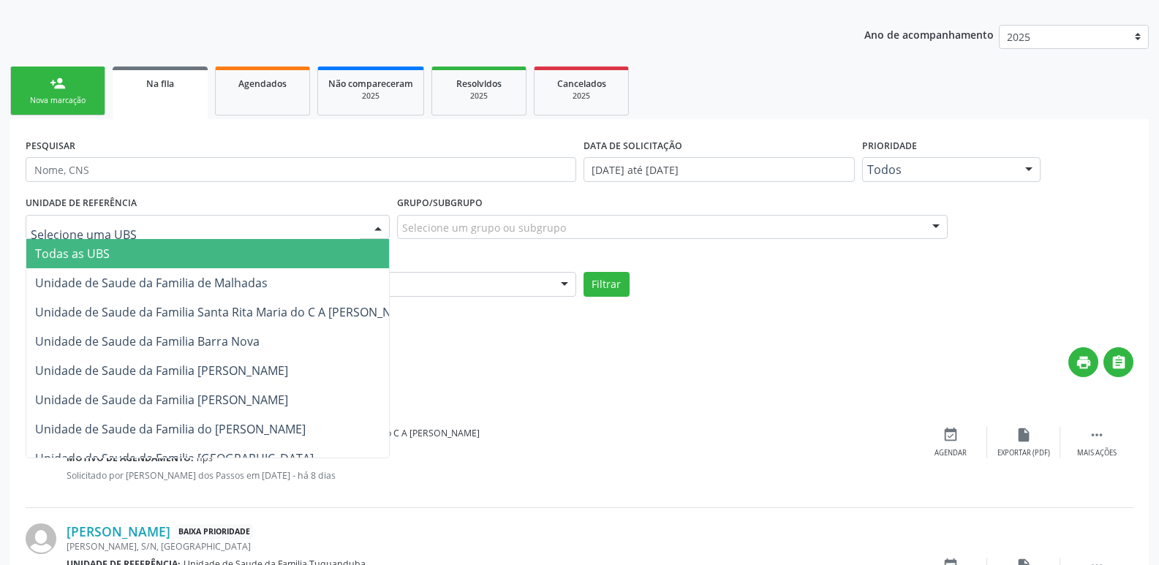
click at [351, 145] on div "PESQUISAR" at bounding box center [301, 162] width 558 height 57
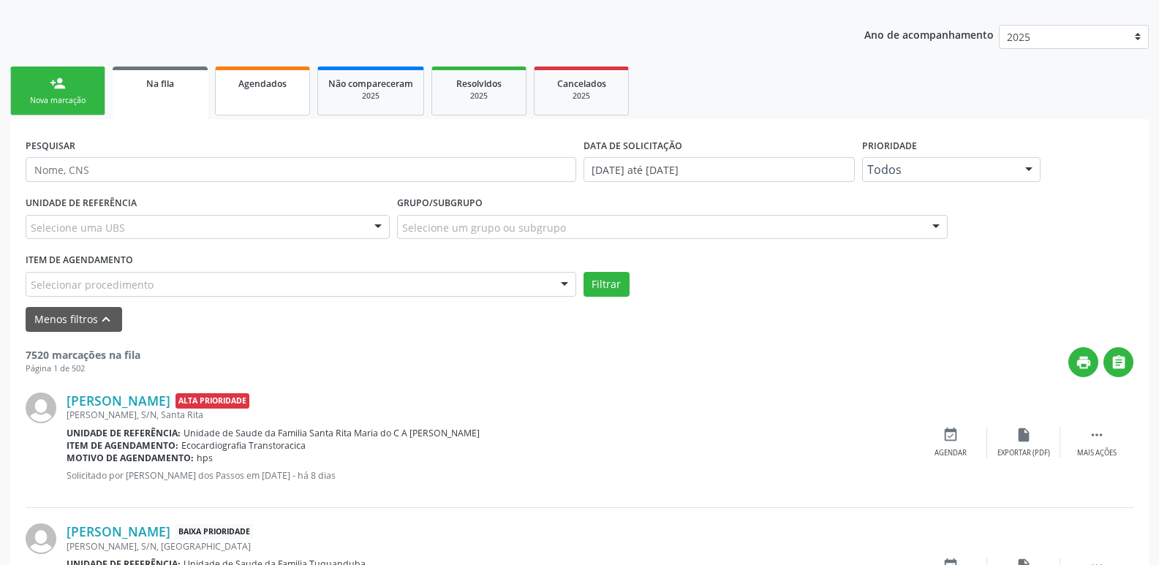
click at [273, 95] on link "Agendados" at bounding box center [262, 91] width 95 height 49
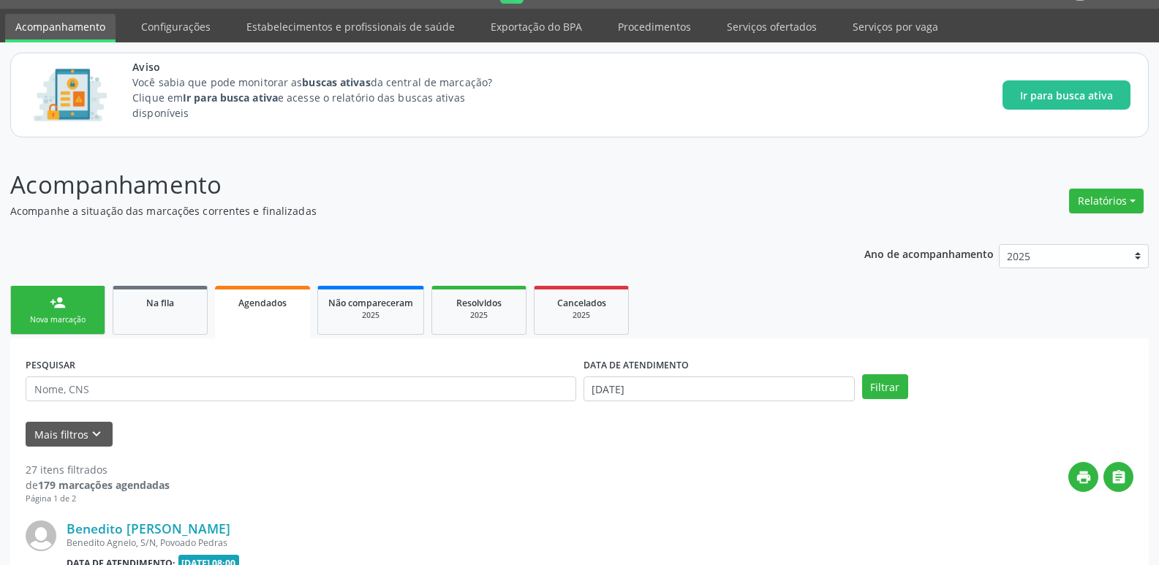
scroll to position [257, 0]
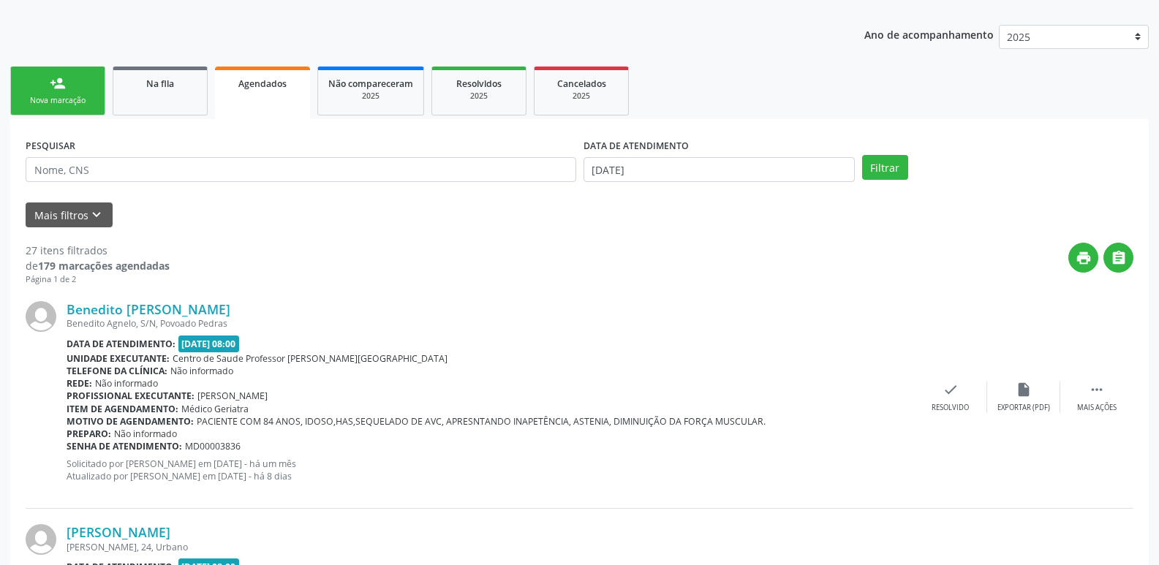
click at [80, 428] on b "Preparo:" at bounding box center [89, 434] width 45 height 12
click at [90, 211] on icon "keyboard_arrow_down" at bounding box center [96, 215] width 16 height 16
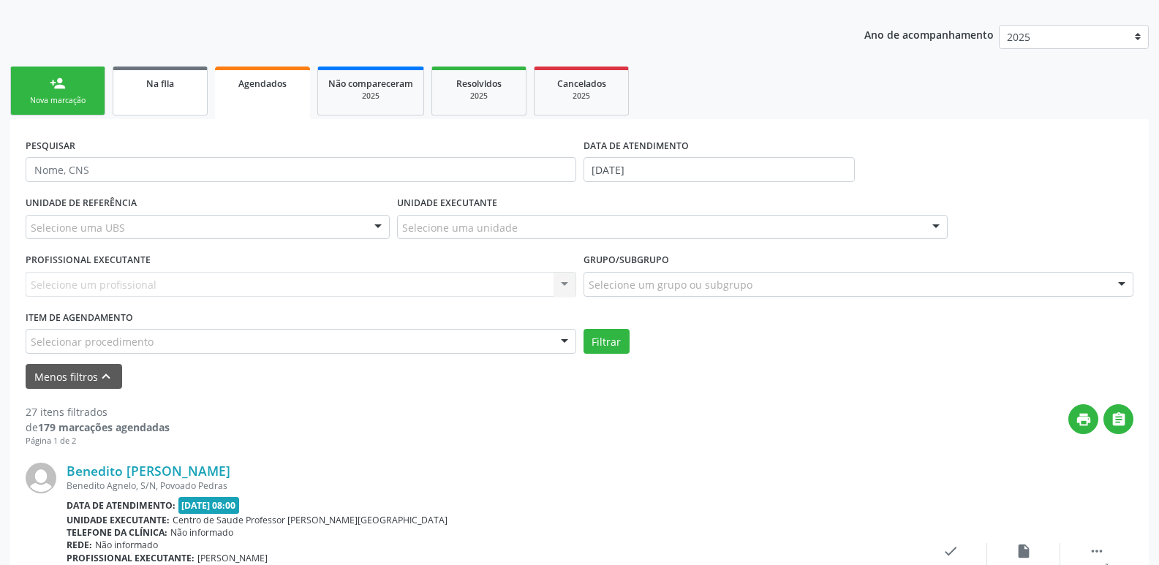
click at [156, 105] on link "Na fila" at bounding box center [160, 91] width 95 height 49
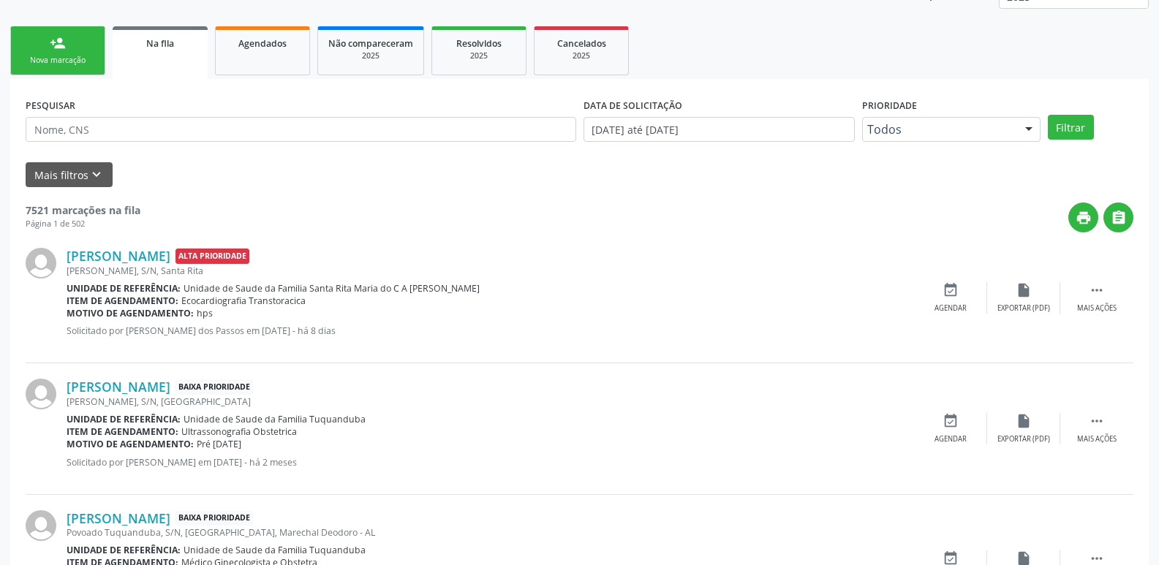
scroll to position [0, 0]
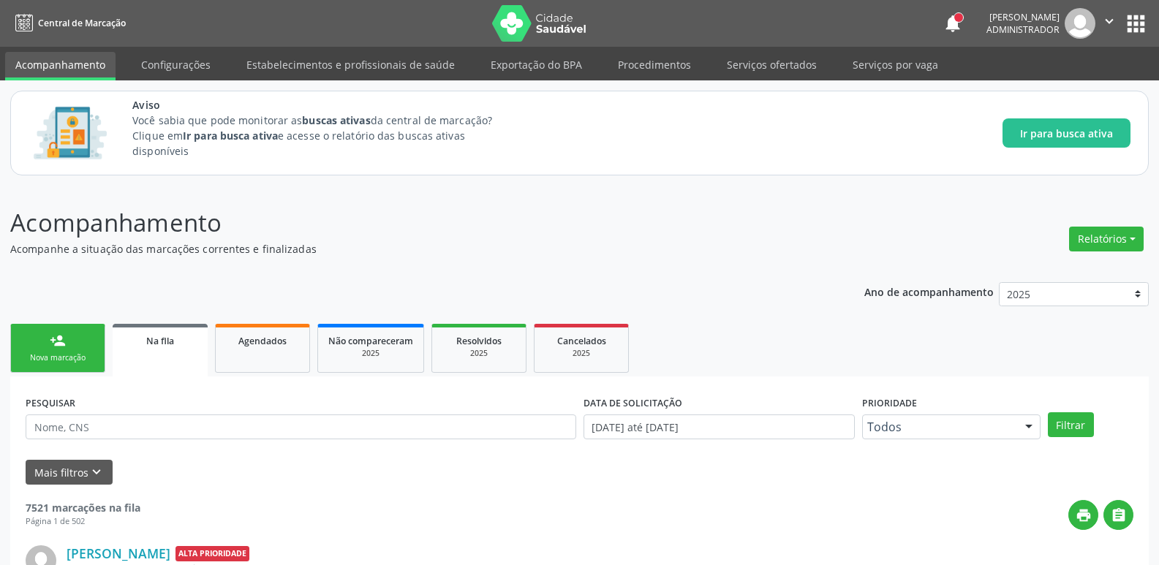
click at [685, 223] on p "Acompanhamento" at bounding box center [408, 223] width 797 height 37
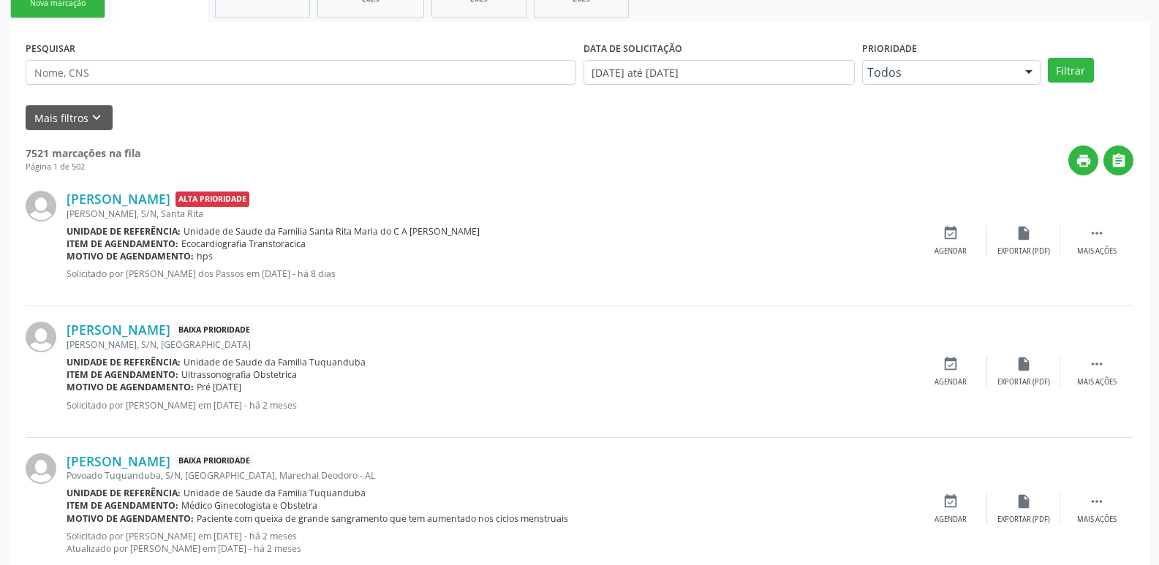
scroll to position [365, 0]
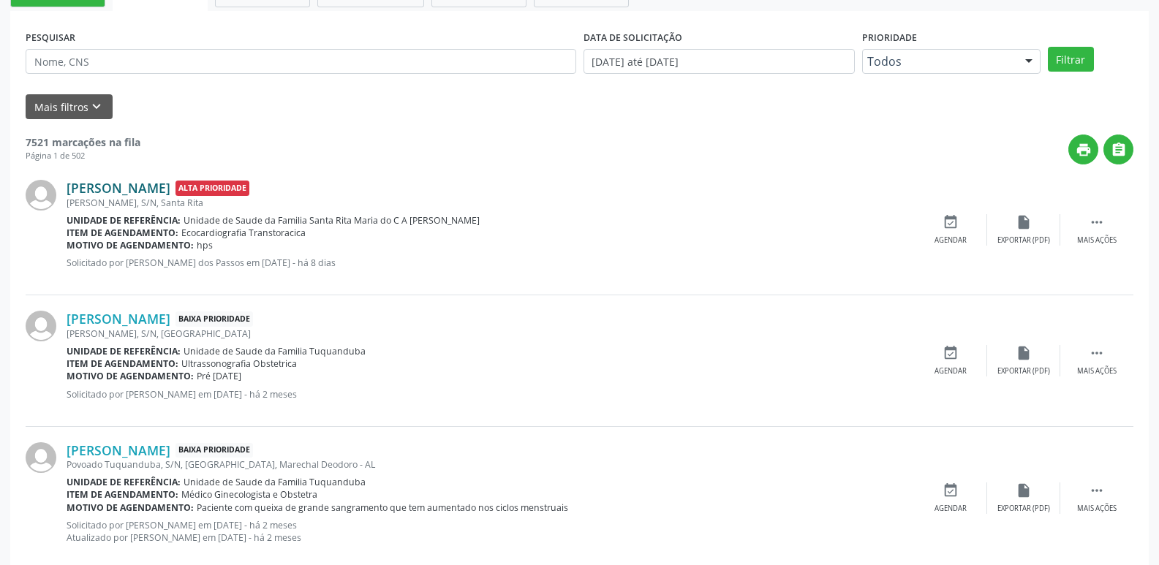
click at [159, 192] on link "[PERSON_NAME]" at bounding box center [119, 188] width 104 height 16
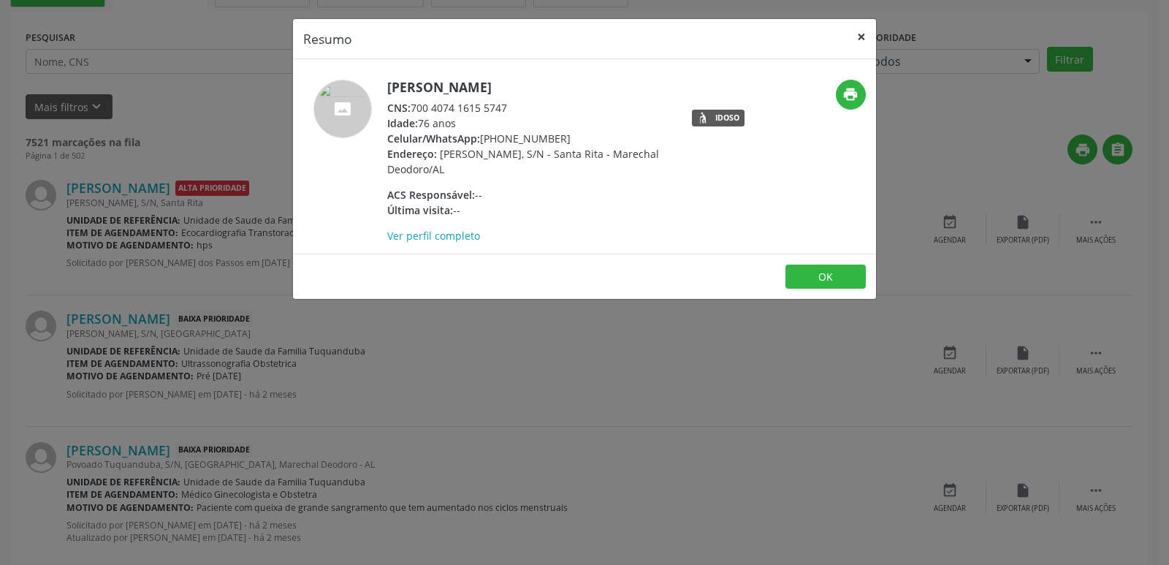
click at [856, 37] on button "×" at bounding box center [861, 37] width 29 height 36
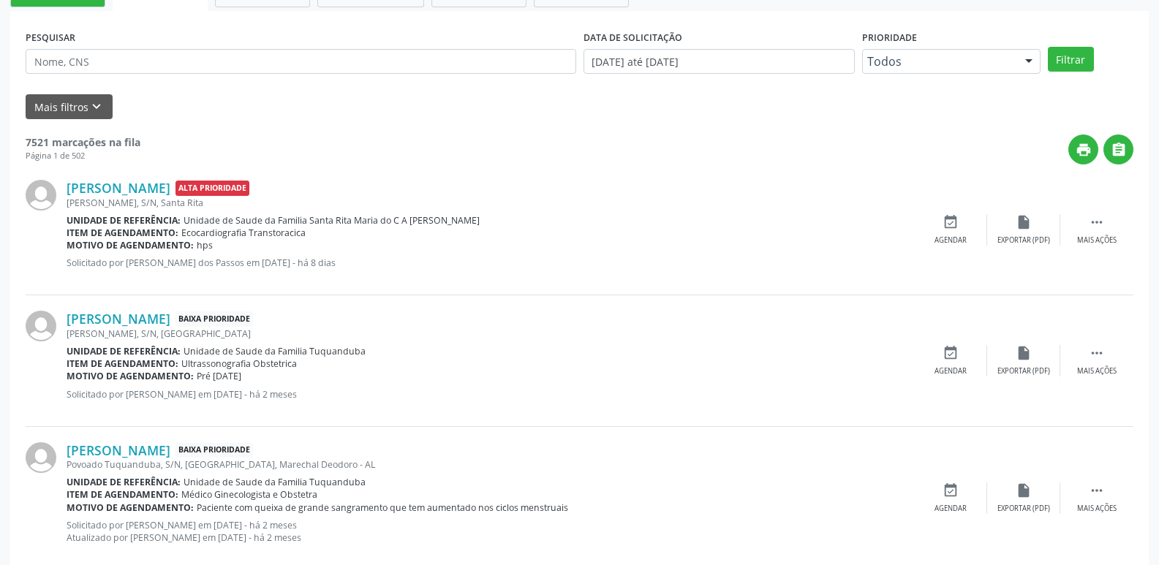
scroll to position [146, 0]
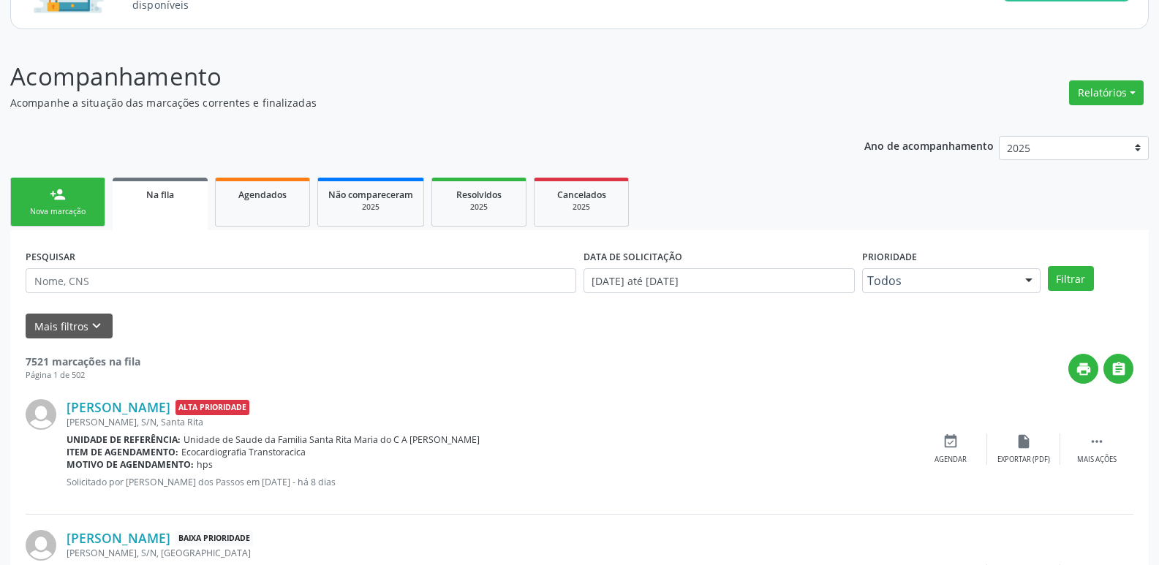
click at [61, 208] on div "Nova marcação" at bounding box center [57, 211] width 73 height 11
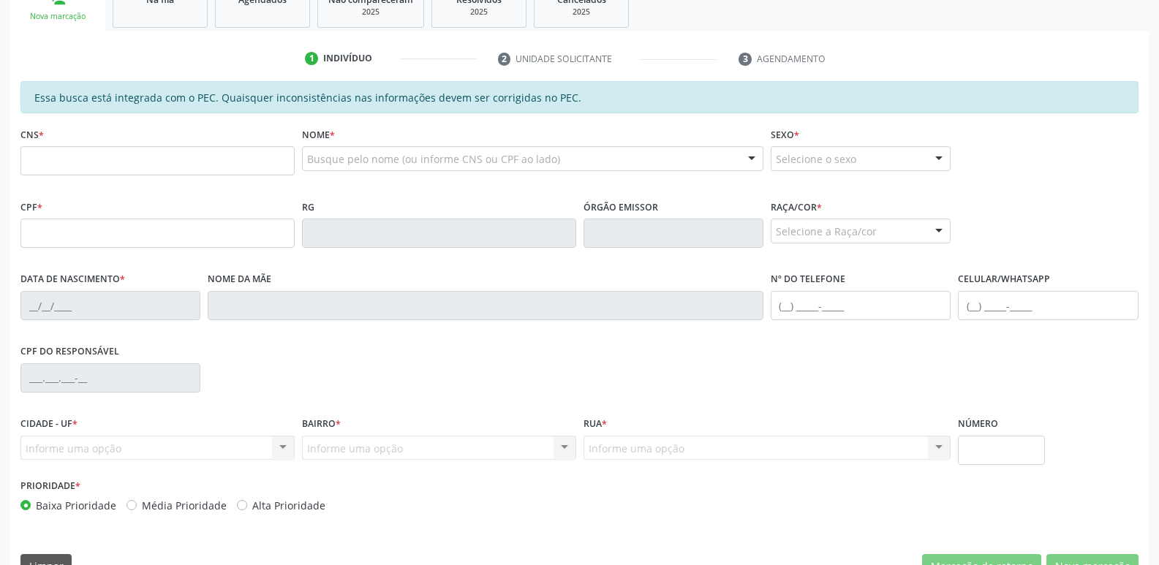
scroll to position [365, 0]
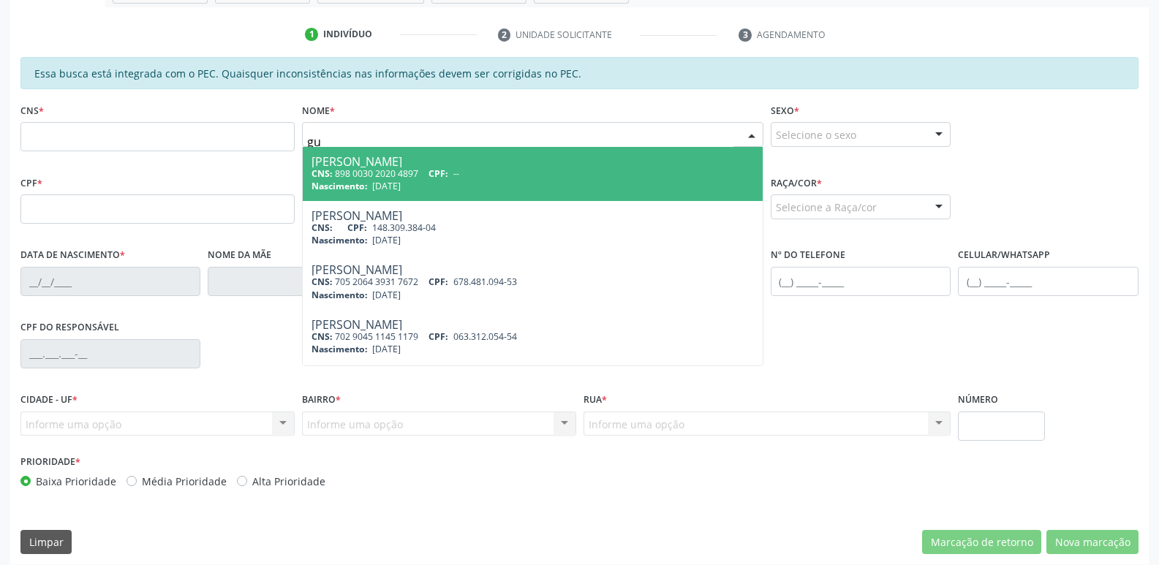
type input "g"
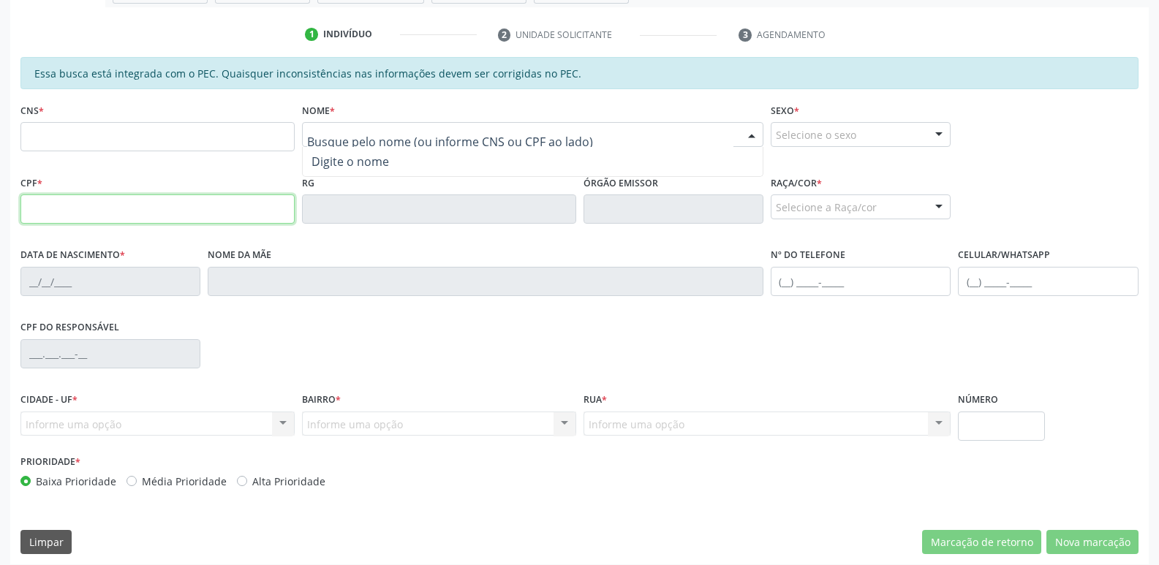
click at [160, 211] on input "text" at bounding box center [157, 208] width 274 height 29
type input "117.260.714-13"
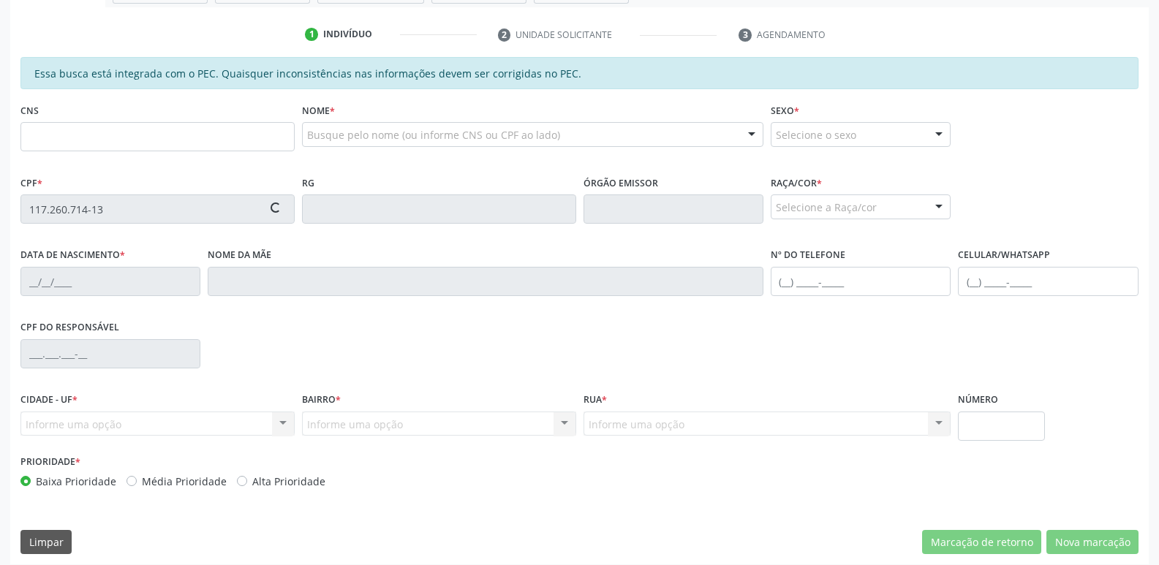
type input "703 2026 7501 1999"
type input "[DATE]"
type input "[PERSON_NAME]"
type input "[PHONE_NUMBER]"
type input "S/N"
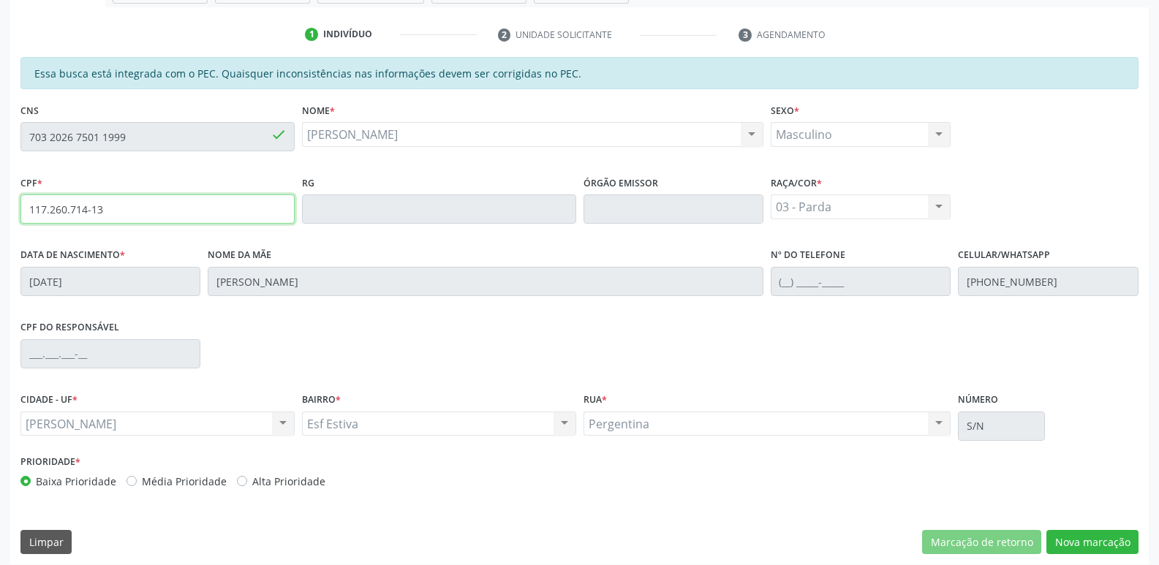
drag, startPoint x: 120, startPoint y: 208, endPoint x: 7, endPoint y: 219, distance: 113.8
click at [7, 219] on div "Acompanhamento Acompanhe a situação das marcações correntes e finalizadas Relat…" at bounding box center [579, 197] width 1159 height 754
drag, startPoint x: 134, startPoint y: 219, endPoint x: 0, endPoint y: 259, distance: 139.7
click at [0, 259] on div "Acompanhamento Acompanhe a situação das marcações correntes e finalizadas Relat…" at bounding box center [579, 197] width 1159 height 754
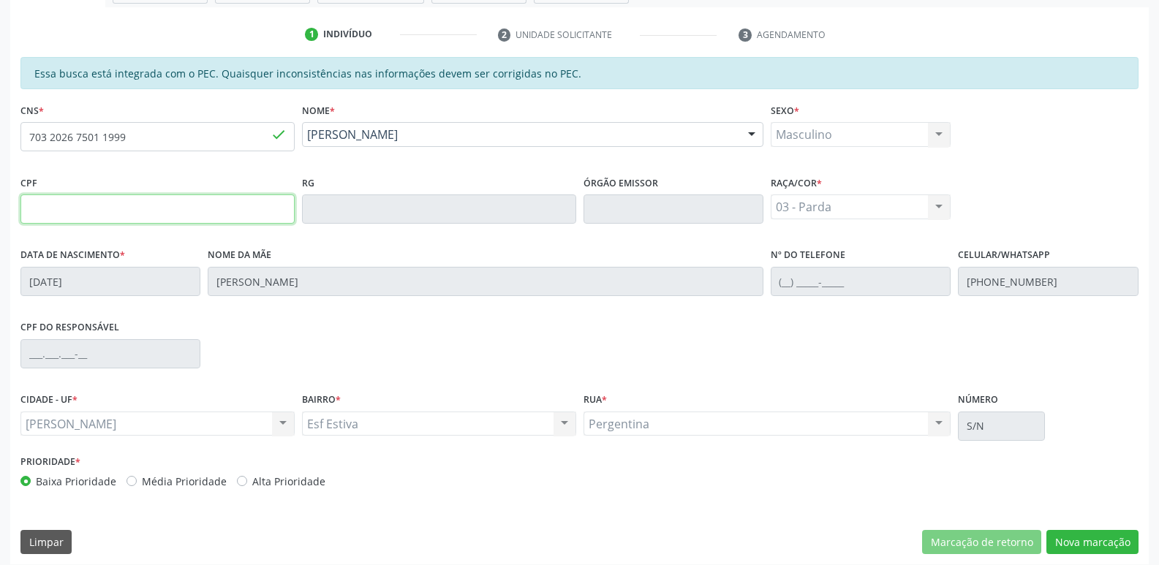
click at [235, 198] on input "text" at bounding box center [157, 208] width 274 height 29
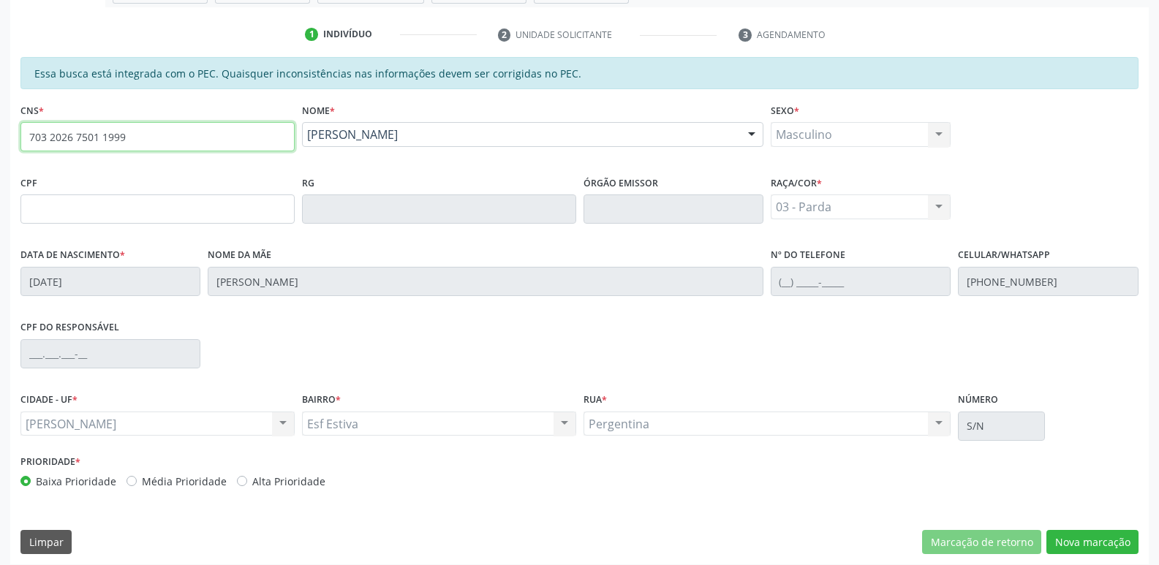
drag, startPoint x: 194, startPoint y: 128, endPoint x: 0, endPoint y: 168, distance: 197.8
click at [0, 168] on div "Acompanhamento Acompanhe a situação das marcações correntes e finalizadas Relat…" at bounding box center [579, 197] width 1159 height 754
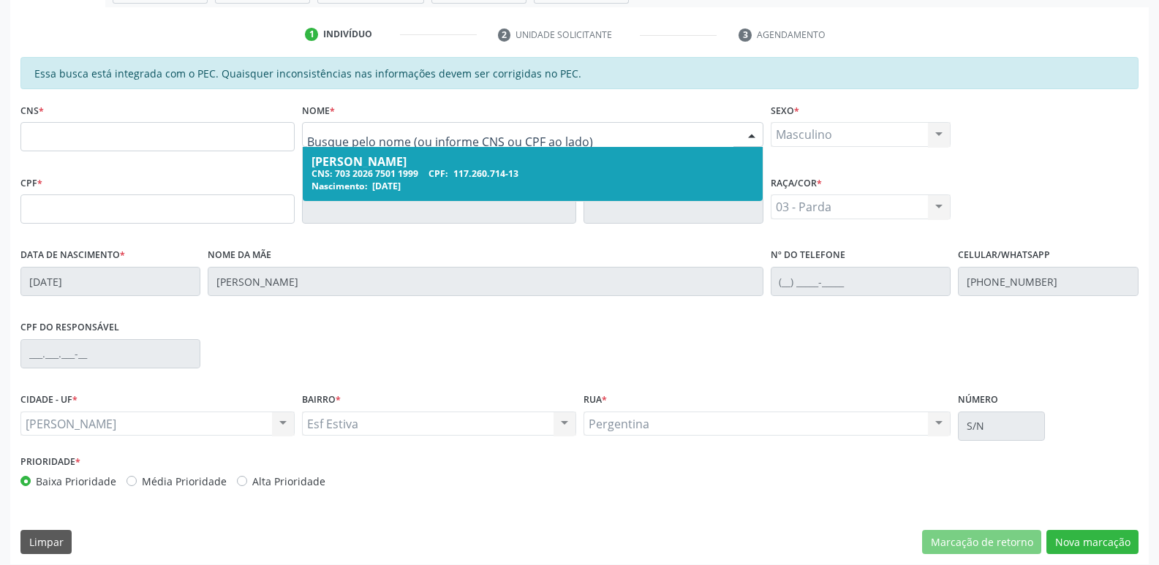
drag, startPoint x: 460, startPoint y: 126, endPoint x: 351, endPoint y: 127, distance: 108.9
click at [352, 127] on div at bounding box center [532, 134] width 461 height 25
drag, startPoint x: 352, startPoint y: 139, endPoint x: 185, endPoint y: 170, distance: 169.5
click at [185, 170] on div "CNS *" at bounding box center [157, 135] width 281 height 72
click at [448, 135] on input "text" at bounding box center [520, 141] width 426 height 29
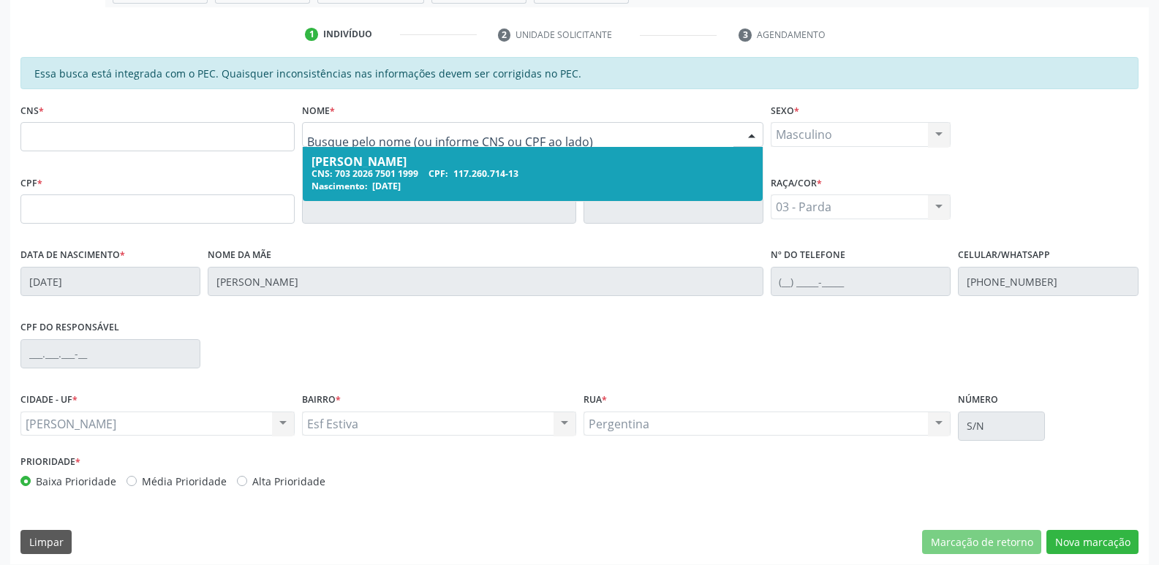
click at [448, 135] on input "text" at bounding box center [520, 141] width 426 height 29
click at [143, 170] on div "CNS *" at bounding box center [157, 135] width 281 height 72
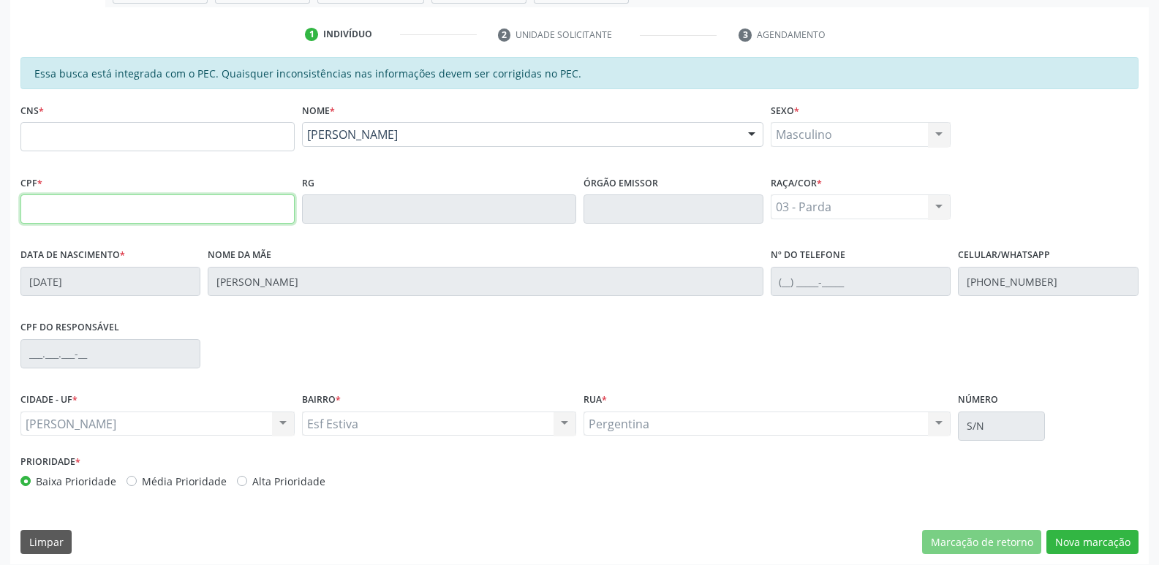
click at [90, 219] on input "text" at bounding box center [157, 208] width 274 height 29
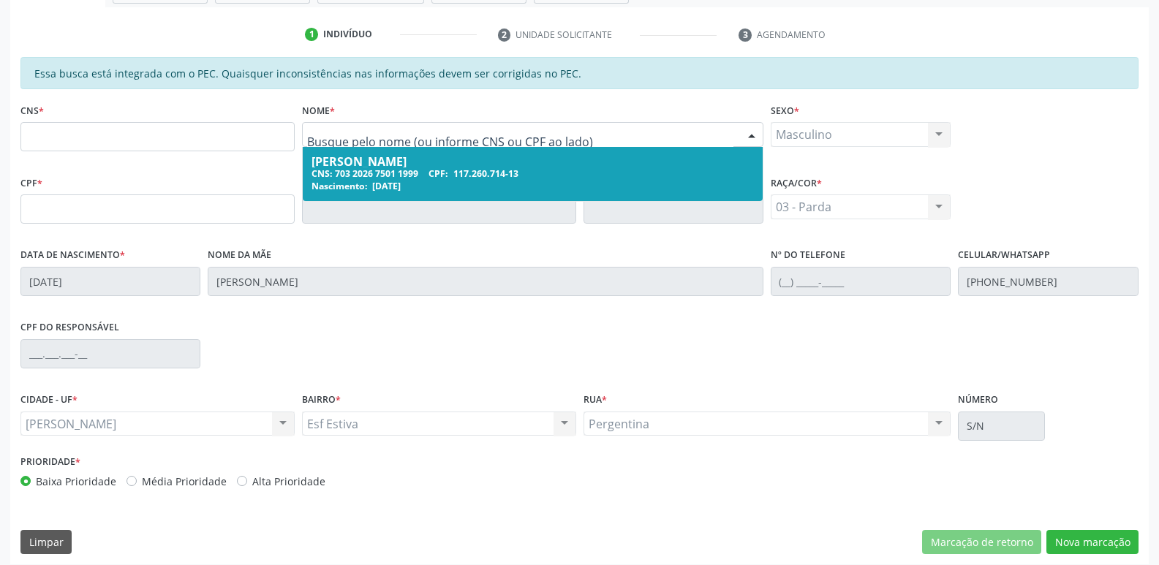
click at [468, 123] on div at bounding box center [532, 134] width 461 height 25
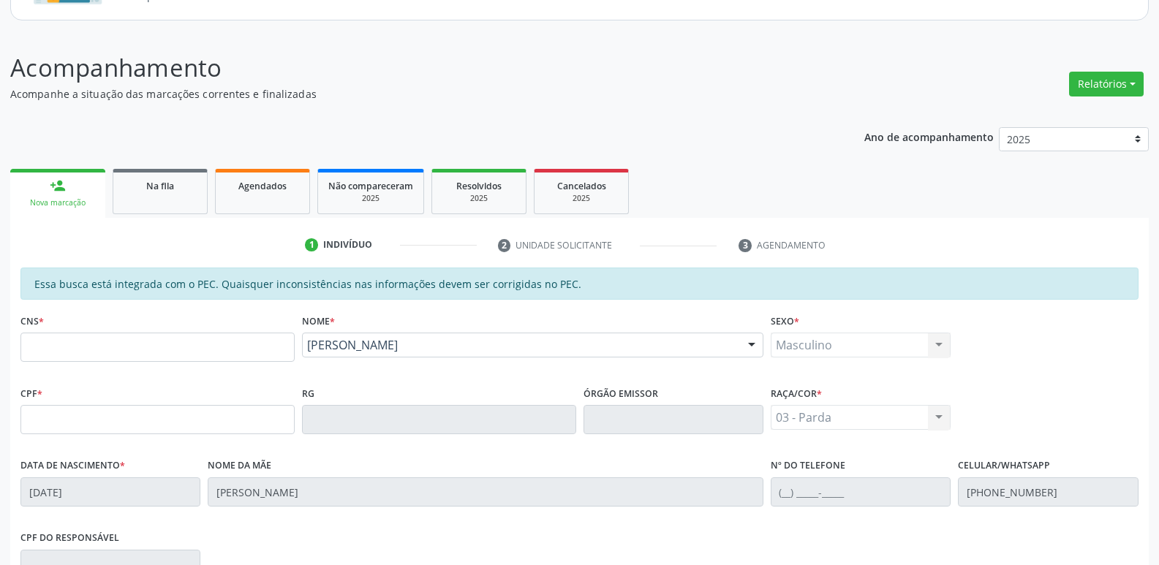
scroll to position [0, 0]
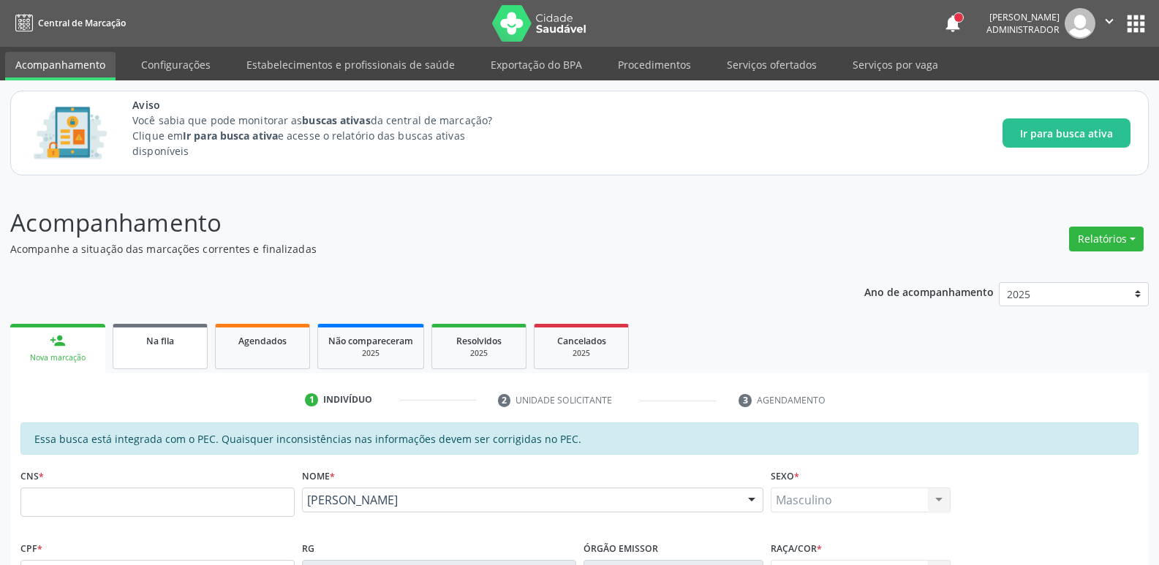
click at [153, 350] on link "Na fila" at bounding box center [160, 346] width 95 height 45
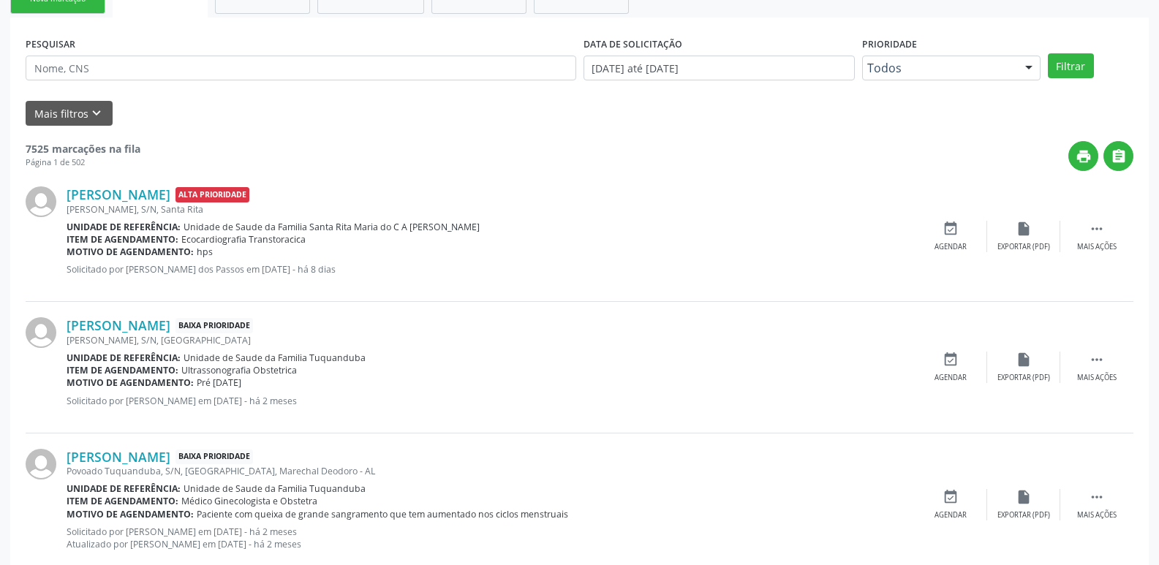
scroll to position [365, 0]
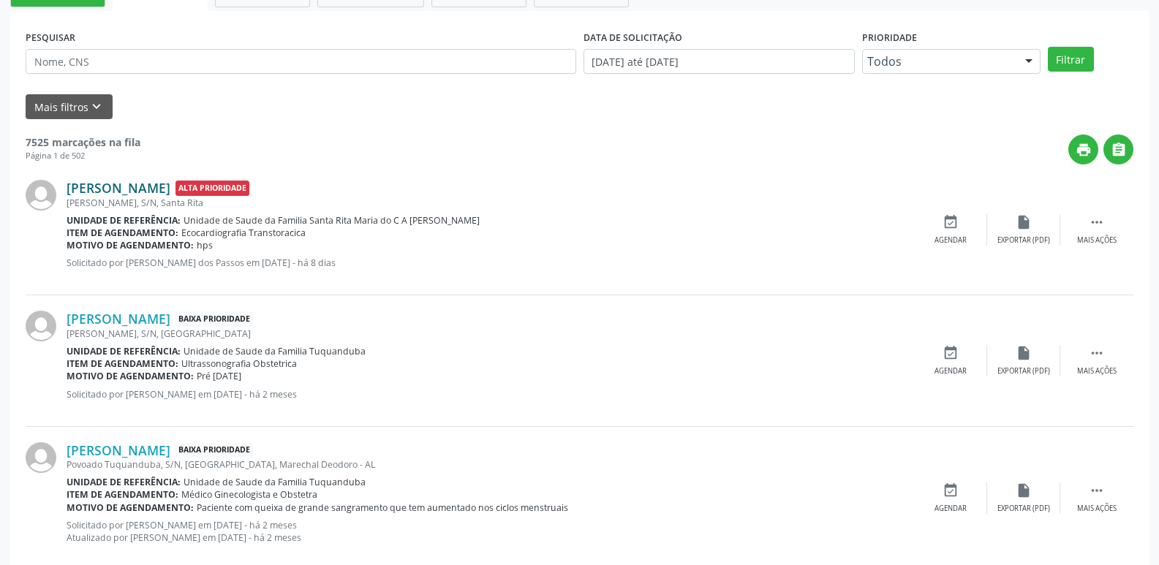
click at [144, 183] on link "[PERSON_NAME]" at bounding box center [119, 188] width 104 height 16
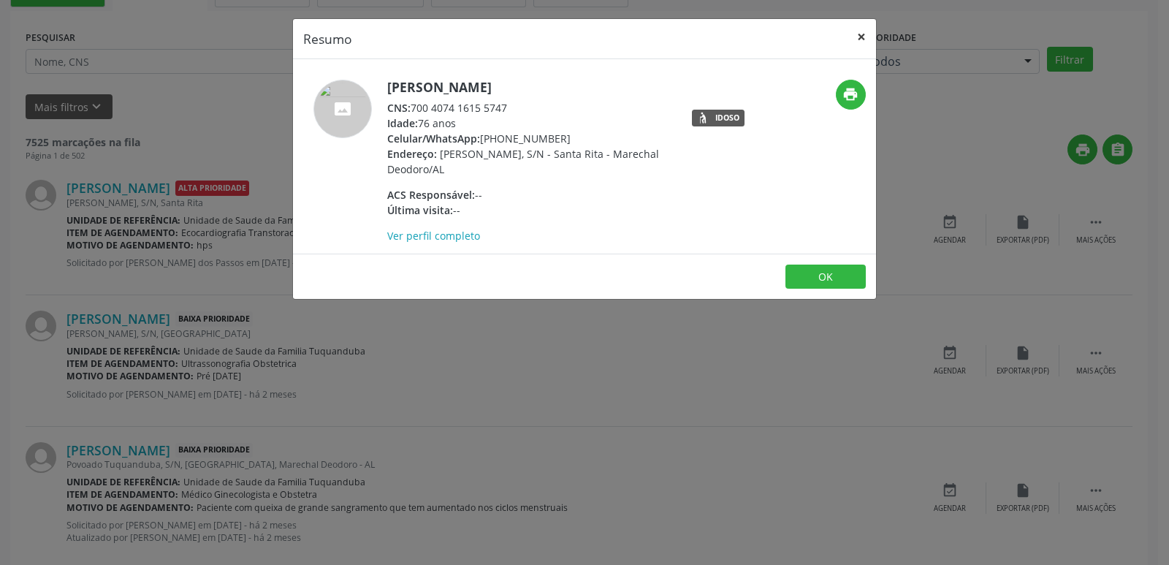
click at [862, 40] on button "×" at bounding box center [861, 37] width 29 height 36
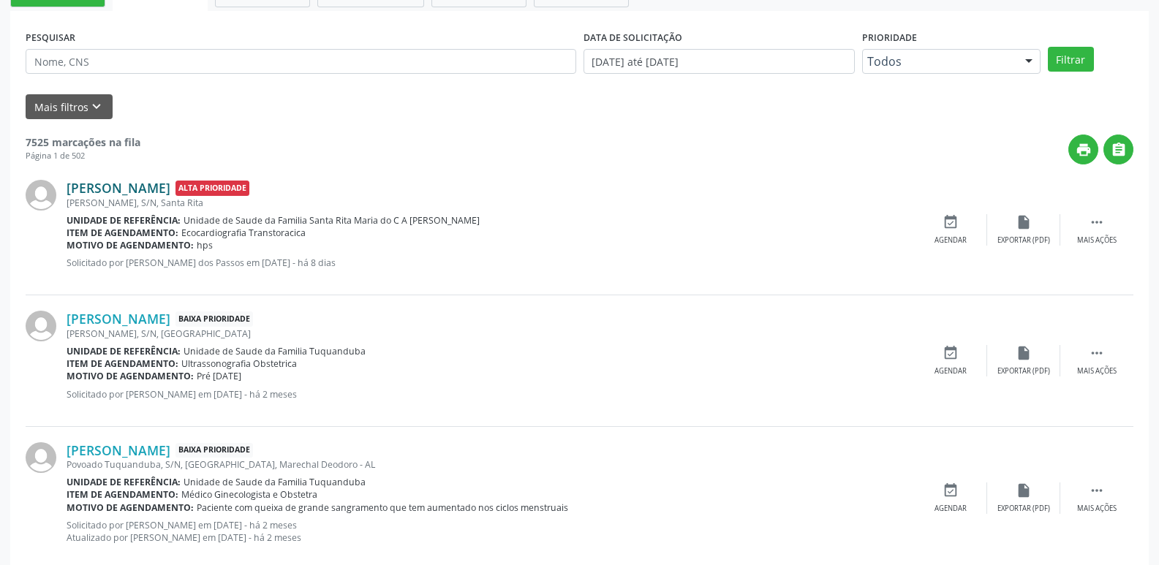
click at [170, 189] on link "[PERSON_NAME]" at bounding box center [119, 188] width 104 height 16
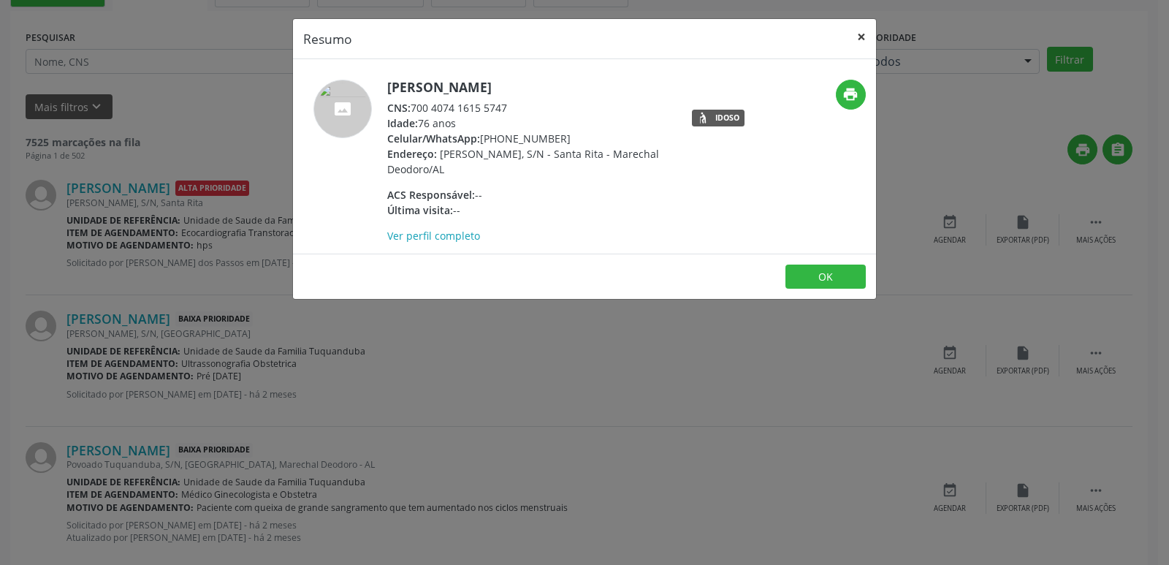
click at [870, 35] on button "×" at bounding box center [861, 37] width 29 height 36
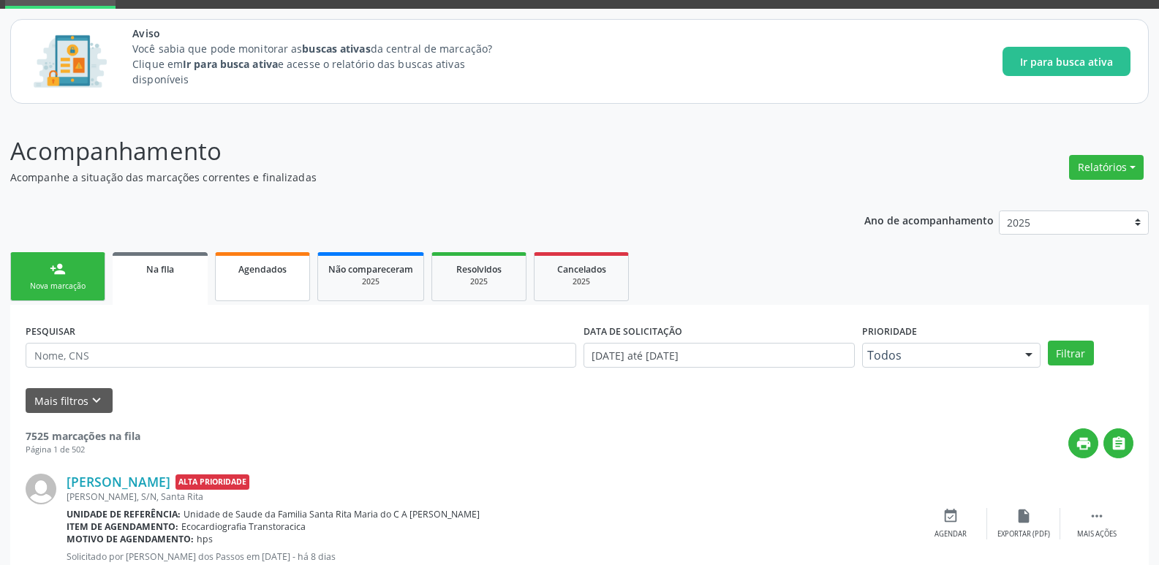
scroll to position [219, 0]
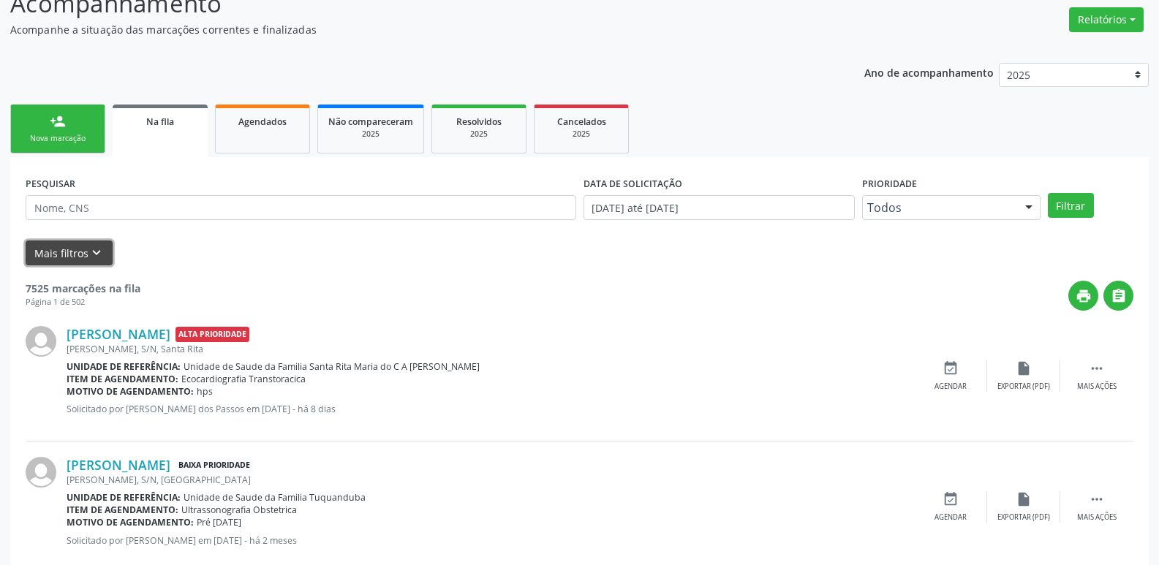
click at [76, 251] on button "Mais filtros keyboard_arrow_down" at bounding box center [69, 253] width 87 height 26
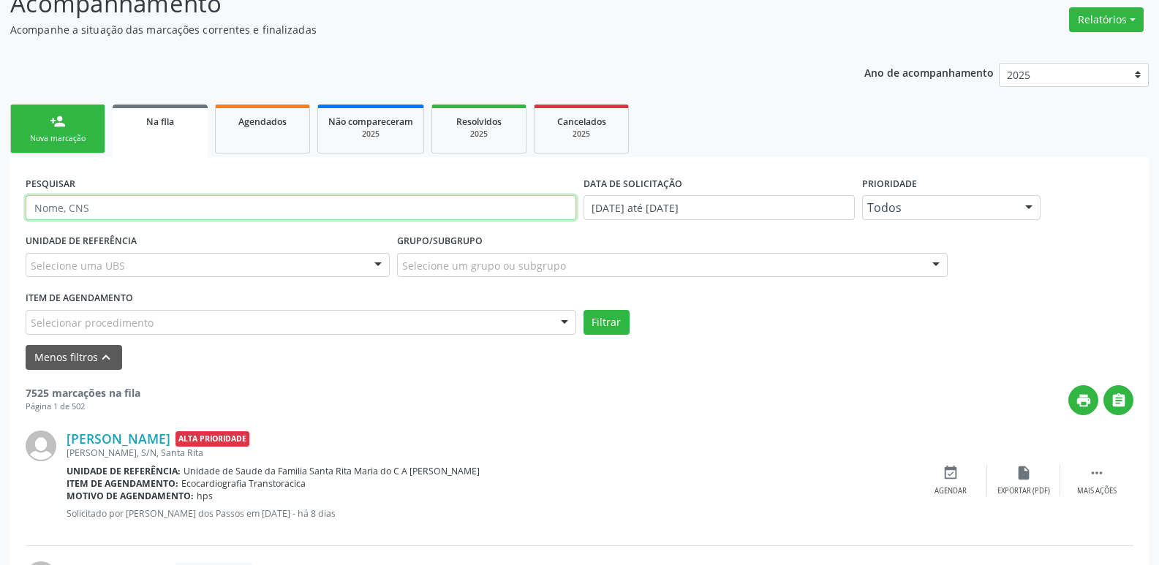
click at [155, 218] on input "text" at bounding box center [301, 207] width 550 height 25
type input "[PERSON_NAME]"
click at [583, 310] on button "Filtrar" at bounding box center [606, 322] width 46 height 25
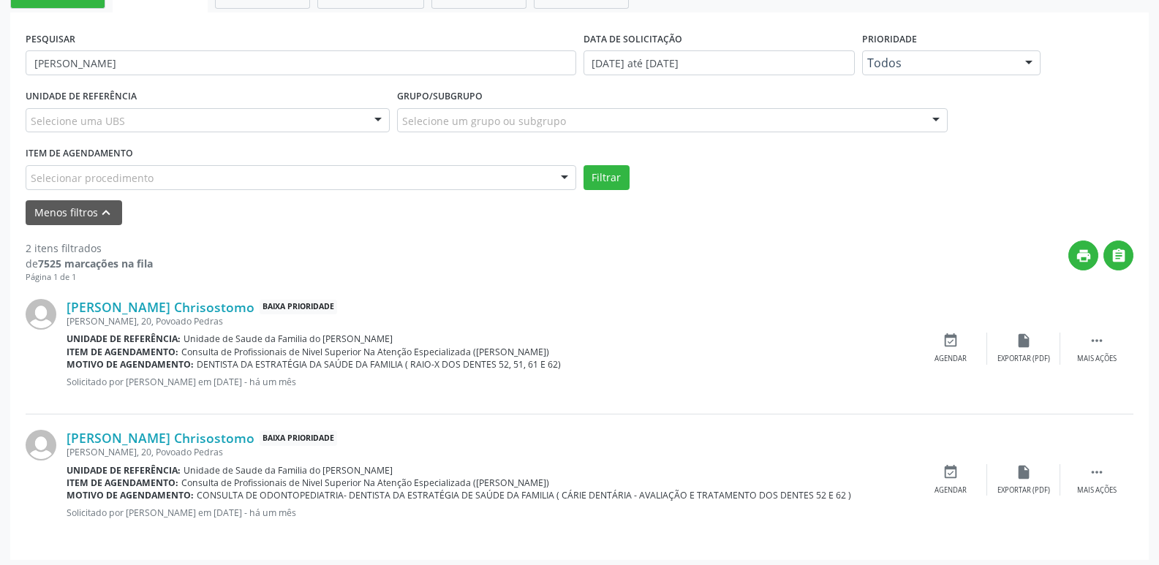
scroll to position [369, 0]
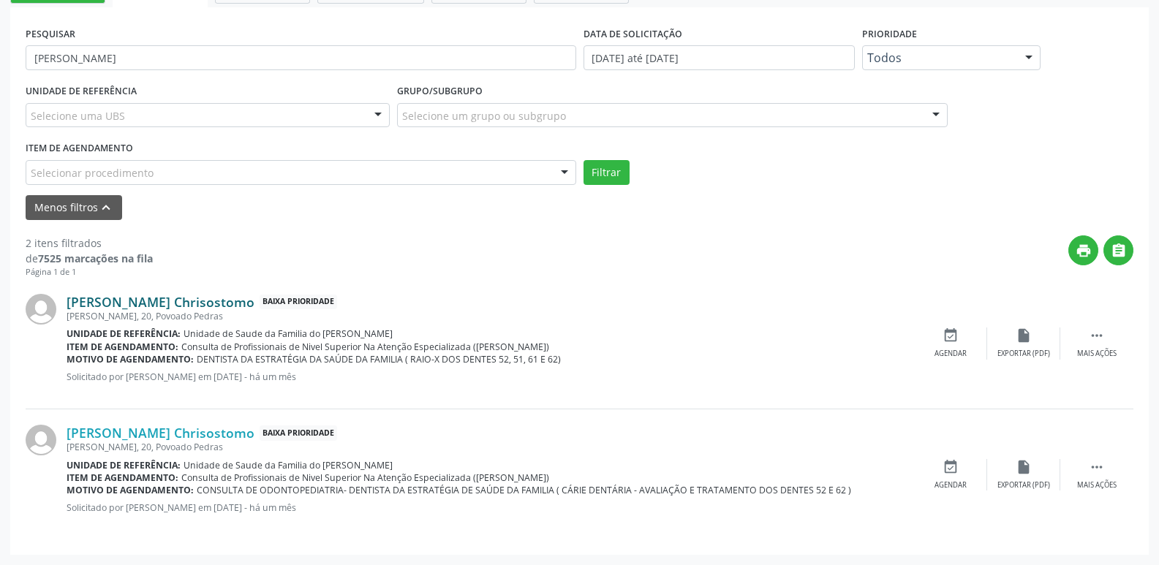
click at [194, 306] on link "[PERSON_NAME] Chrisostomo" at bounding box center [161, 302] width 188 height 16
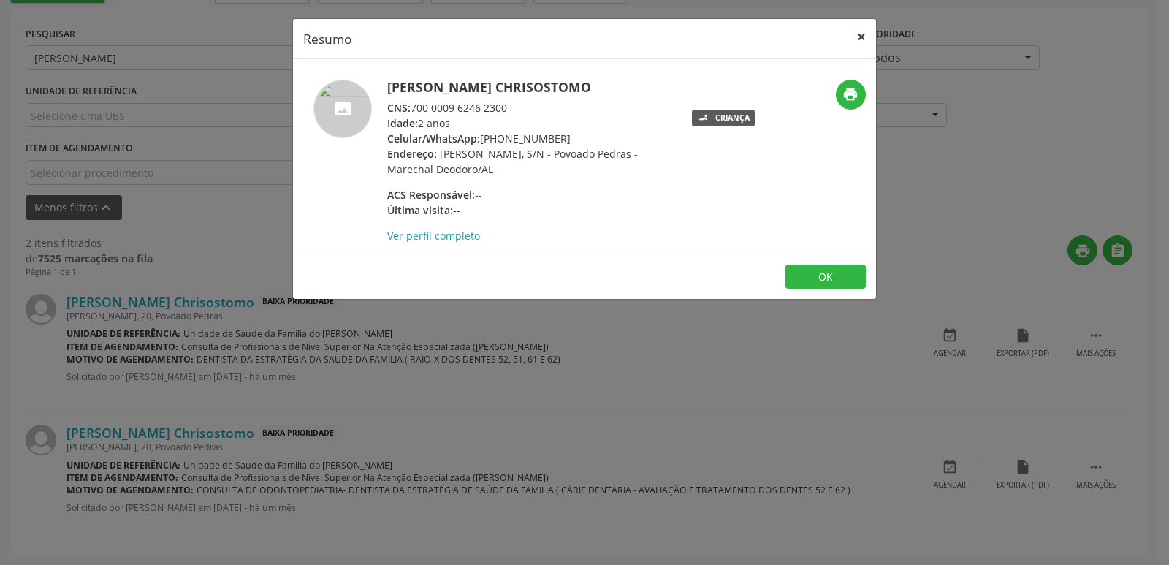
click at [849, 38] on button "×" at bounding box center [861, 37] width 29 height 36
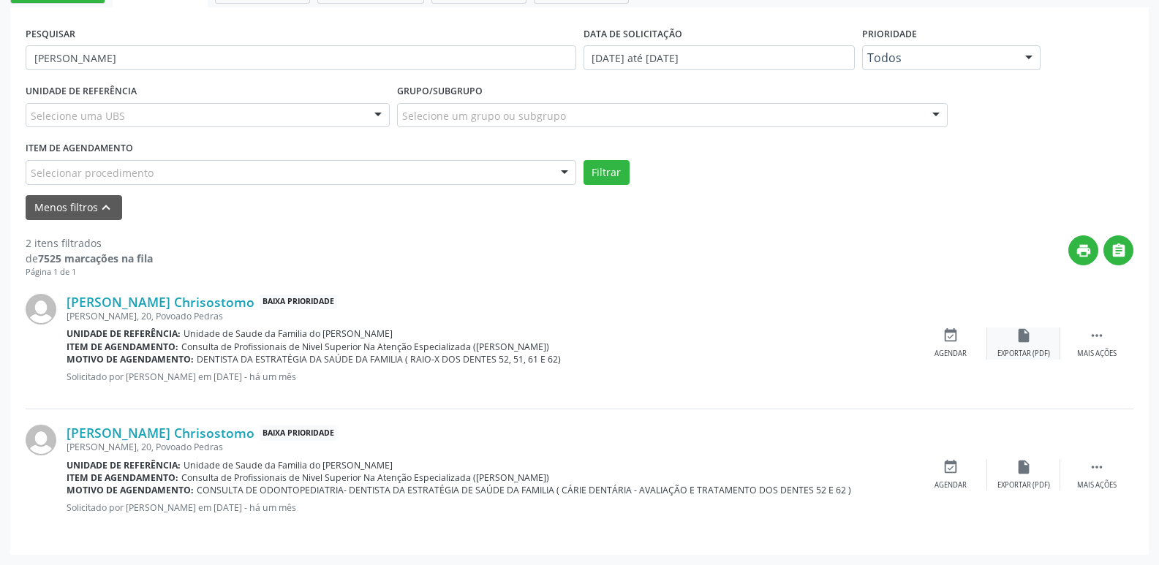
click at [1035, 345] on div "insert_drive_file Exportar (PDF)" at bounding box center [1023, 342] width 73 height 31
click at [1103, 333] on icon "" at bounding box center [1096, 335] width 16 height 16
click at [880, 314] on div "[PERSON_NAME] Chrisostomo Baixa Prioridade [PERSON_NAME], 20, Povoado Pedras Un…" at bounding box center [579, 343] width 1107 height 131
click at [887, 349] on div "Imprimir" at bounding box center [876, 354] width 33 height 10
click at [154, 294] on link "[PERSON_NAME] Chrisostomo" at bounding box center [161, 302] width 188 height 16
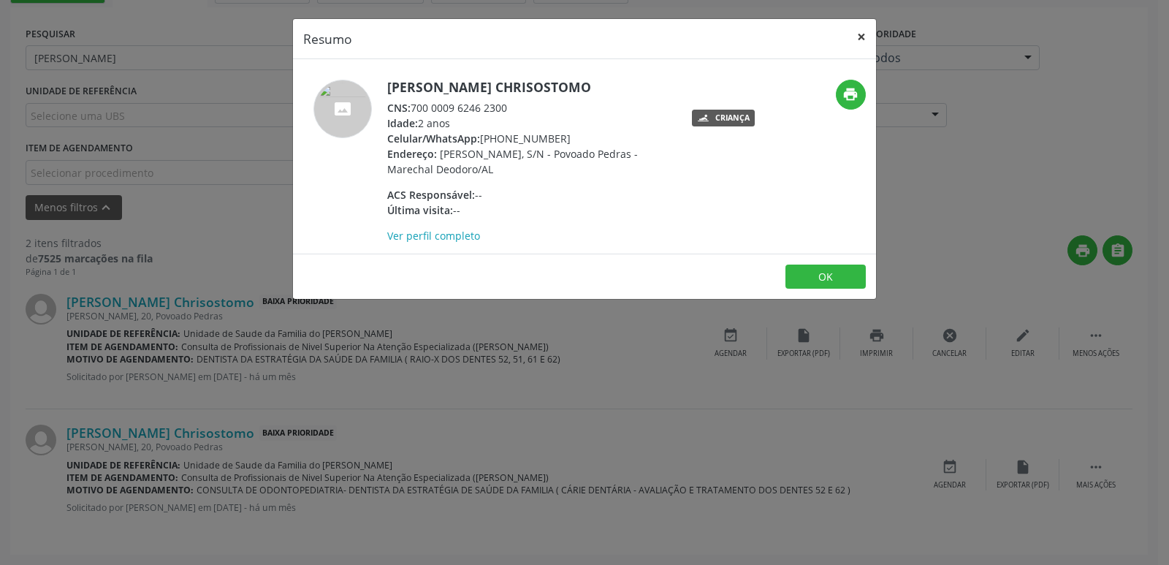
click at [858, 44] on button "×" at bounding box center [861, 37] width 29 height 36
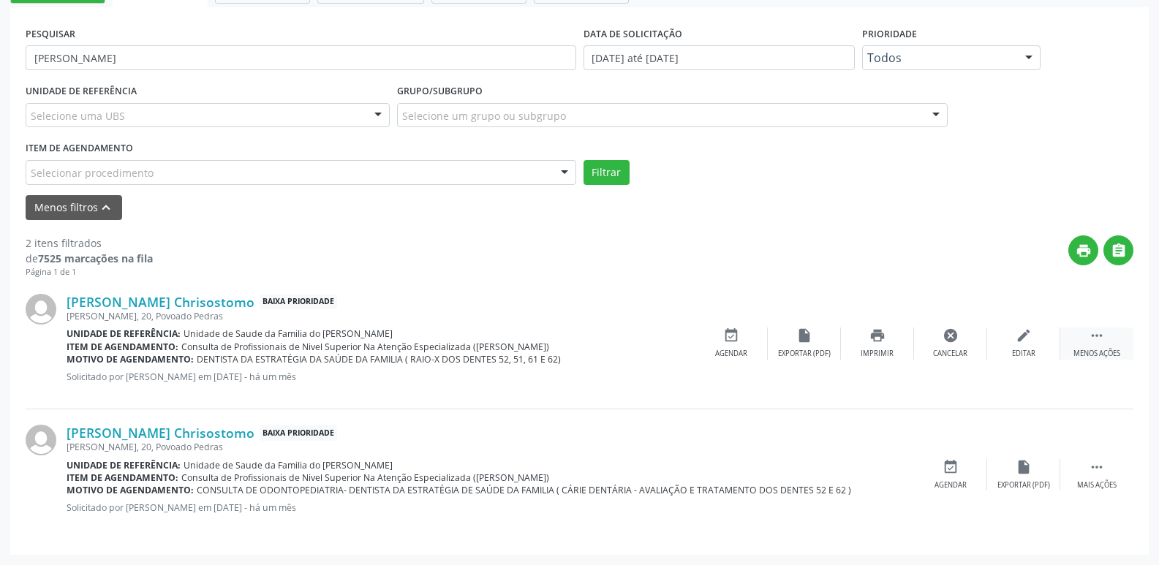
click at [1086, 346] on div " Menos ações" at bounding box center [1096, 342] width 73 height 31
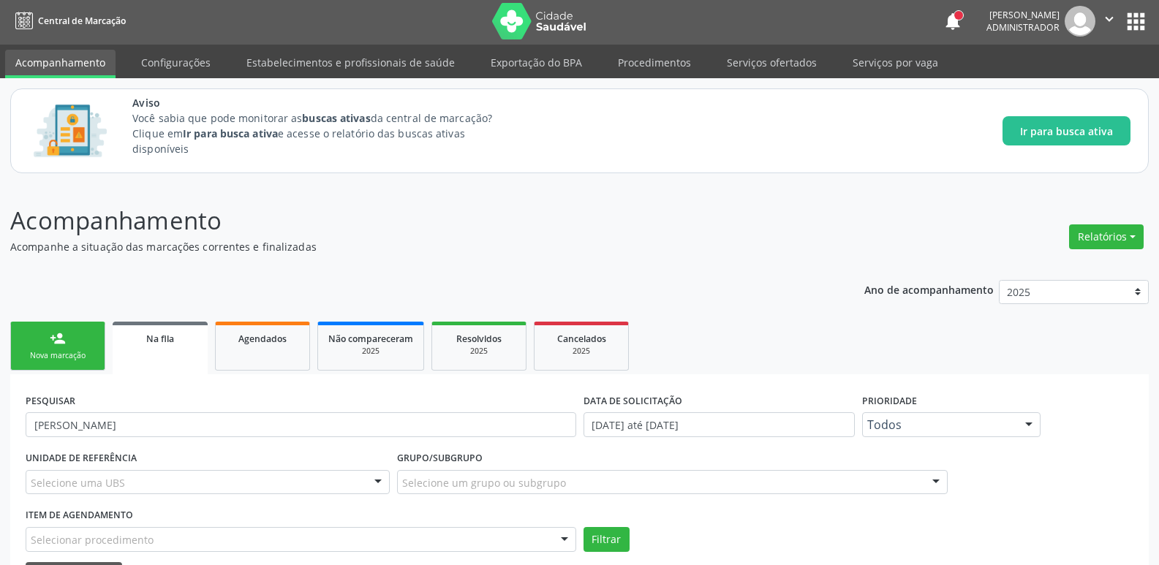
scroll to position [0, 0]
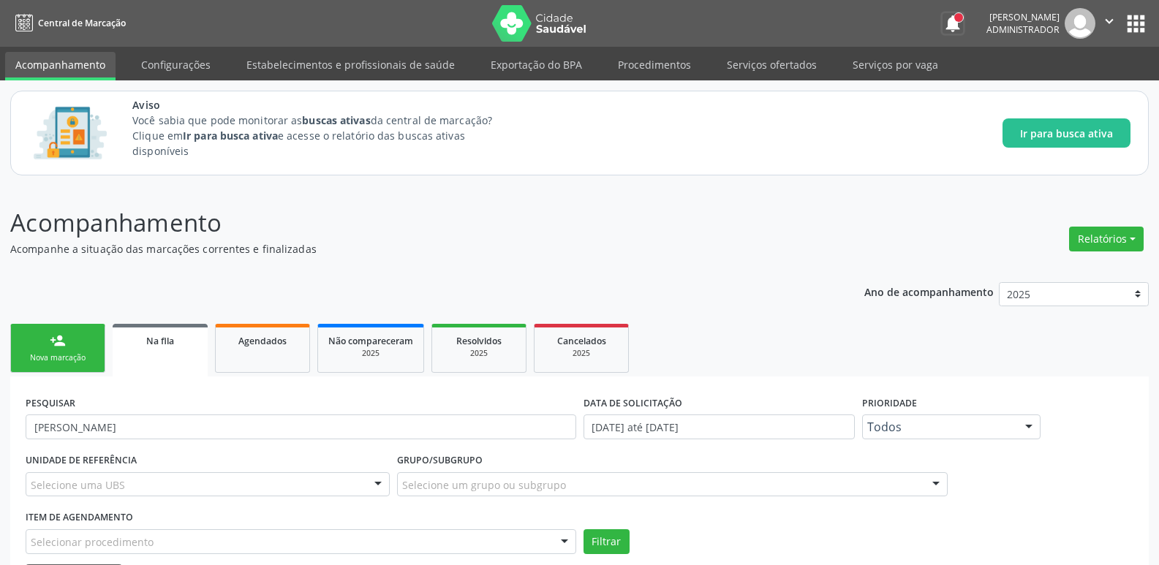
click at [942, 23] on button "notifications" at bounding box center [952, 23] width 20 height 20
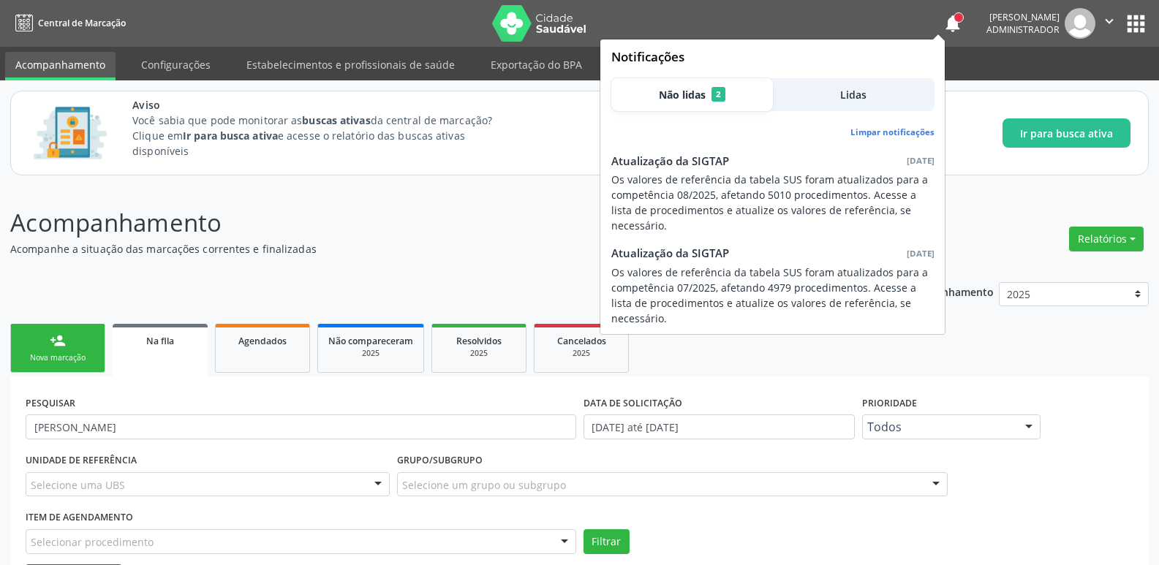
click at [512, 231] on p "Acompanhamento" at bounding box center [408, 223] width 797 height 37
click at [942, 23] on button "notifications" at bounding box center [952, 23] width 20 height 20
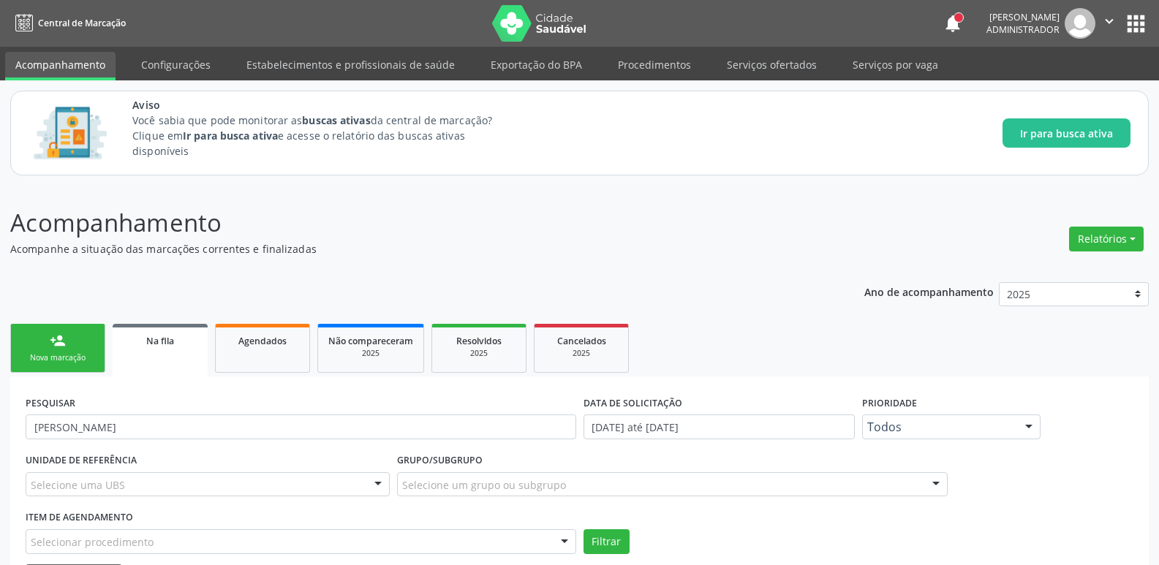
click at [1077, 24] on img at bounding box center [1079, 23] width 31 height 31
click at [1115, 21] on icon "" at bounding box center [1109, 21] width 16 height 16
click at [1056, 88] on link "Sair" at bounding box center [1071, 89] width 101 height 20
